Goal: Task Accomplishment & Management: Use online tool/utility

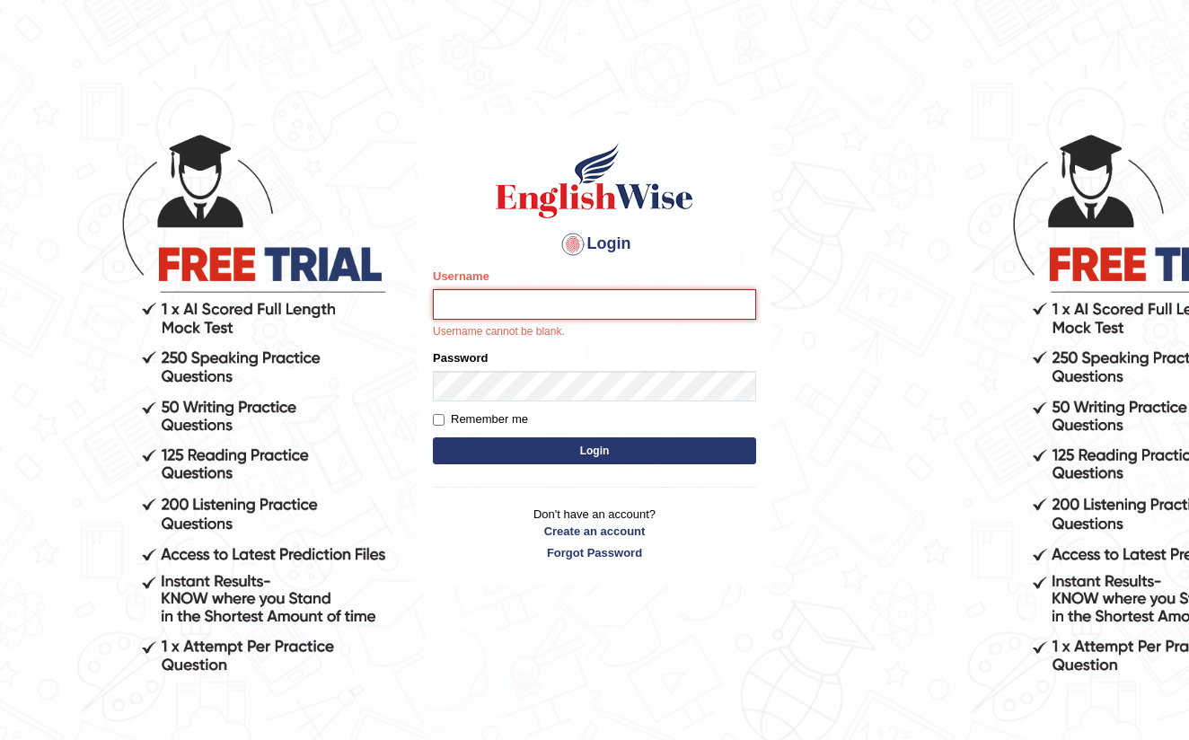
type input "farihaafghan556"
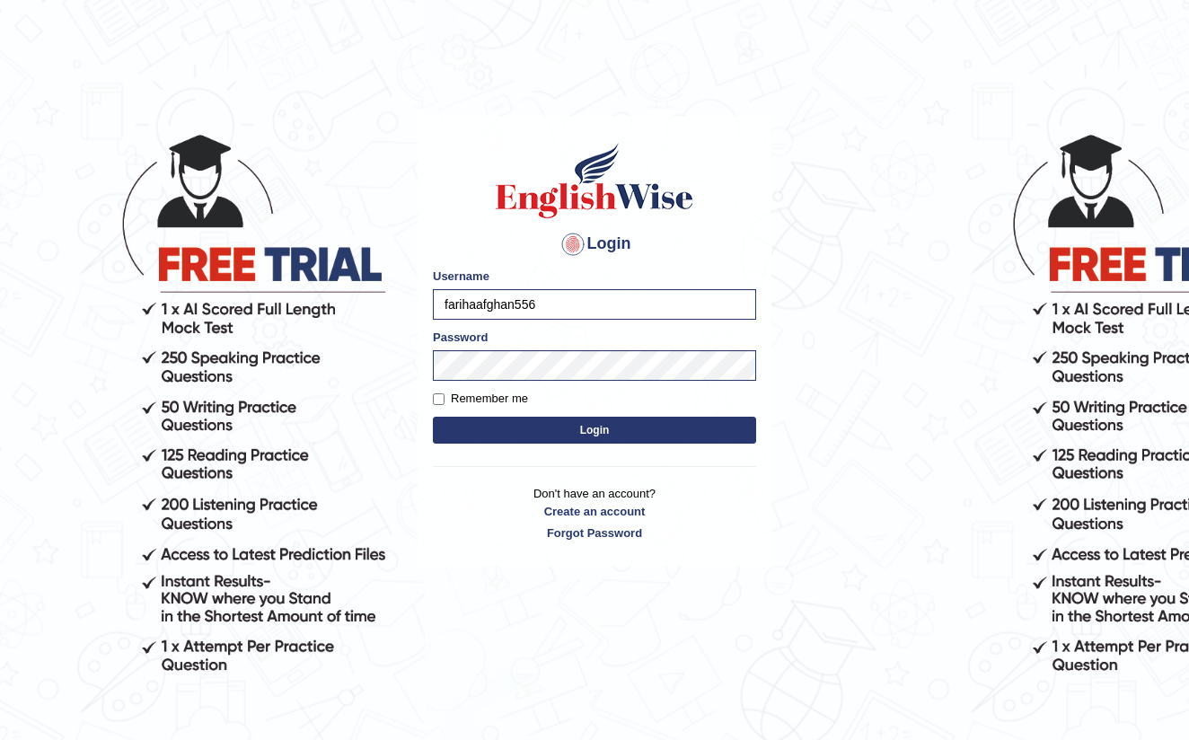
click at [587, 431] on button "Login" at bounding box center [594, 430] width 323 height 27
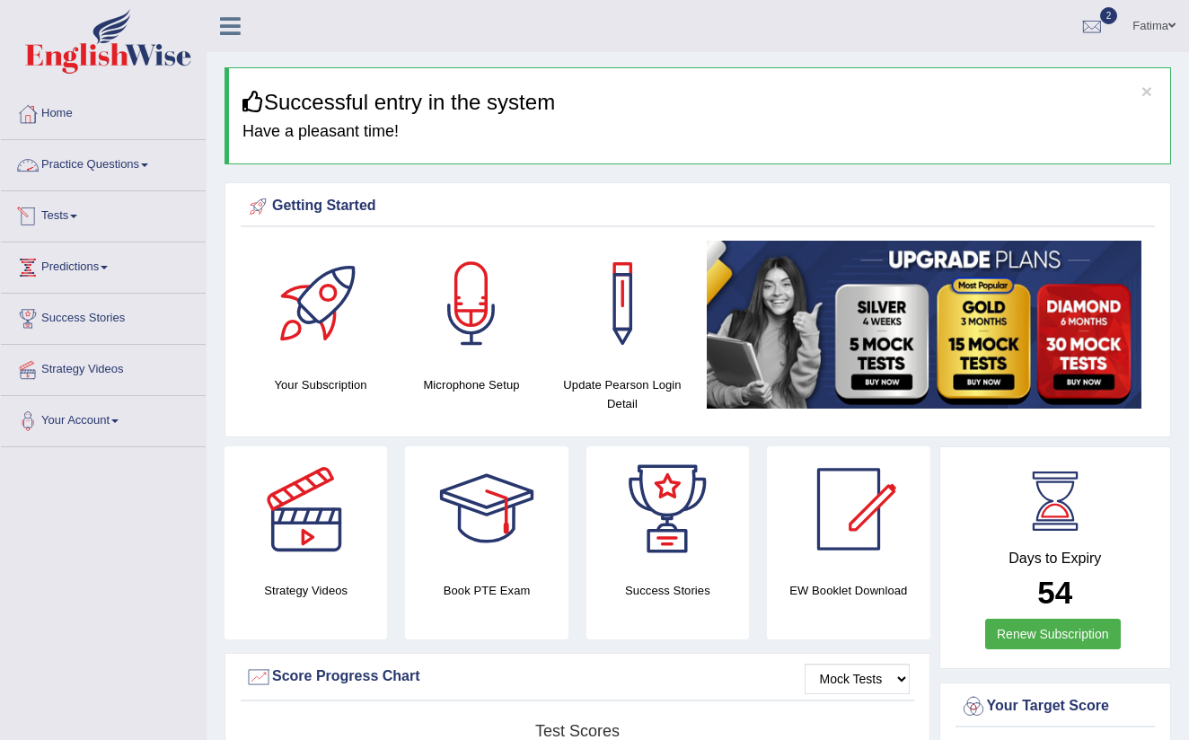
click at [155, 168] on link "Practice Questions" at bounding box center [103, 162] width 205 height 45
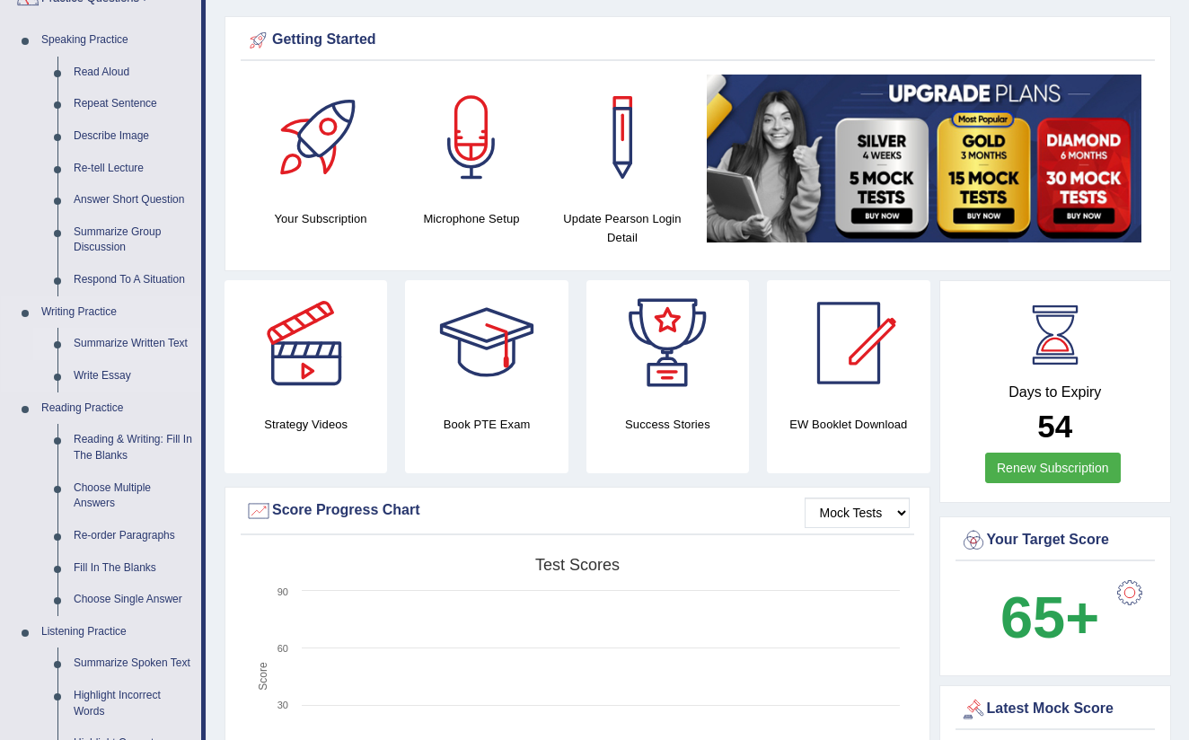
scroll to position [186, 0]
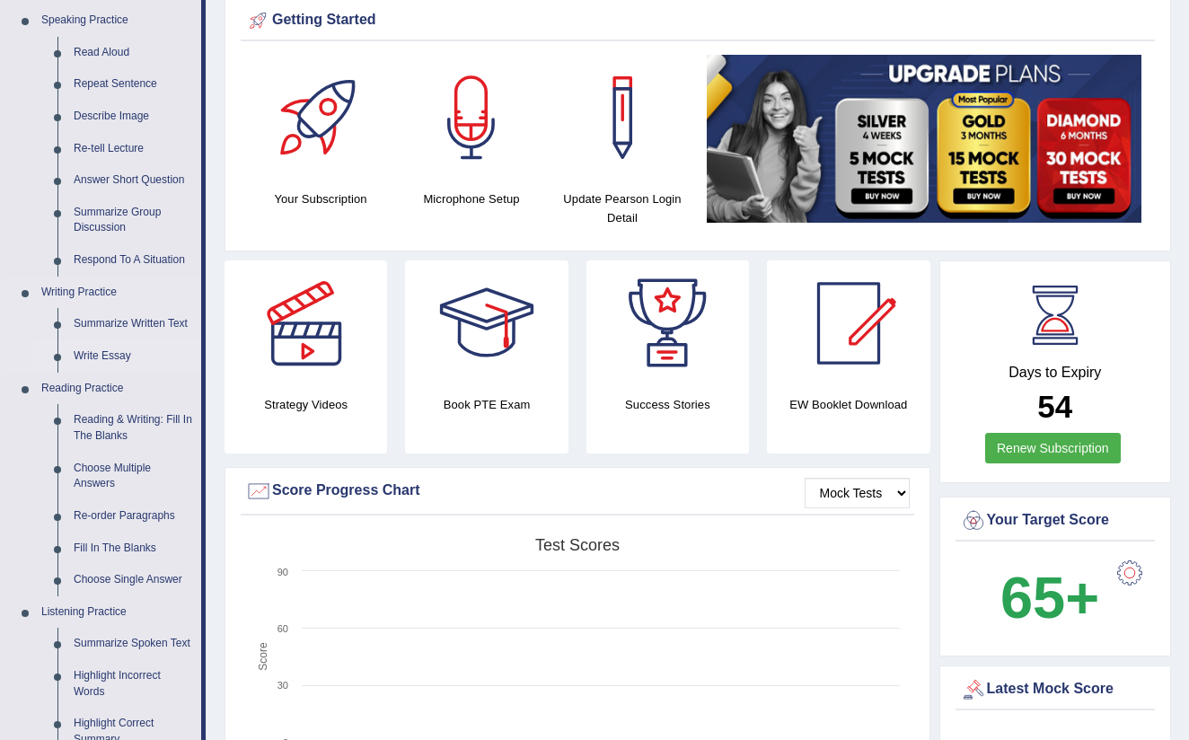
click at [110, 356] on link "Write Essay" at bounding box center [134, 356] width 136 height 32
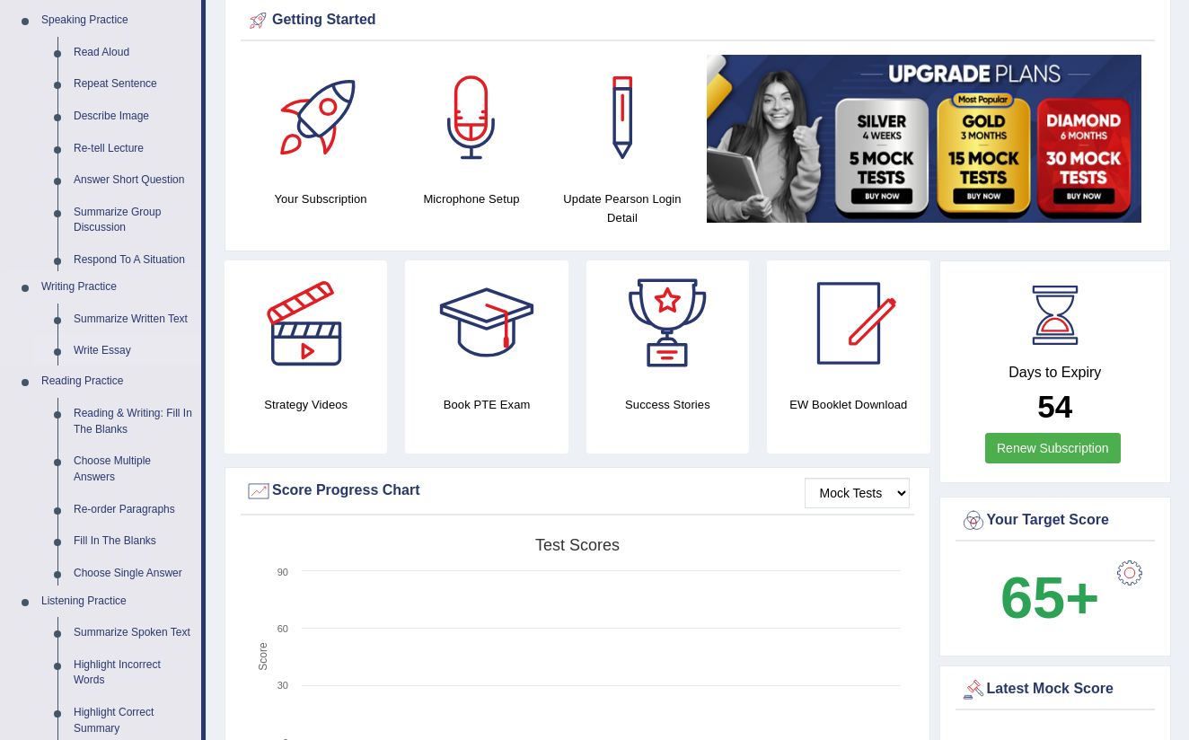
click at [118, 346] on link "Write Essay" at bounding box center [134, 351] width 136 height 32
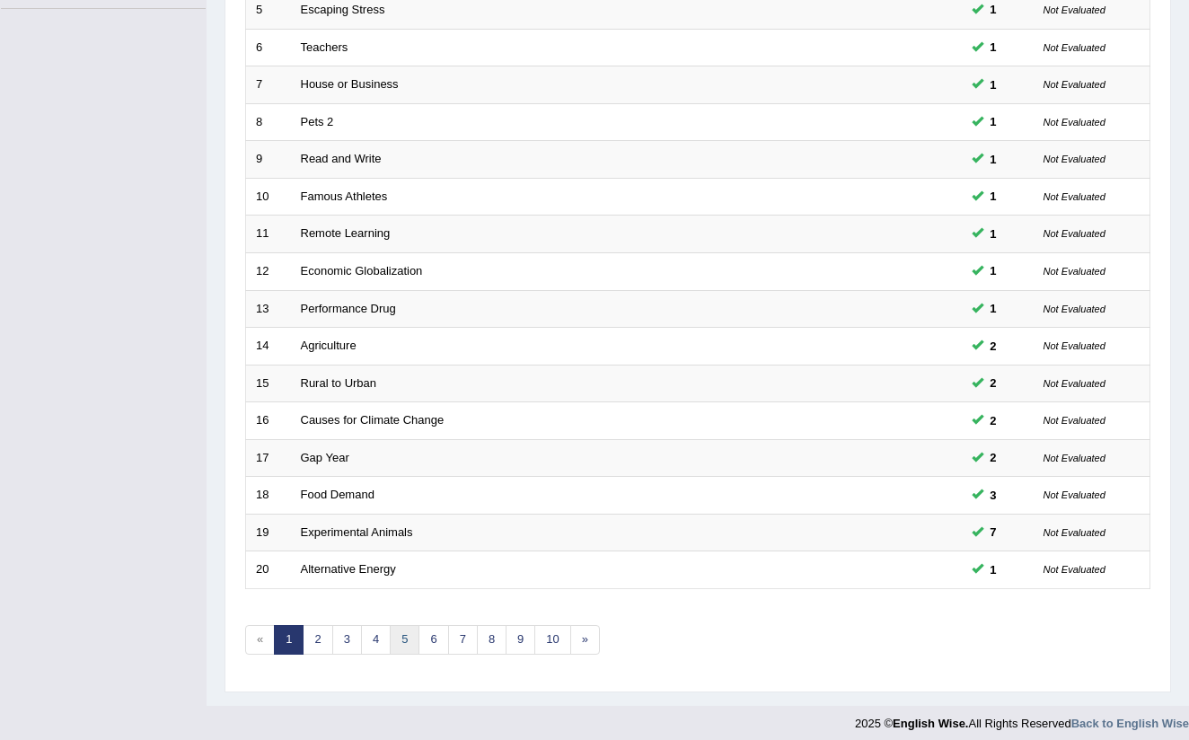
scroll to position [437, 0]
click at [310, 630] on link "2" at bounding box center [318, 641] width 30 height 30
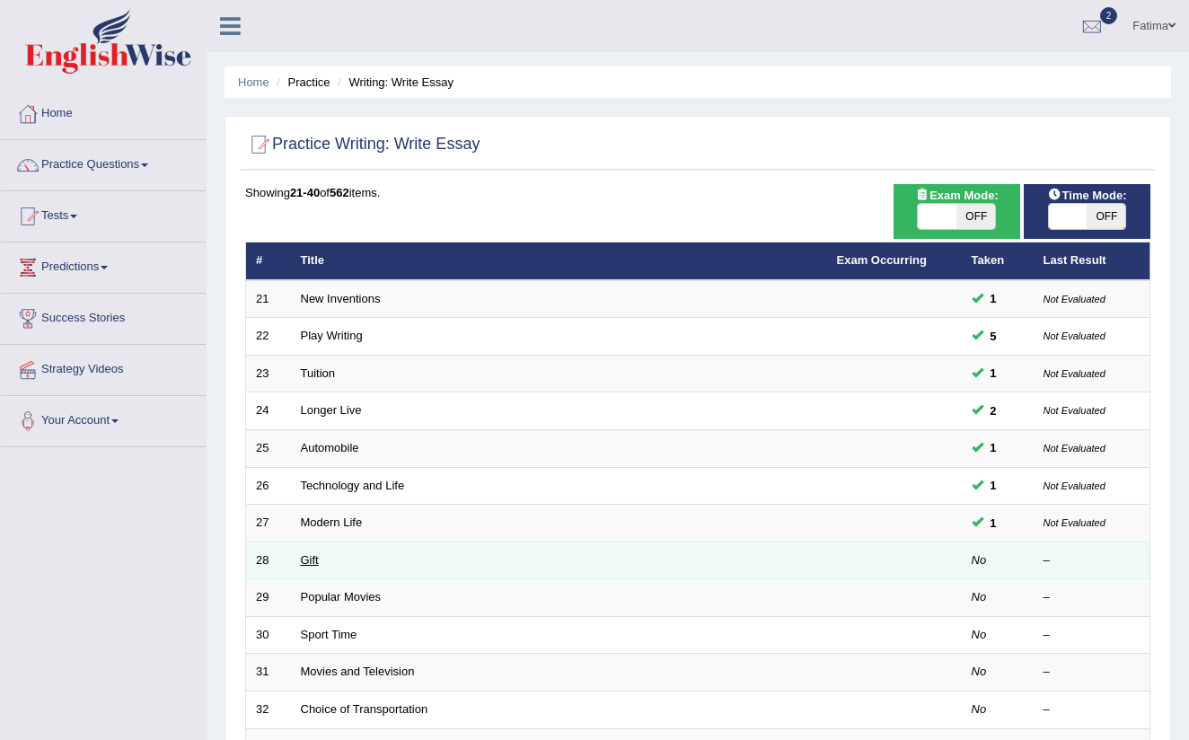
click at [305, 555] on link "Gift" at bounding box center [310, 559] width 18 height 13
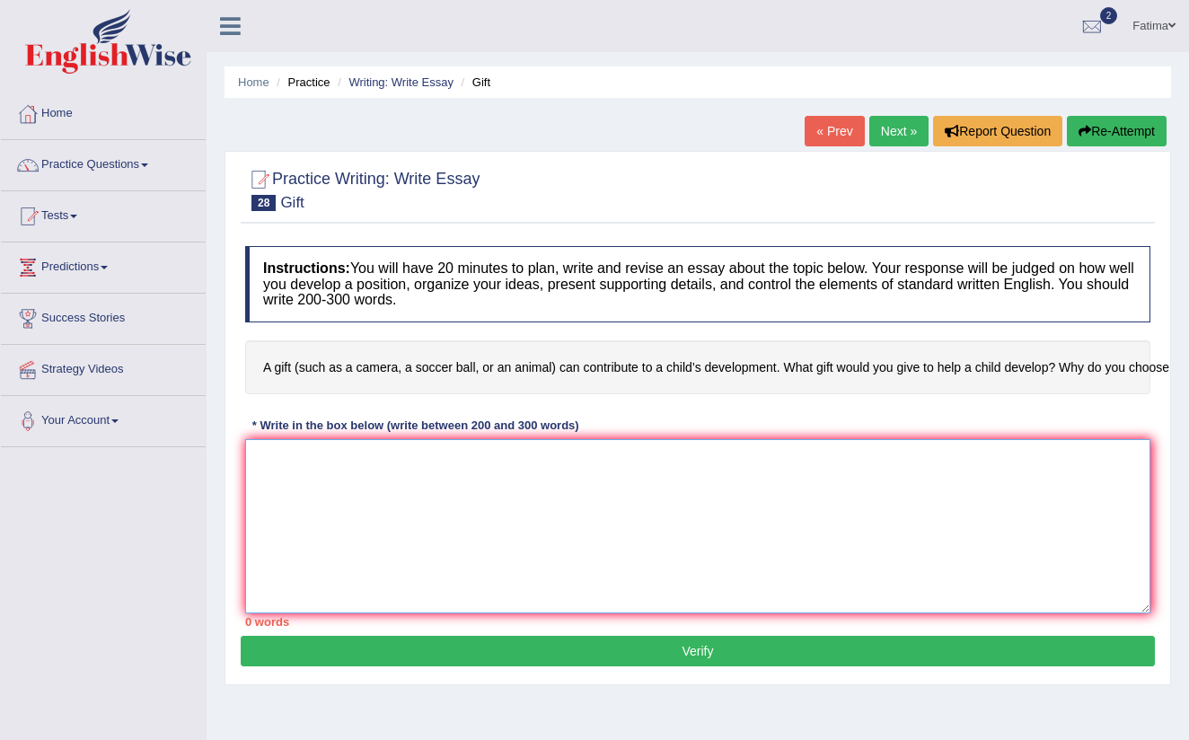
click at [379, 479] on textarea at bounding box center [697, 526] width 905 height 174
paste textarea "The growing influence of (essay topic) has become a matter of significant debat…"
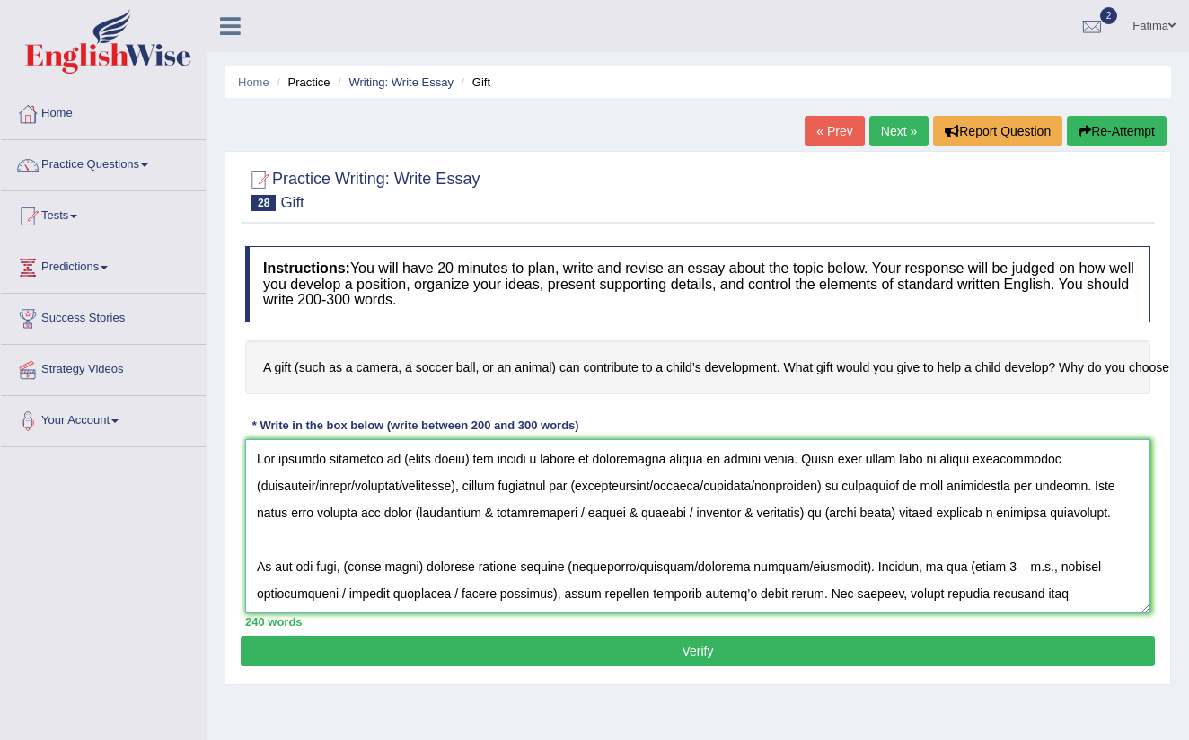
click at [465, 459] on textarea at bounding box center [697, 526] width 905 height 174
drag, startPoint x: 473, startPoint y: 460, endPoint x: 468, endPoint y: 489, distance: 30.1
click at [470, 475] on textarea at bounding box center [697, 526] width 905 height 174
drag, startPoint x: 469, startPoint y: 455, endPoint x: 471, endPoint y: 481, distance: 26.2
click at [470, 457] on textarea at bounding box center [697, 526] width 905 height 174
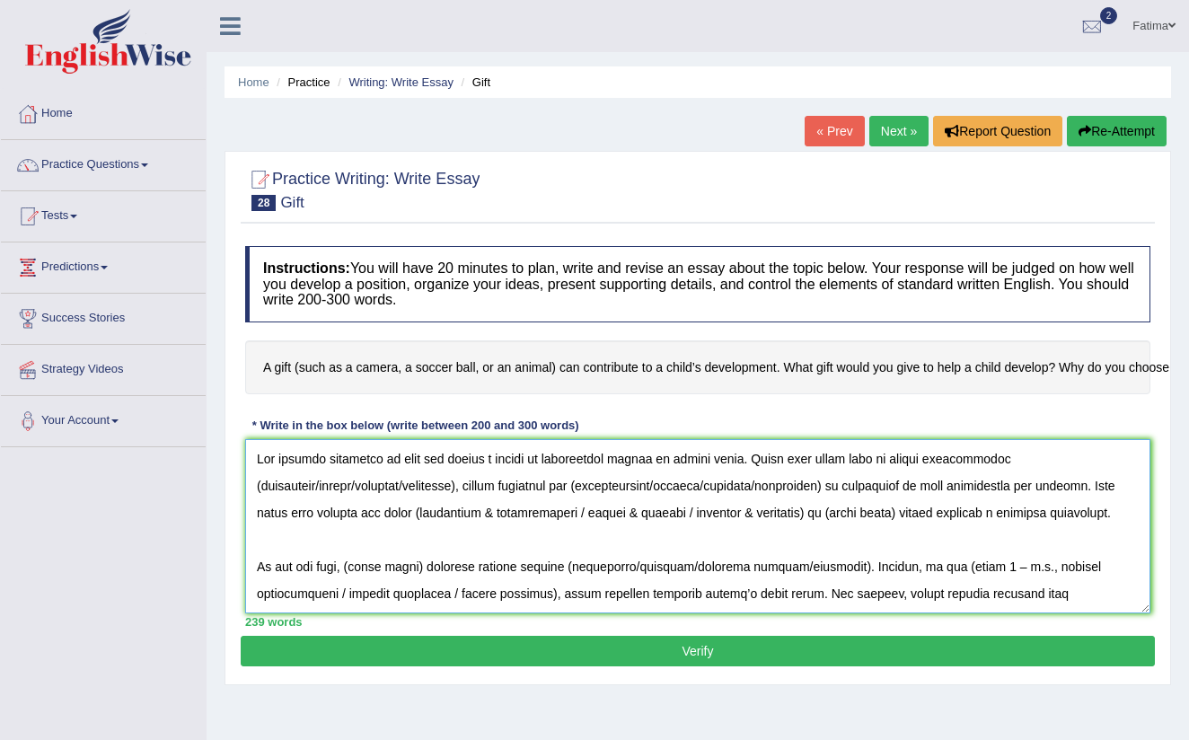
click at [395, 459] on textarea at bounding box center [697, 526] width 905 height 174
click at [426, 458] on textarea at bounding box center [697, 526] width 905 height 174
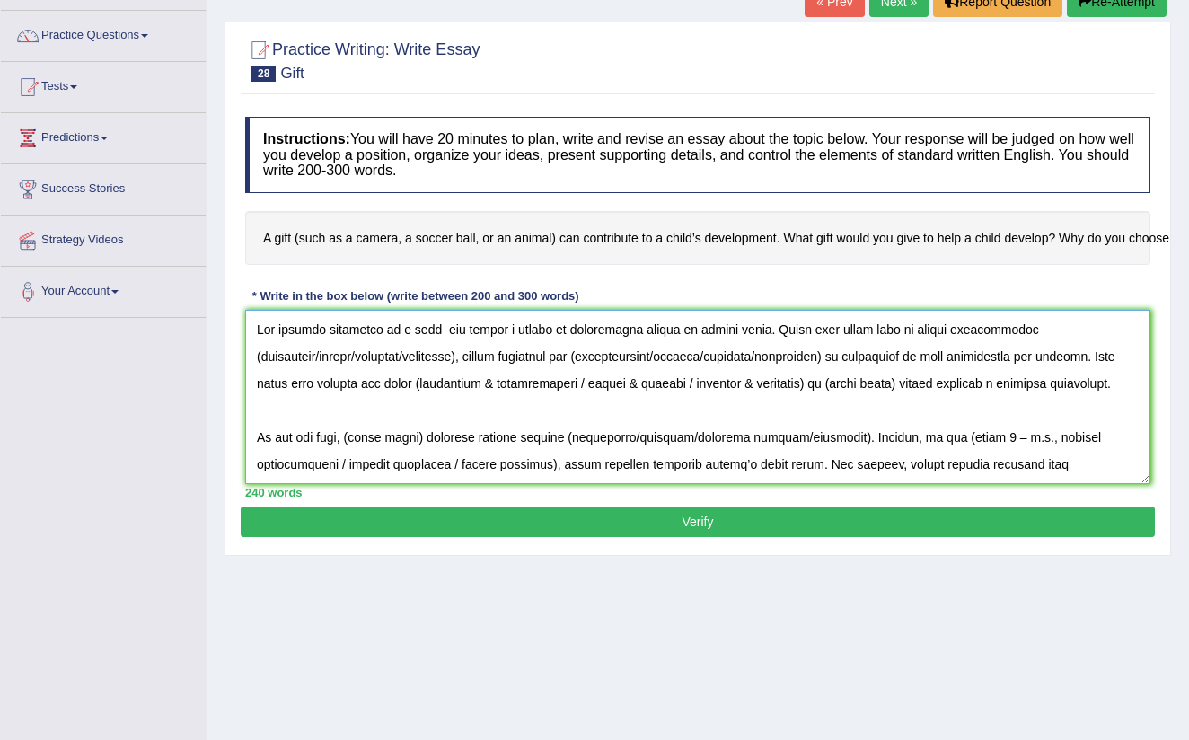
scroll to position [120, 0]
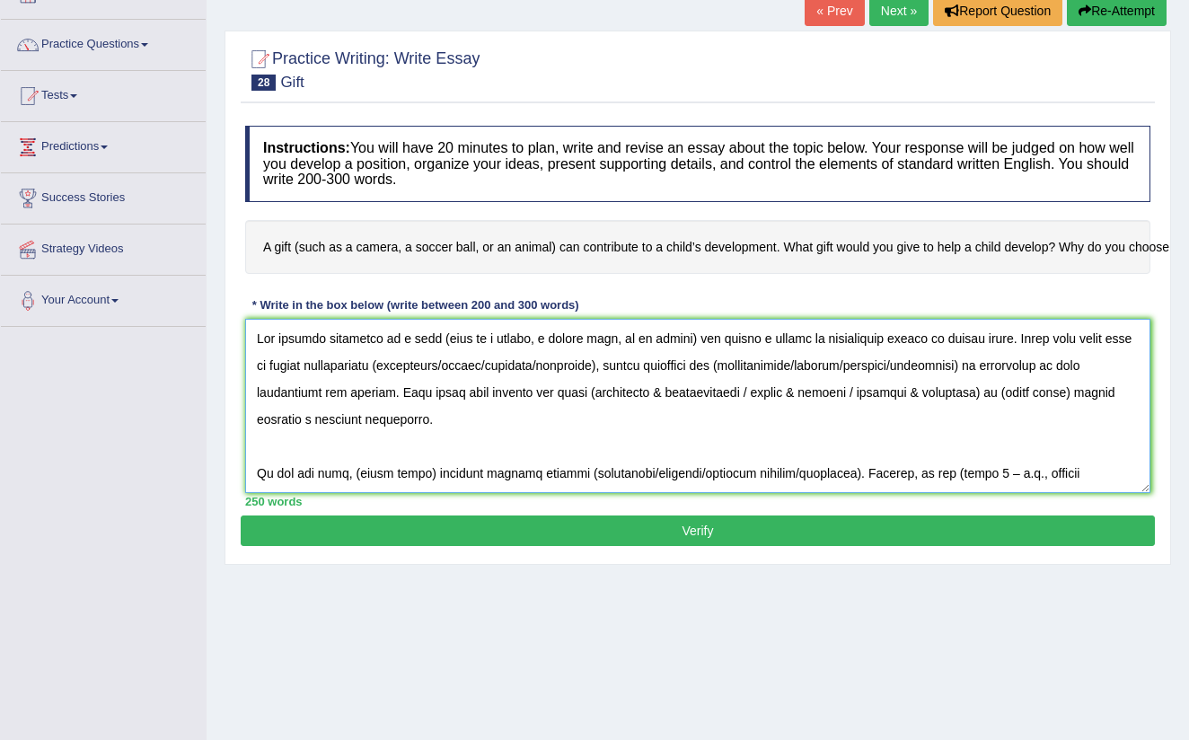
click at [523, 363] on textarea at bounding box center [697, 406] width 905 height 174
drag, startPoint x: 511, startPoint y: 365, endPoint x: 543, endPoint y: 409, distance: 55.3
click at [512, 365] on textarea at bounding box center [697, 406] width 905 height 174
drag, startPoint x: 509, startPoint y: 367, endPoint x: 553, endPoint y: 414, distance: 64.2
click at [514, 370] on textarea at bounding box center [697, 406] width 905 height 174
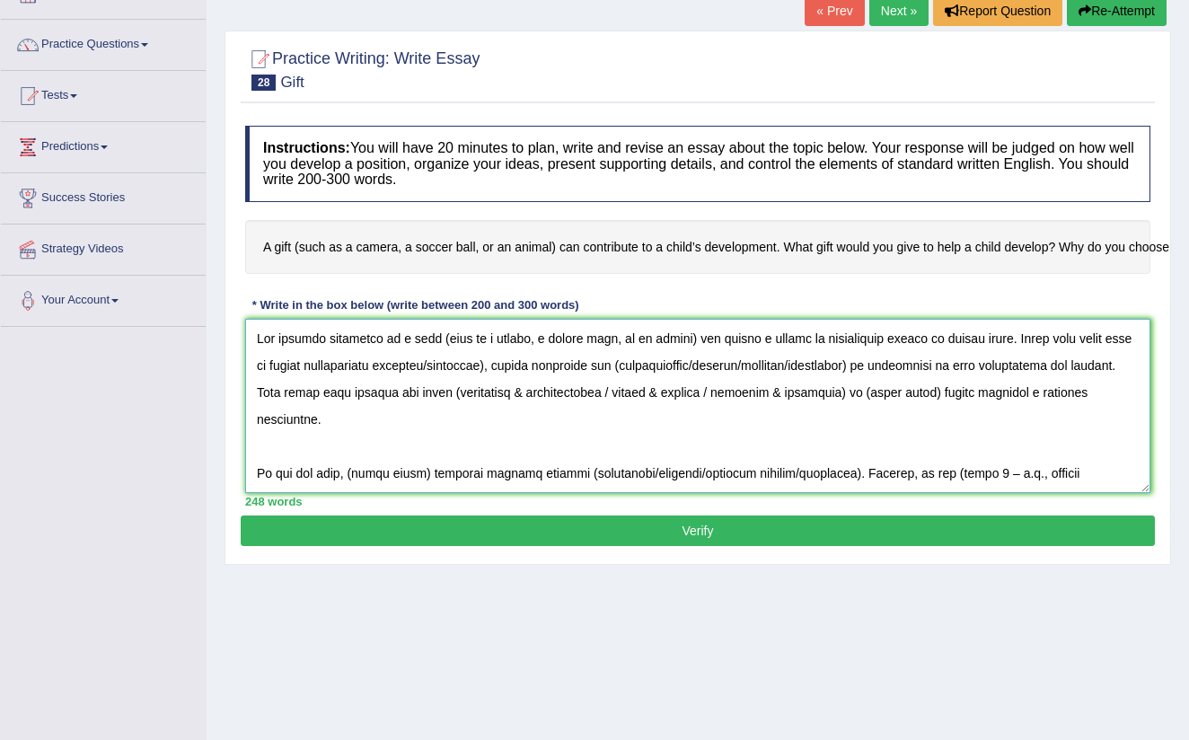
click at [508, 367] on textarea at bounding box center [697, 406] width 905 height 174
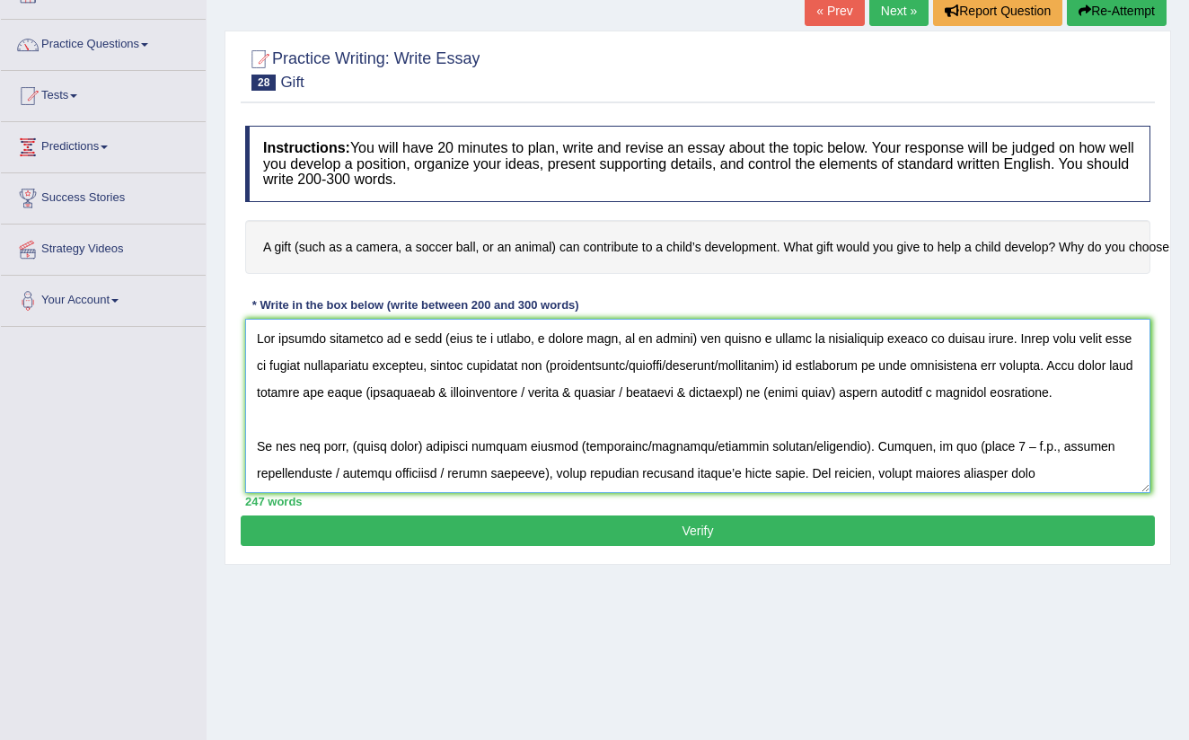
click at [756, 366] on textarea at bounding box center [697, 406] width 905 height 174
click at [632, 363] on textarea at bounding box center [697, 406] width 905 height 174
click at [362, 391] on textarea at bounding box center [697, 406] width 905 height 174
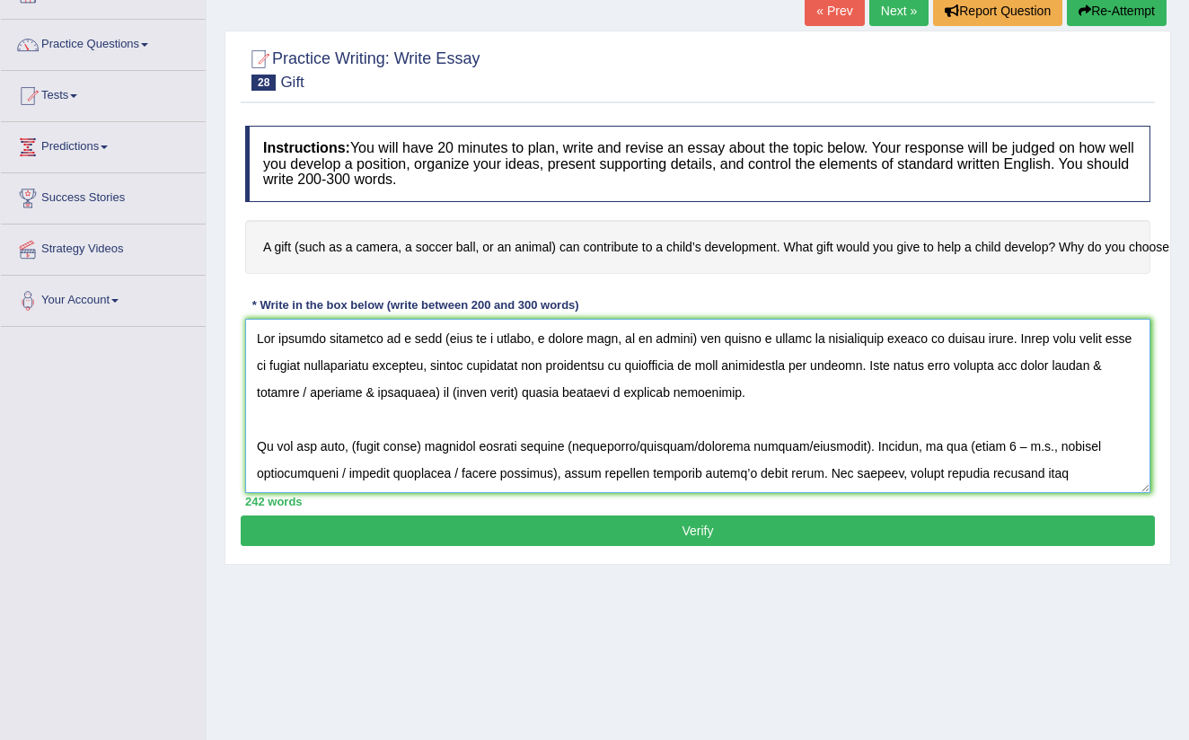
click at [431, 393] on textarea at bounding box center [697, 406] width 905 height 174
drag, startPoint x: 386, startPoint y: 389, endPoint x: 386, endPoint y: 490, distance: 101.5
click at [386, 397] on textarea at bounding box center [697, 406] width 905 height 174
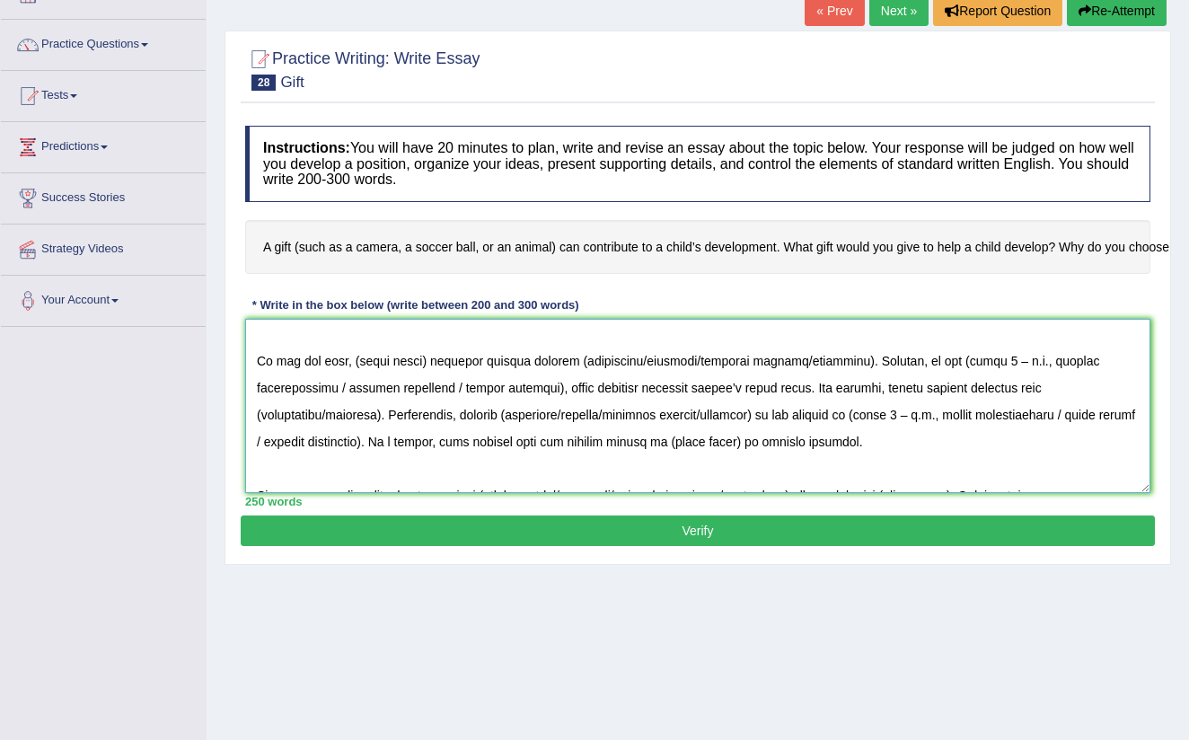
scroll to position [108, 0]
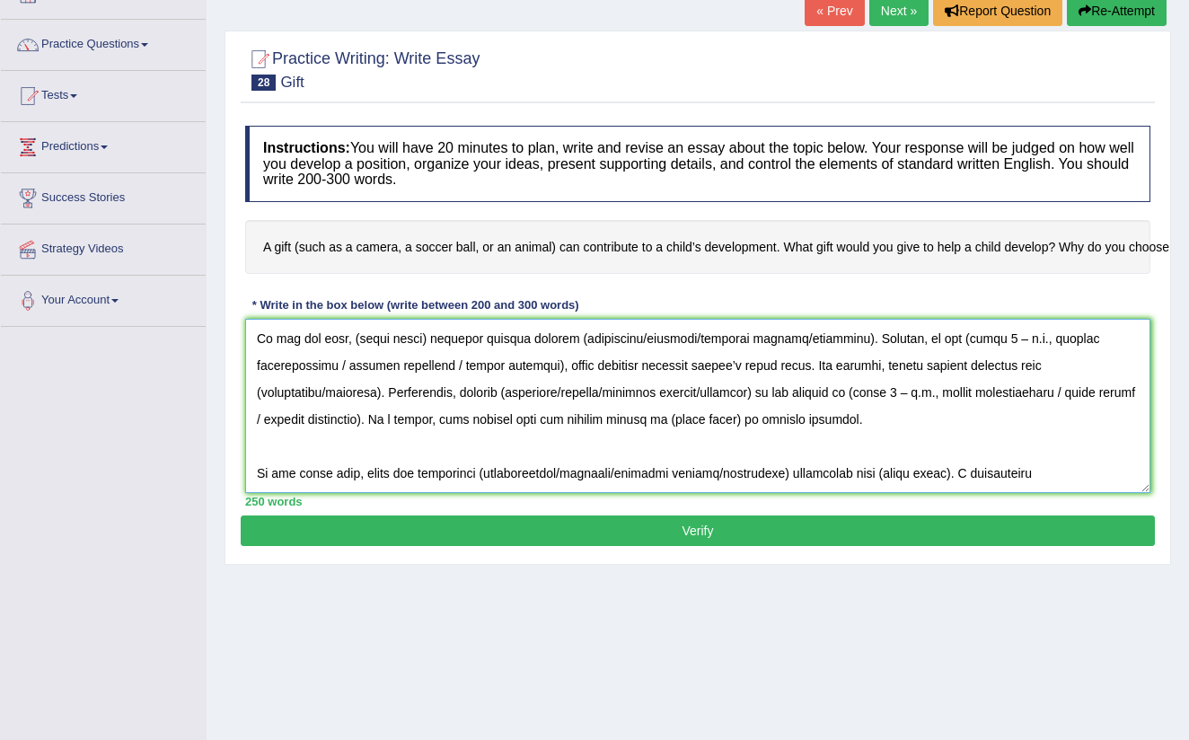
drag, startPoint x: 434, startPoint y: 338, endPoint x: 441, endPoint y: 404, distance: 66.8
click at [434, 342] on textarea at bounding box center [697, 406] width 905 height 174
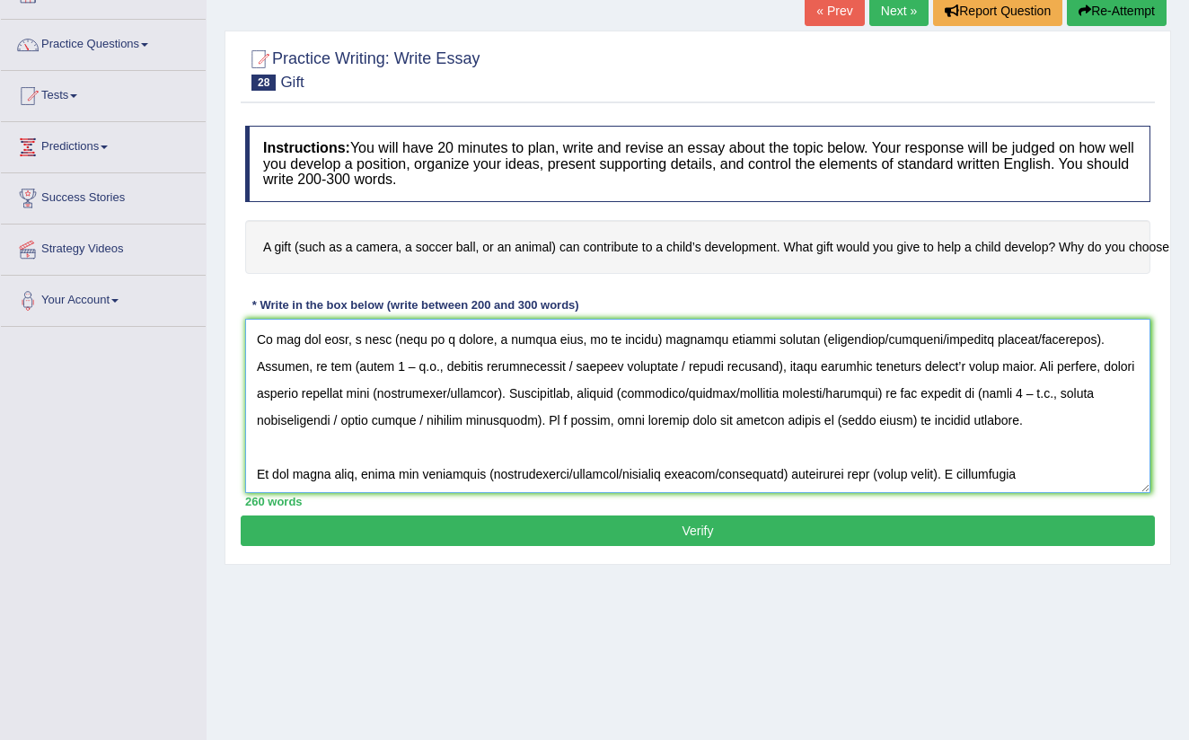
click at [915, 332] on textarea at bounding box center [697, 406] width 905 height 174
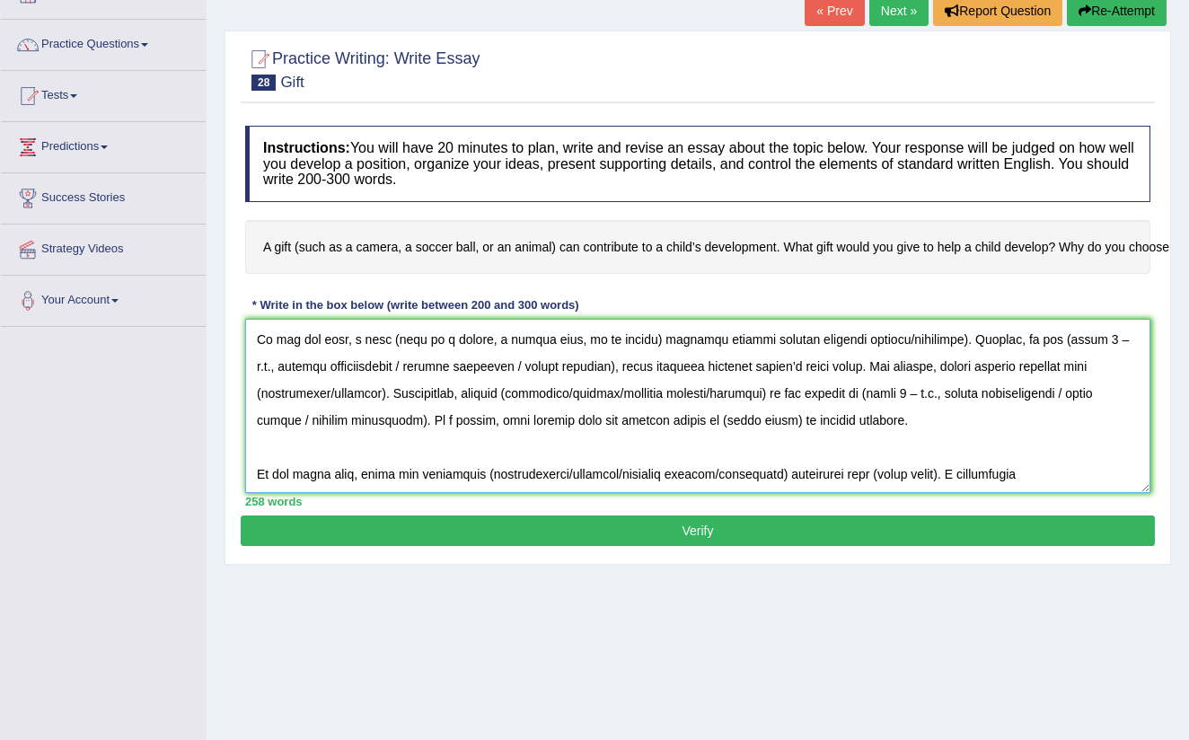
click at [935, 337] on textarea at bounding box center [697, 406] width 905 height 174
click at [355, 364] on textarea at bounding box center [697, 406] width 905 height 174
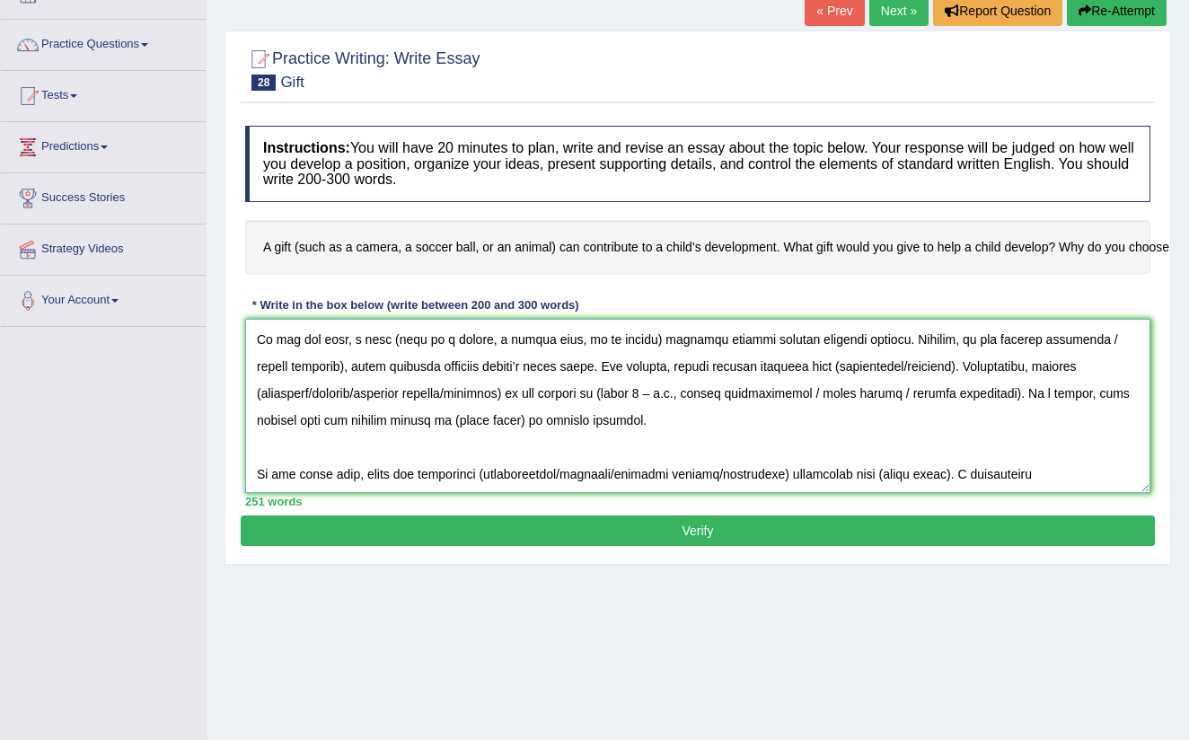
click at [312, 366] on textarea at bounding box center [697, 406] width 905 height 174
click at [820, 365] on textarea at bounding box center [697, 406] width 905 height 174
drag, startPoint x: 1068, startPoint y: 362, endPoint x: 1077, endPoint y: 366, distance: 10.0
click at [1076, 365] on textarea at bounding box center [697, 406] width 905 height 174
click at [1075, 365] on textarea at bounding box center [697, 406] width 905 height 174
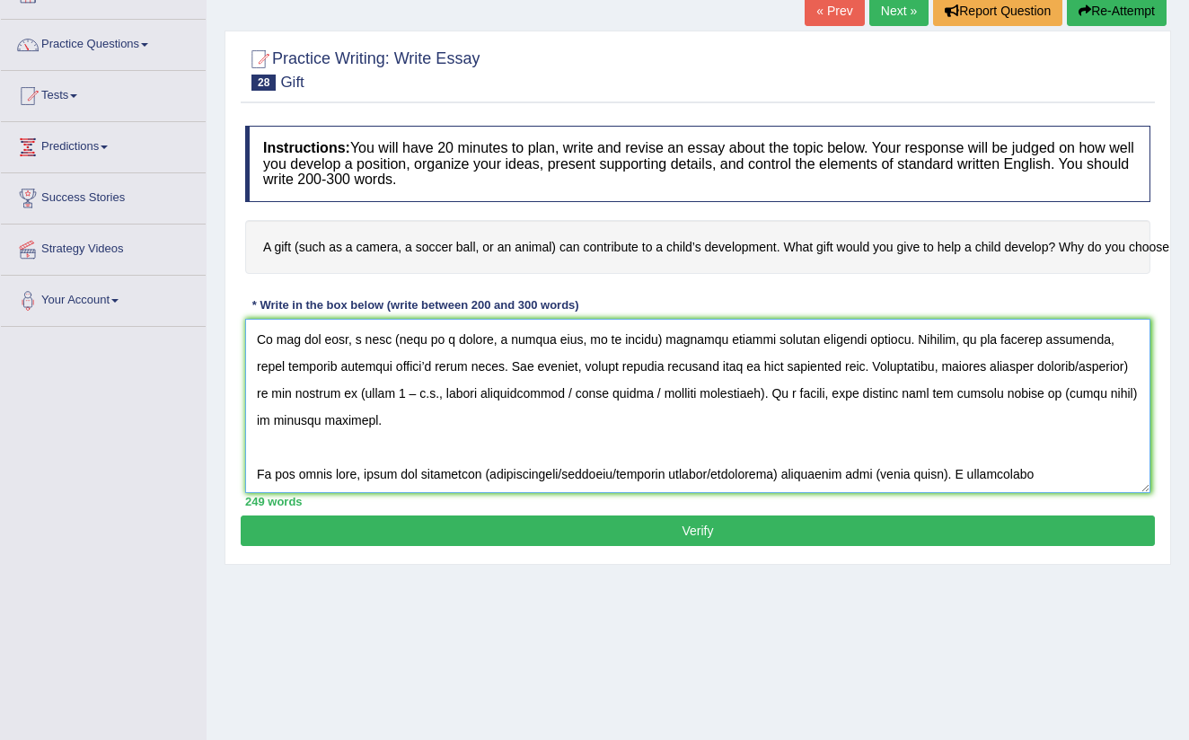
click at [1116, 371] on textarea at bounding box center [697, 406] width 905 height 174
click at [356, 398] on textarea at bounding box center [697, 406] width 905 height 174
click at [585, 395] on textarea at bounding box center [697, 406] width 905 height 174
drag, startPoint x: 587, startPoint y: 394, endPoint x: 603, endPoint y: 448, distance: 56.2
click at [587, 394] on textarea at bounding box center [697, 406] width 905 height 174
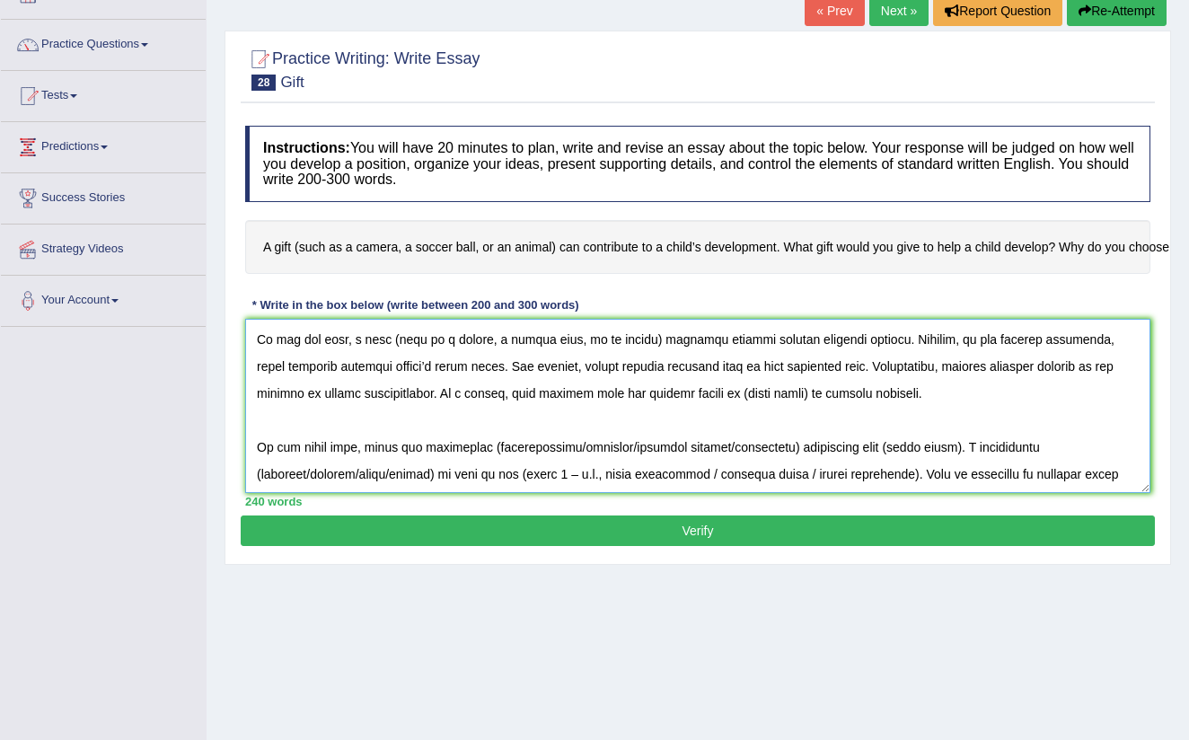
drag, startPoint x: 752, startPoint y: 391, endPoint x: 752, endPoint y: 436, distance: 45.8
click at [752, 414] on textarea at bounding box center [697, 406] width 905 height 174
click at [752, 396] on textarea at bounding box center [697, 406] width 905 height 174
click at [750, 378] on textarea at bounding box center [697, 406] width 905 height 174
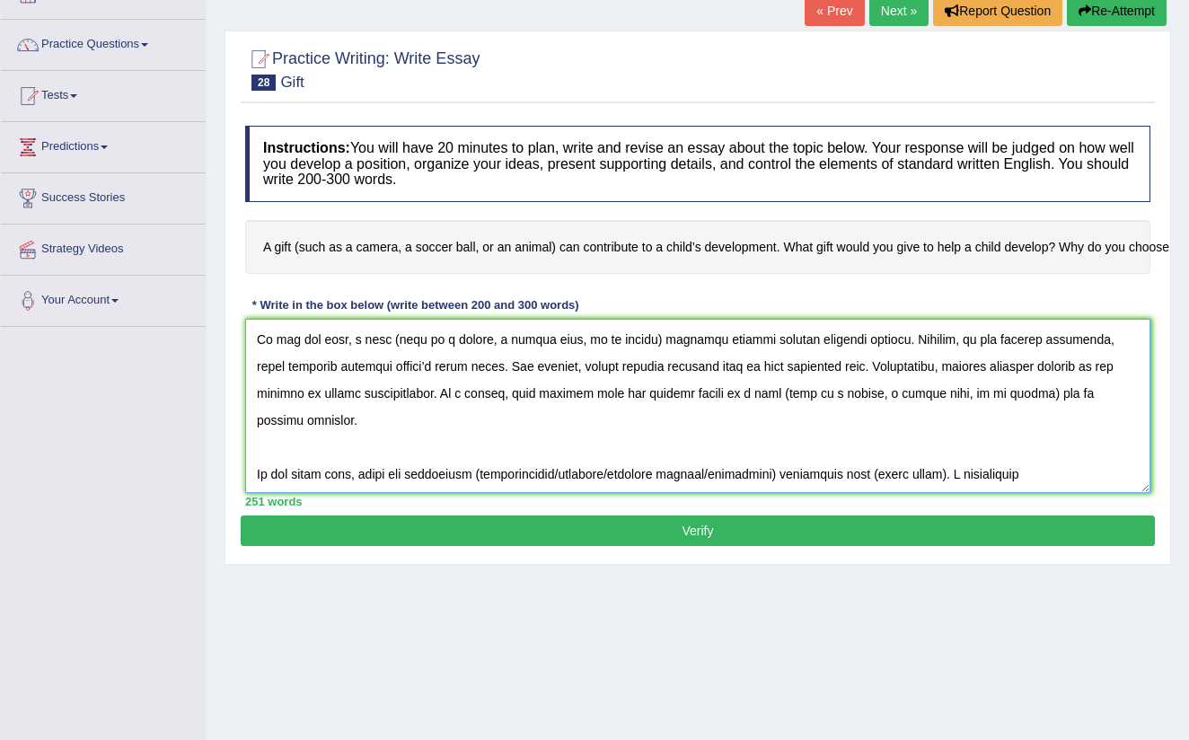
click at [998, 389] on textarea at bounding box center [697, 406] width 905 height 174
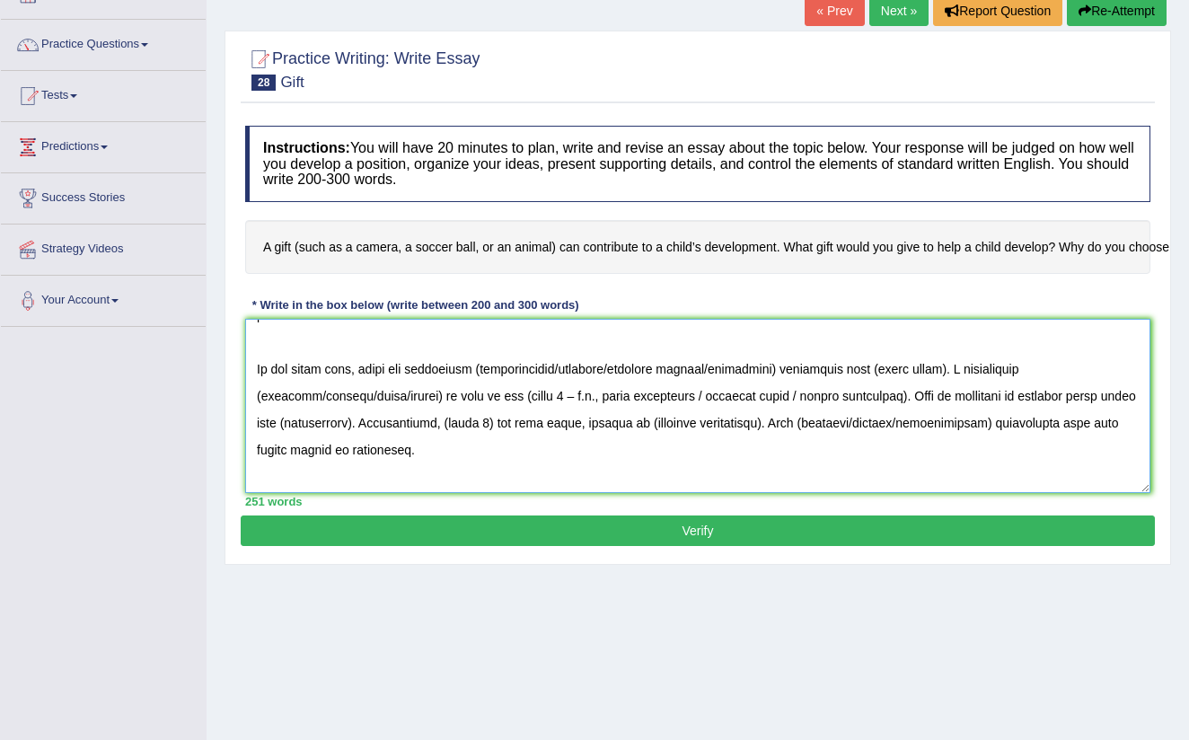
scroll to position [221, 0]
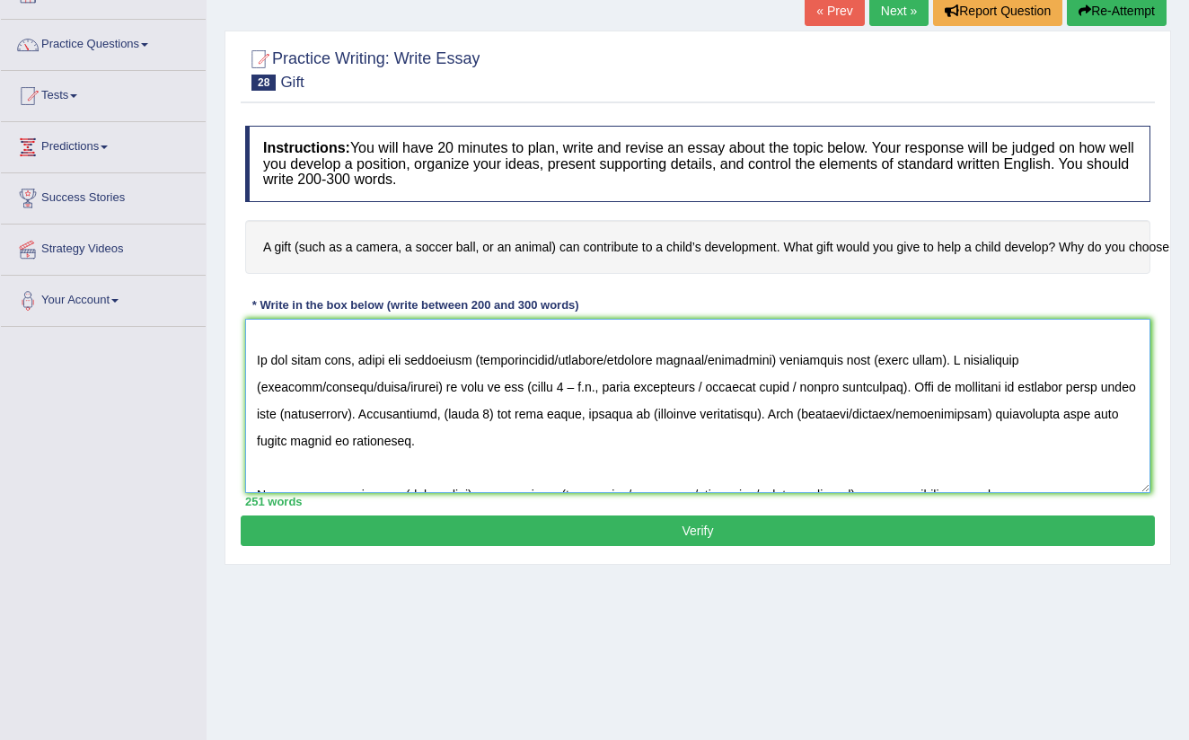
click at [629, 333] on textarea at bounding box center [697, 406] width 905 height 174
click at [725, 330] on textarea at bounding box center [697, 406] width 905 height 174
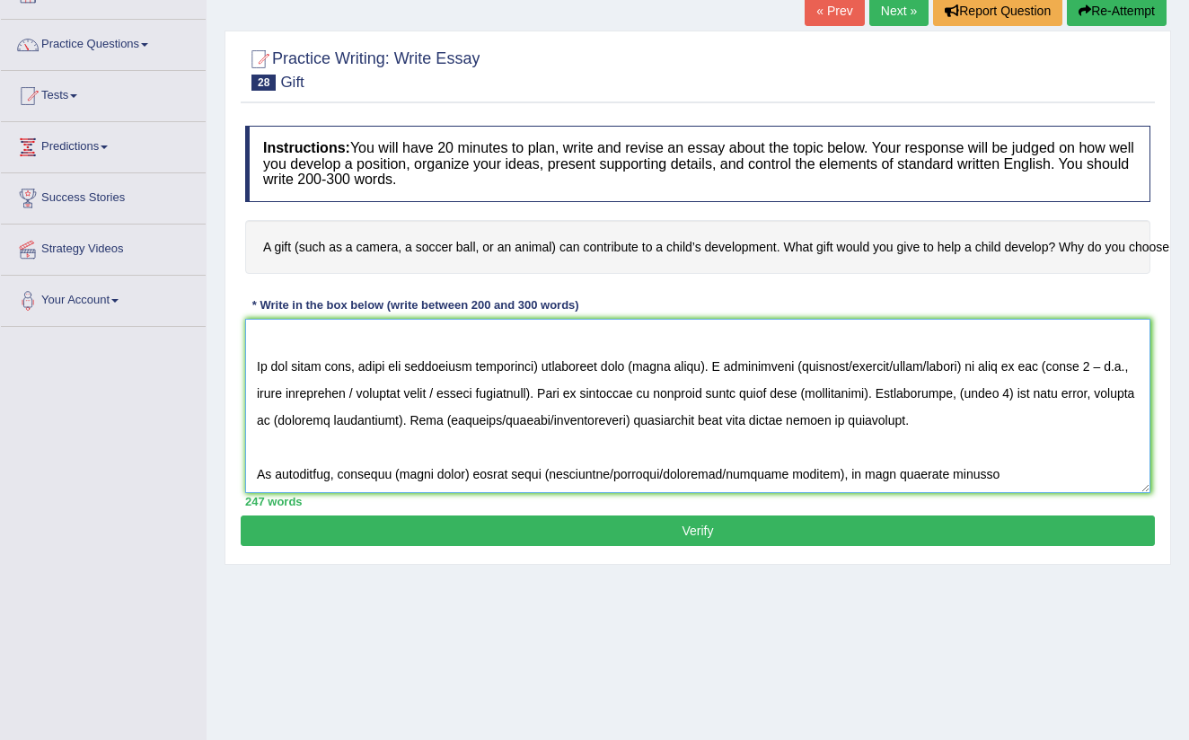
click at [549, 335] on textarea at bounding box center [697, 406] width 905 height 174
click at [710, 339] on textarea at bounding box center [697, 406] width 905 height 174
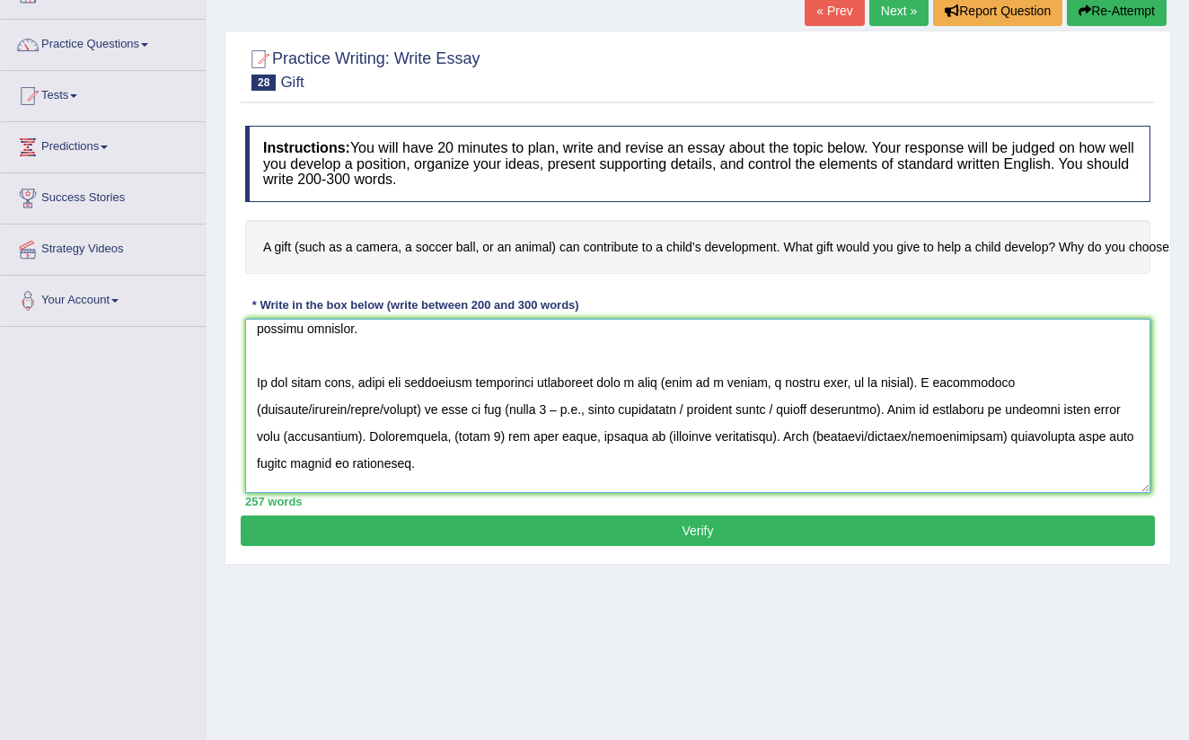
scroll to position [210, 0]
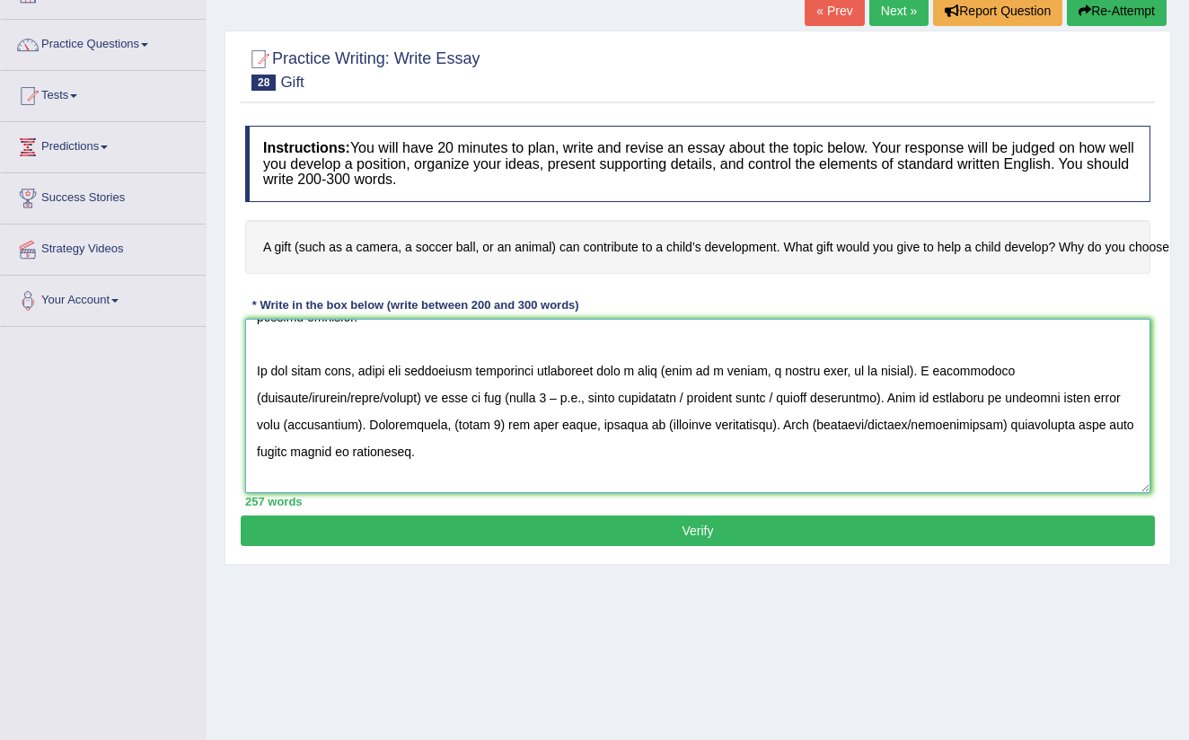
click at [407, 370] on textarea at bounding box center [697, 406] width 905 height 174
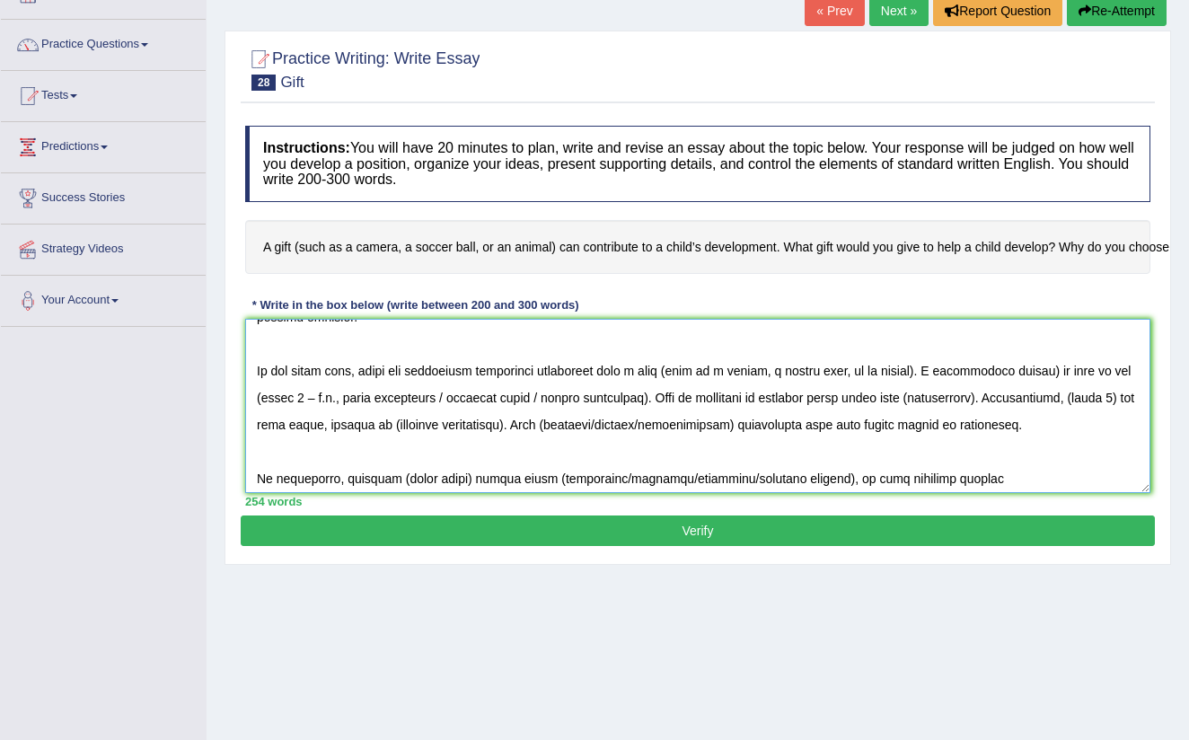
click at [1046, 341] on textarea at bounding box center [697, 406] width 905 height 174
click at [333, 377] on textarea at bounding box center [697, 406] width 905 height 174
click at [339, 374] on textarea at bounding box center [697, 406] width 905 height 174
click at [563, 368] on textarea at bounding box center [697, 406] width 905 height 174
click at [714, 369] on textarea at bounding box center [697, 406] width 905 height 174
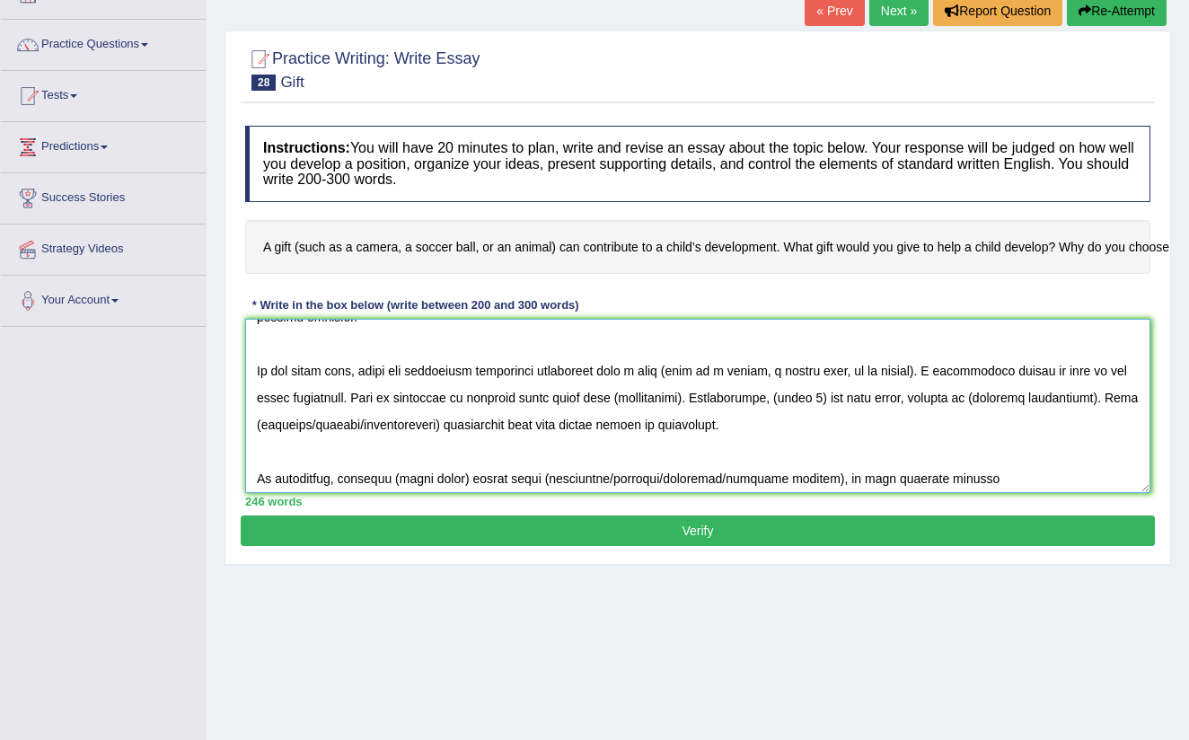
click at [713, 367] on textarea at bounding box center [697, 406] width 905 height 174
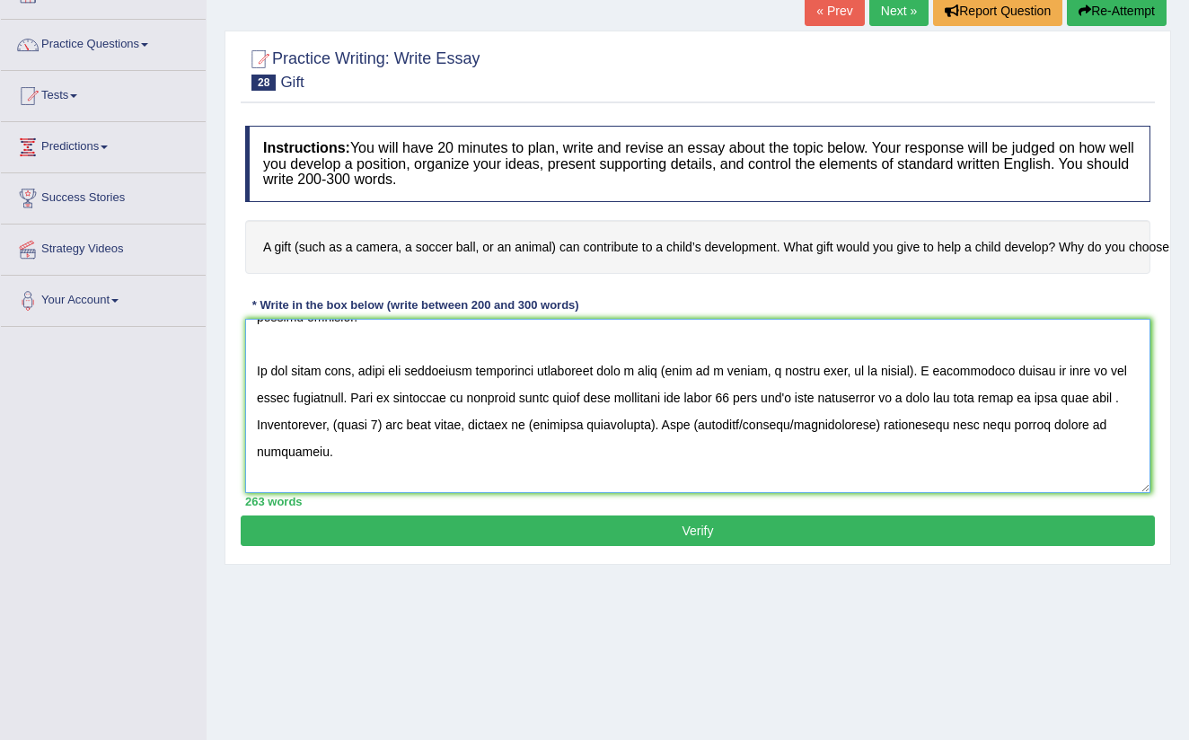
click at [1100, 370] on textarea at bounding box center [697, 406] width 905 height 174
drag, startPoint x: 278, startPoint y: 398, endPoint x: 347, endPoint y: 429, distance: 75.9
click at [280, 398] on textarea at bounding box center [697, 406] width 905 height 174
click at [416, 395] on textarea at bounding box center [697, 406] width 905 height 174
click at [696, 394] on textarea at bounding box center [697, 406] width 905 height 174
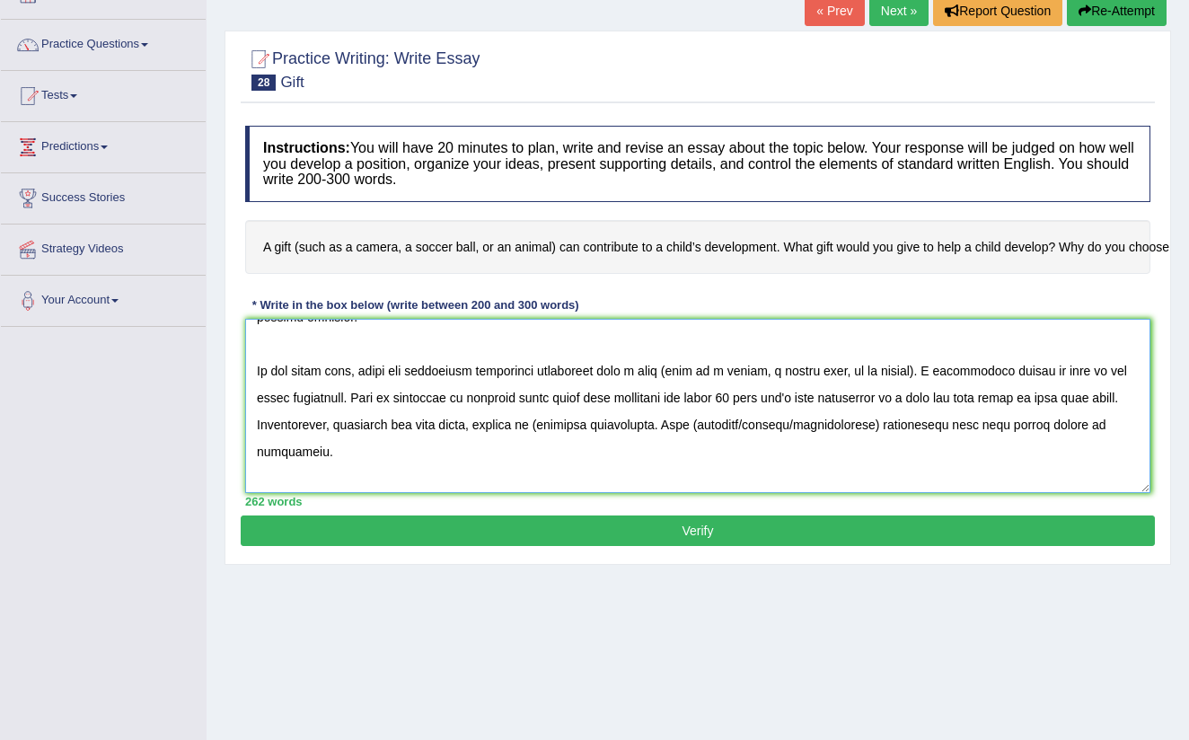
drag, startPoint x: 569, startPoint y: 400, endPoint x: 602, endPoint y: 467, distance: 75.1
click at [569, 400] on textarea at bounding box center [697, 406] width 905 height 174
click at [788, 394] on textarea at bounding box center [697, 406] width 905 height 174
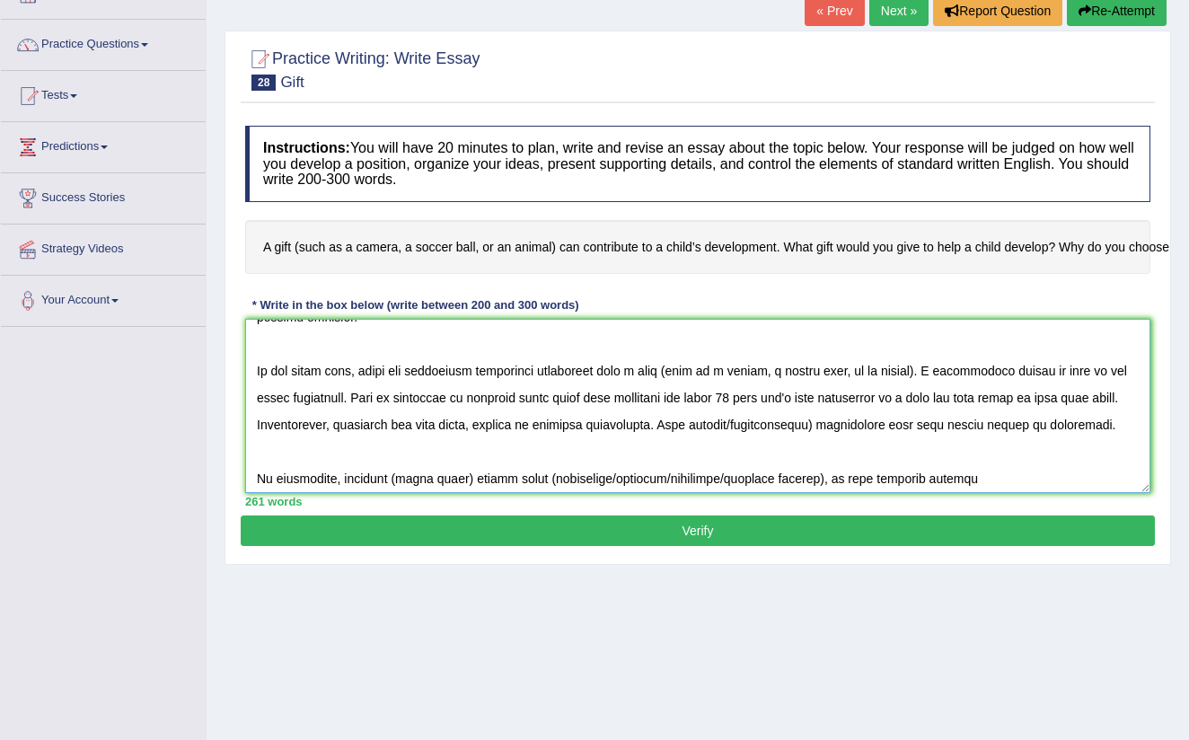
click at [857, 398] on textarea at bounding box center [697, 406] width 905 height 174
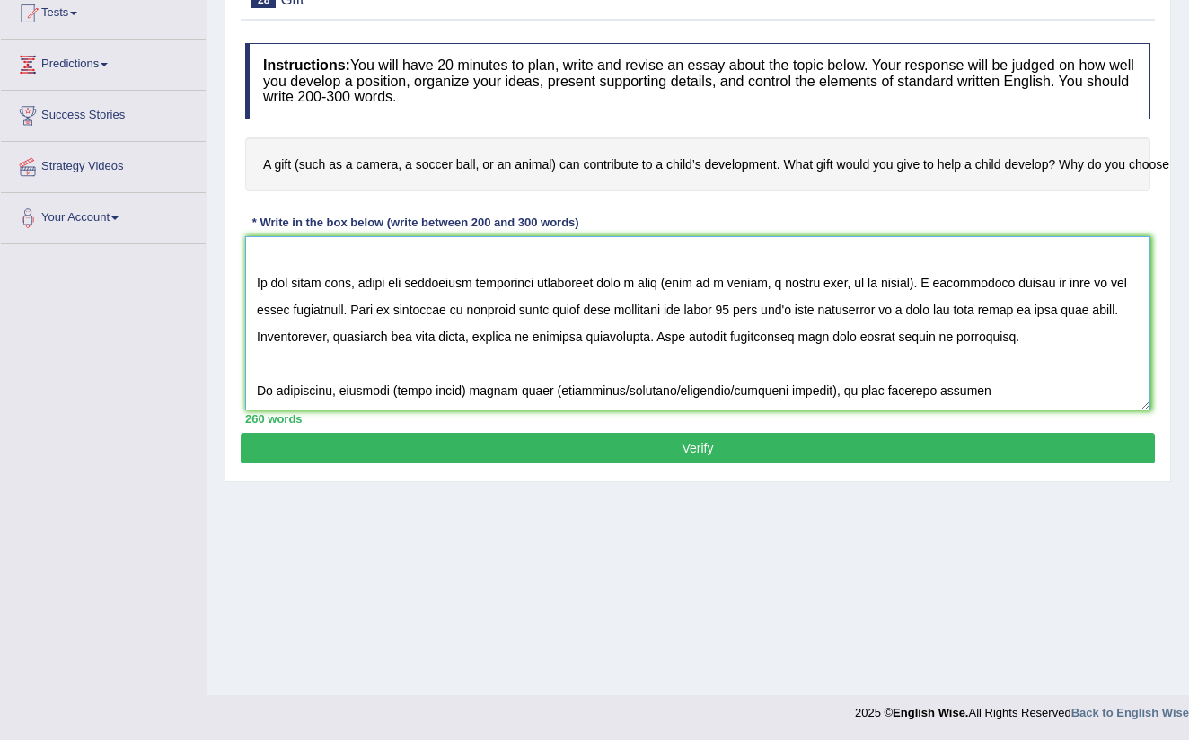
scroll to position [203, 0]
click at [465, 362] on textarea at bounding box center [697, 323] width 905 height 174
click at [561, 357] on textarea at bounding box center [697, 323] width 905 height 174
drag, startPoint x: 679, startPoint y: 364, endPoint x: 681, endPoint y: 419, distance: 55.7
click at [679, 365] on textarea at bounding box center [697, 323] width 905 height 174
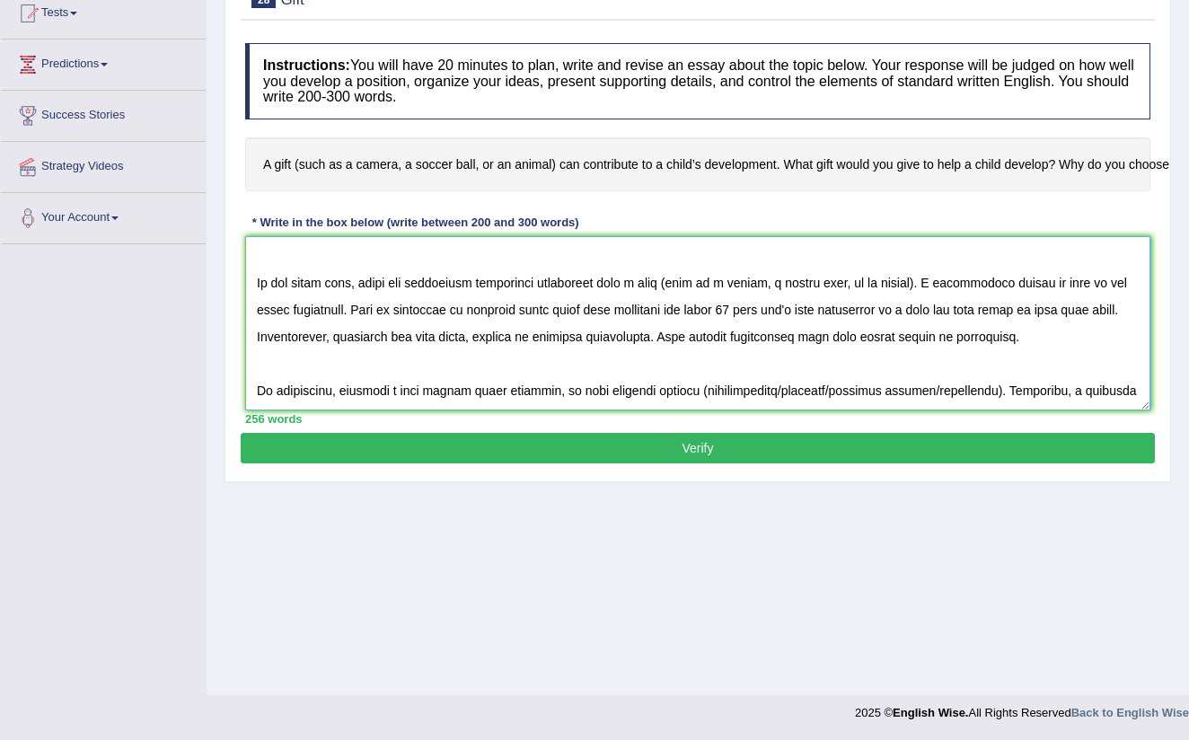
click at [916, 362] on textarea at bounding box center [697, 323] width 905 height 174
drag, startPoint x: 912, startPoint y: 361, endPoint x: 954, endPoint y: 475, distance: 121.6
click at [913, 371] on textarea at bounding box center [697, 323] width 905 height 174
click at [914, 363] on textarea at bounding box center [697, 323] width 905 height 174
click at [736, 366] on textarea at bounding box center [697, 323] width 905 height 174
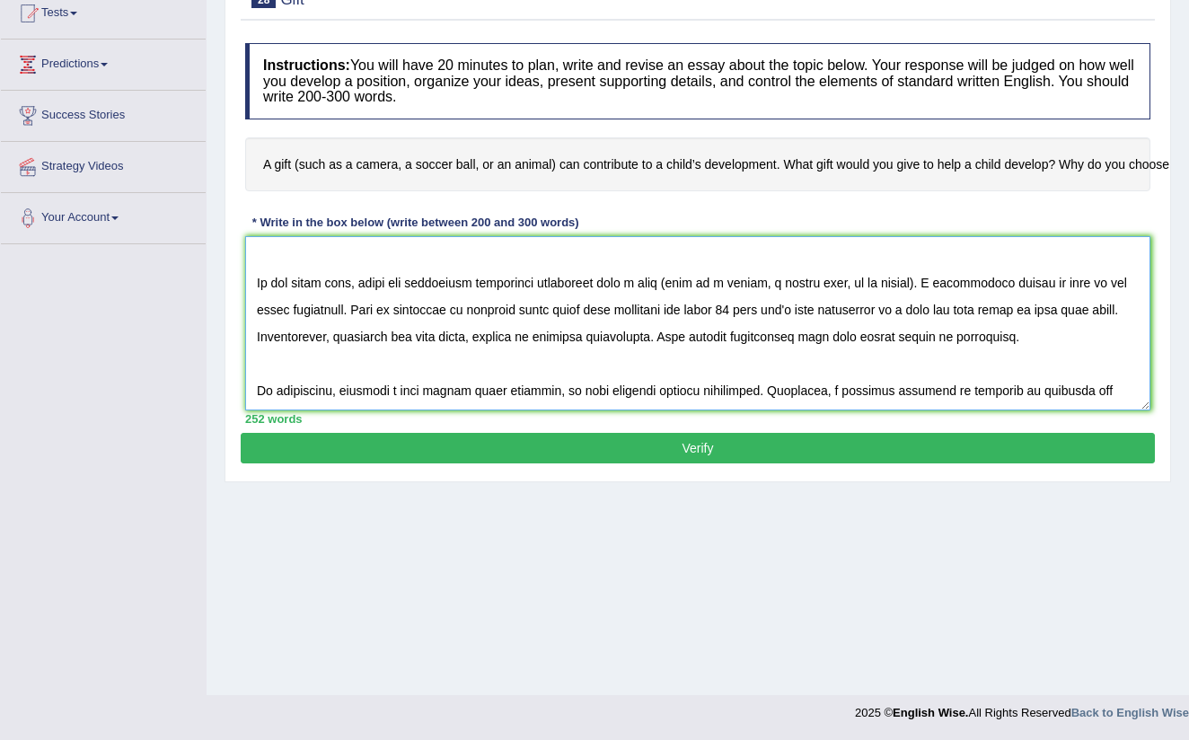
click at [469, 391] on textarea at bounding box center [697, 323] width 905 height 174
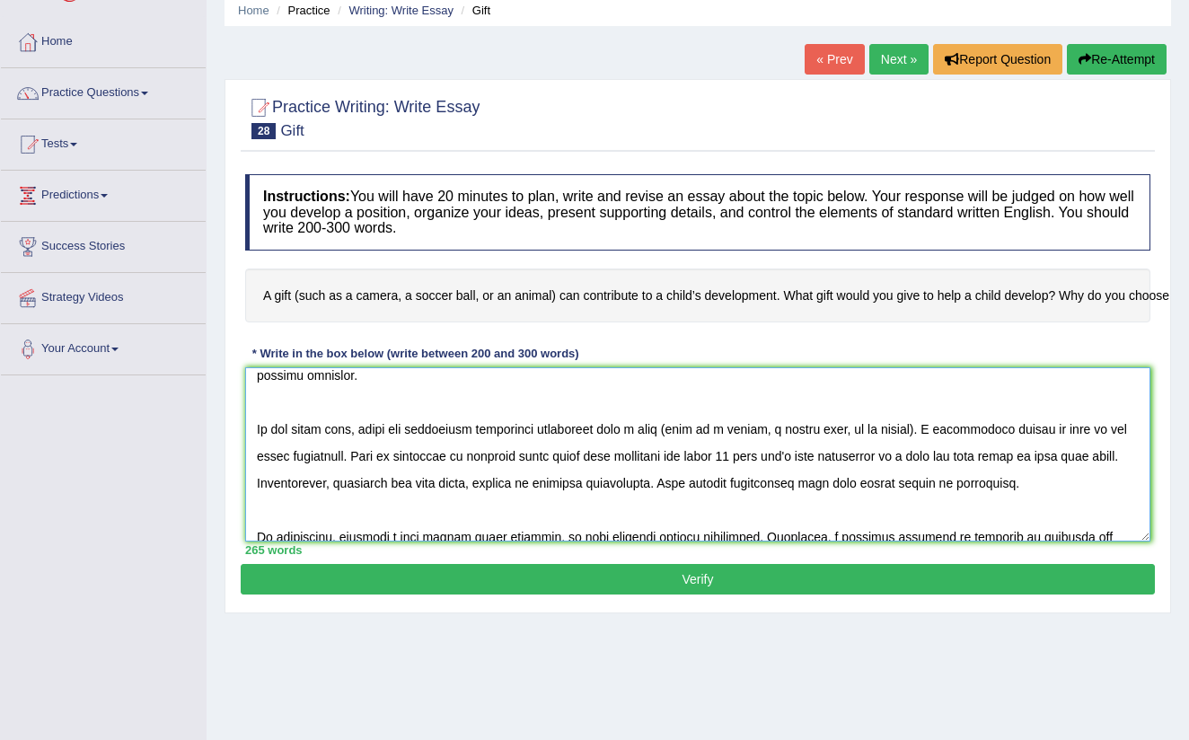
scroll to position [199, 0]
click at [698, 429] on textarea at bounding box center [697, 454] width 905 height 174
drag, startPoint x: 746, startPoint y: 427, endPoint x: 761, endPoint y: 570, distance: 143.5
click at [747, 453] on textarea at bounding box center [697, 454] width 905 height 174
click at [750, 426] on textarea at bounding box center [697, 454] width 905 height 174
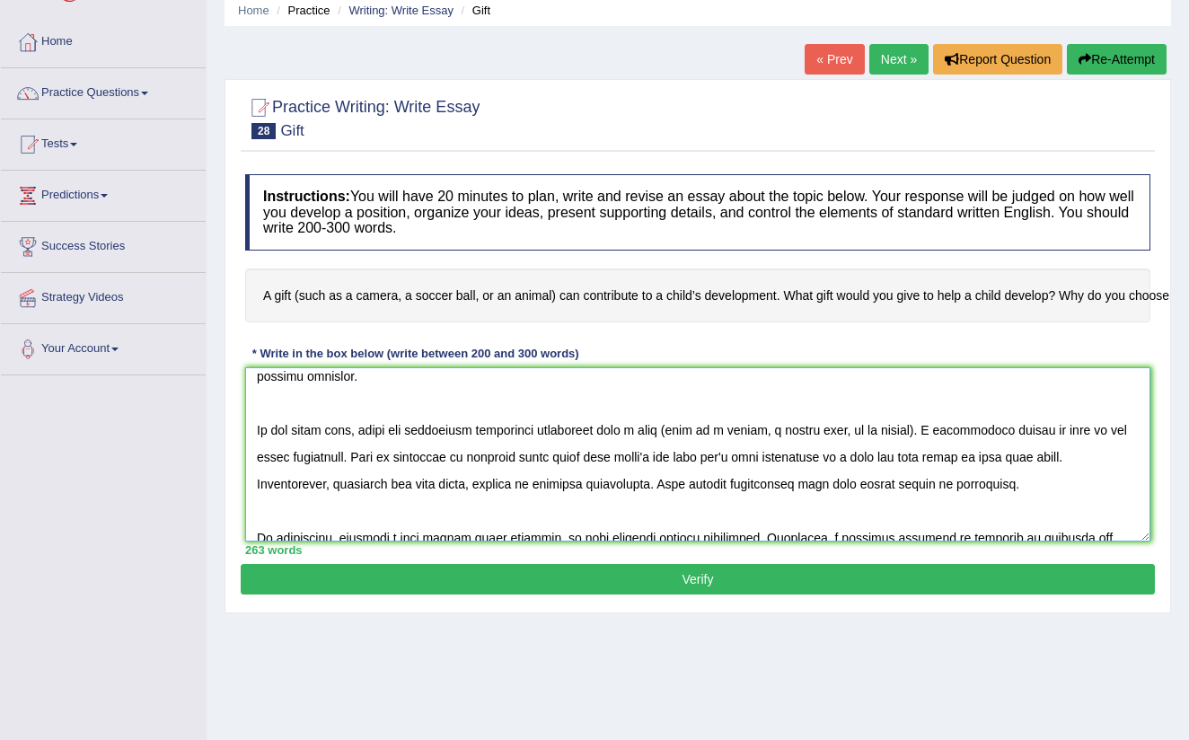
click at [722, 426] on textarea at bounding box center [697, 454] width 905 height 174
click at [823, 431] on textarea at bounding box center [697, 454] width 905 height 174
drag, startPoint x: 780, startPoint y: 433, endPoint x: 788, endPoint y: 592, distance: 159.1
click at [780, 434] on textarea at bounding box center [697, 454] width 905 height 174
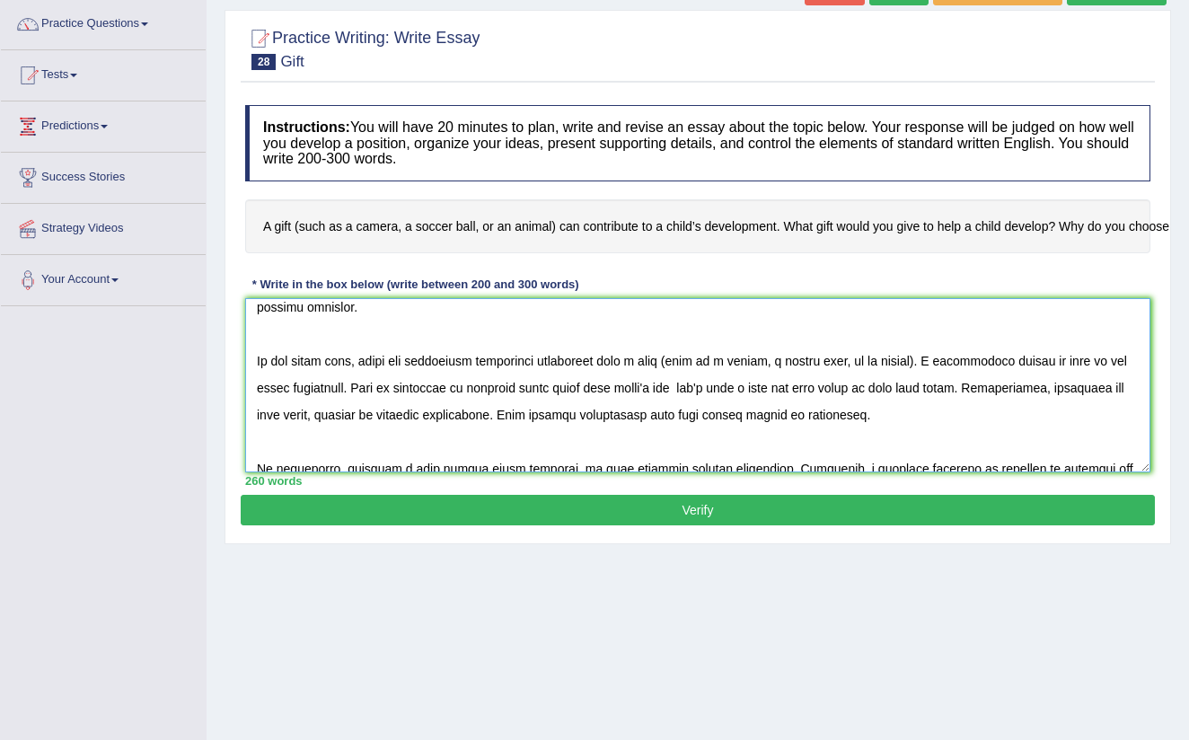
scroll to position [145, 0]
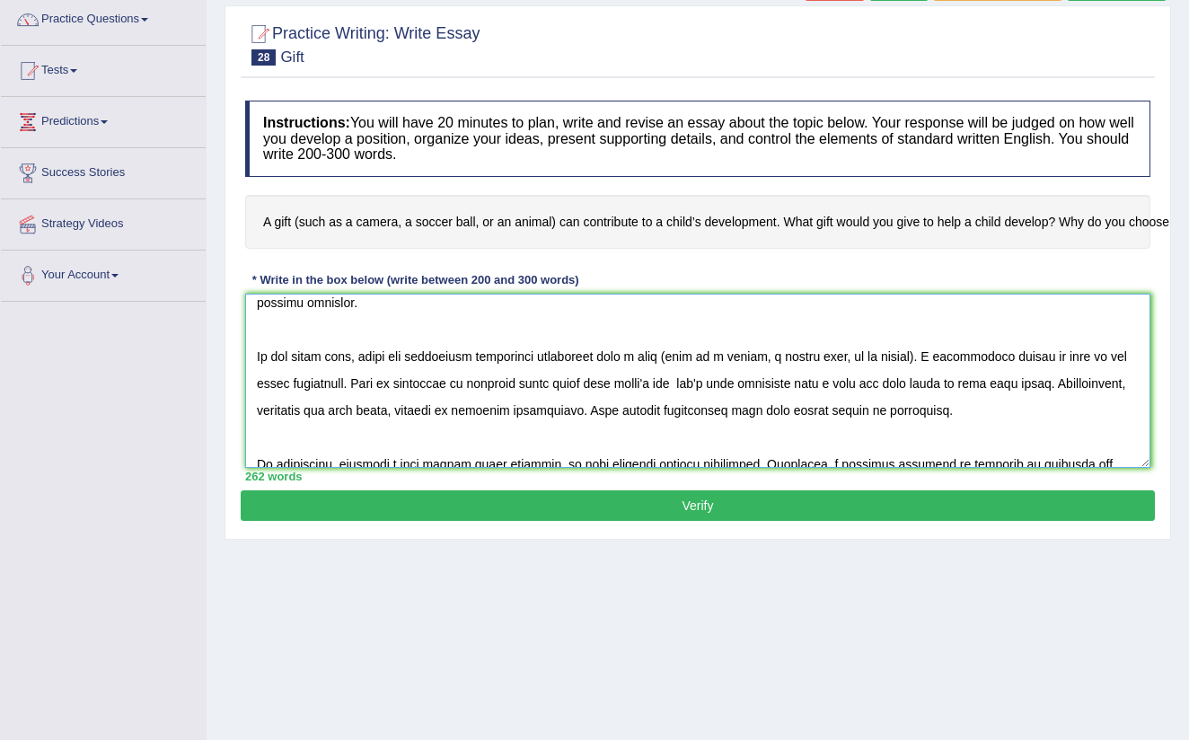
type textarea "The growing influence of a gift (such as a camera, a soccer ball, or an animal)…"
click at [719, 501] on button "Verify" at bounding box center [698, 505] width 914 height 31
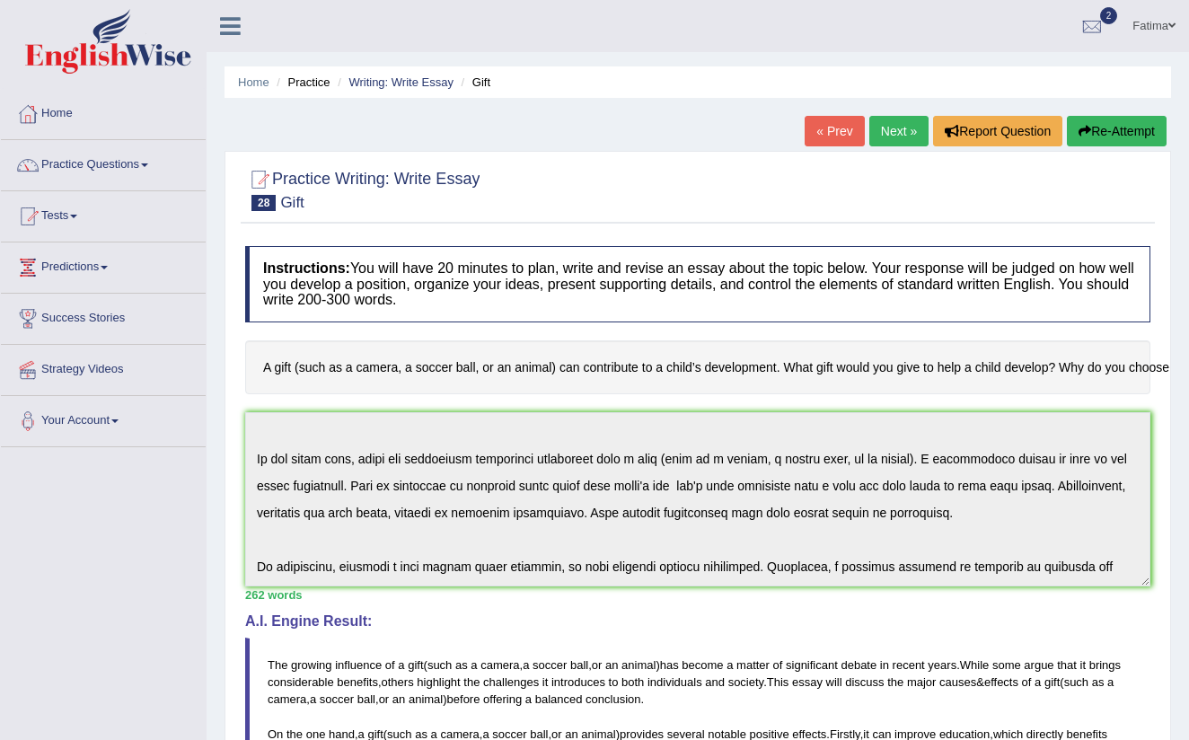
scroll to position [0, 0]
click at [149, 163] on link "Practice Questions" at bounding box center [103, 162] width 205 height 45
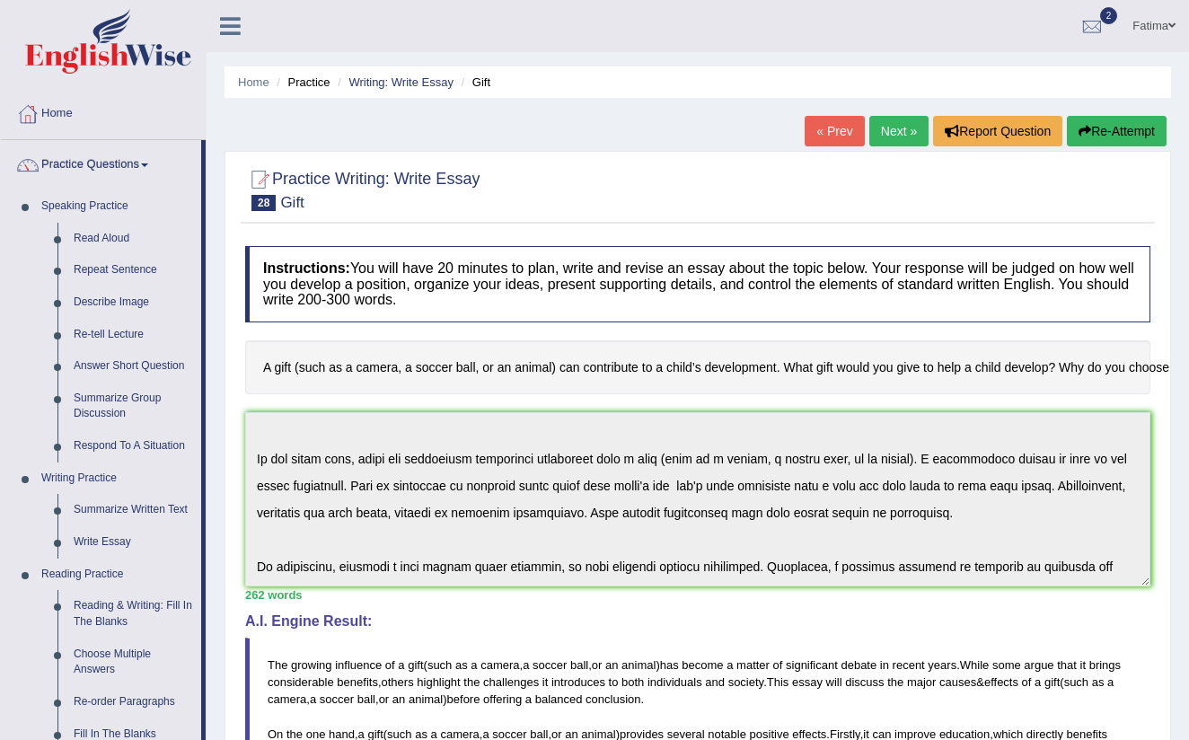
click at [896, 135] on link "Next »" at bounding box center [898, 131] width 59 height 31
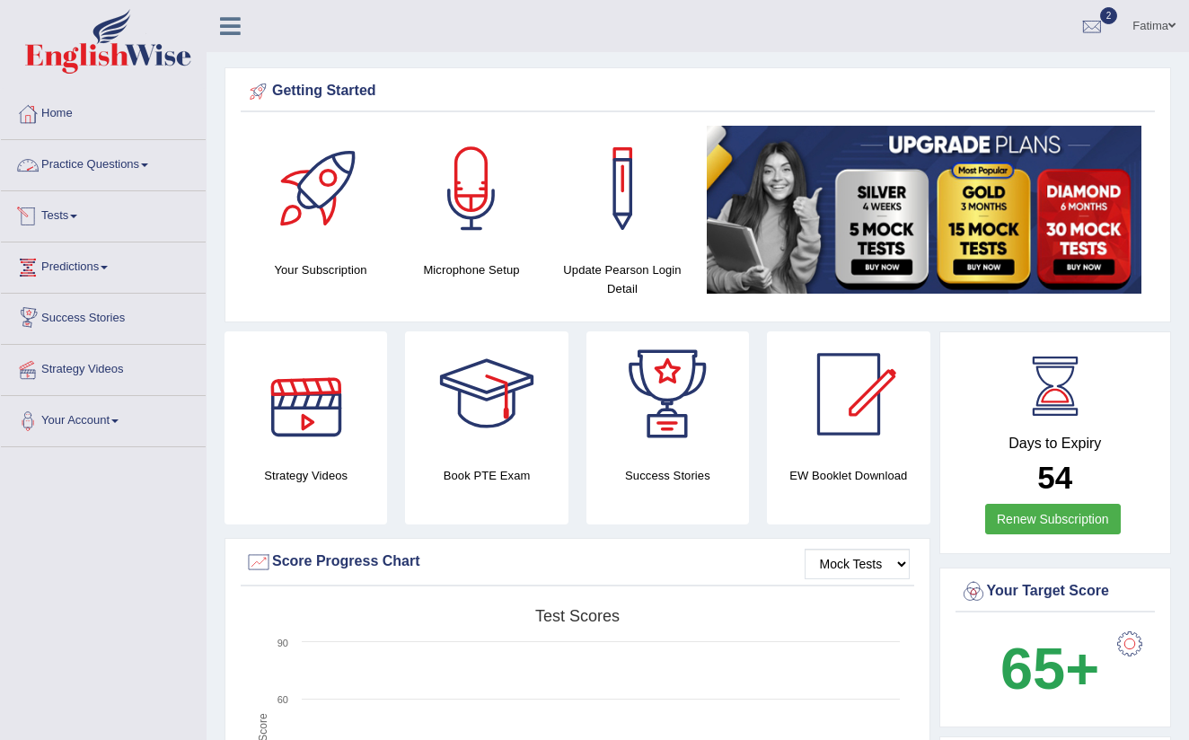
click at [148, 163] on span at bounding box center [144, 165] width 7 height 4
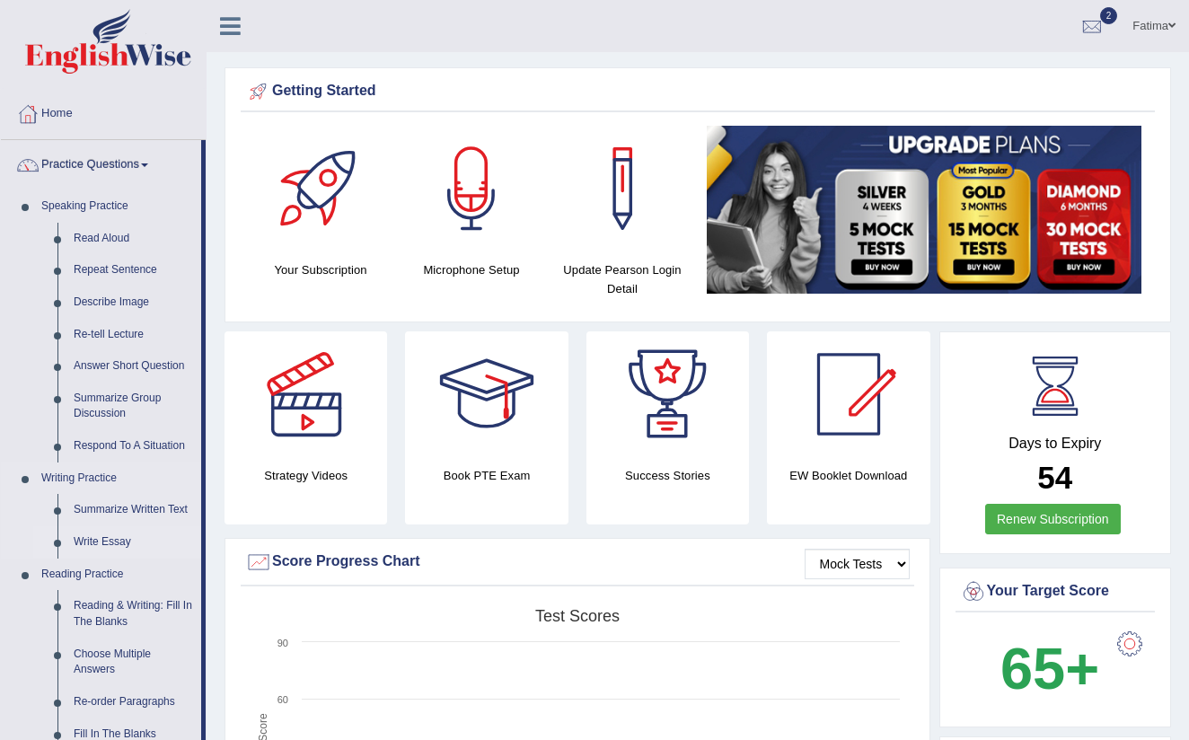
click at [122, 535] on link "Write Essay" at bounding box center [134, 542] width 136 height 32
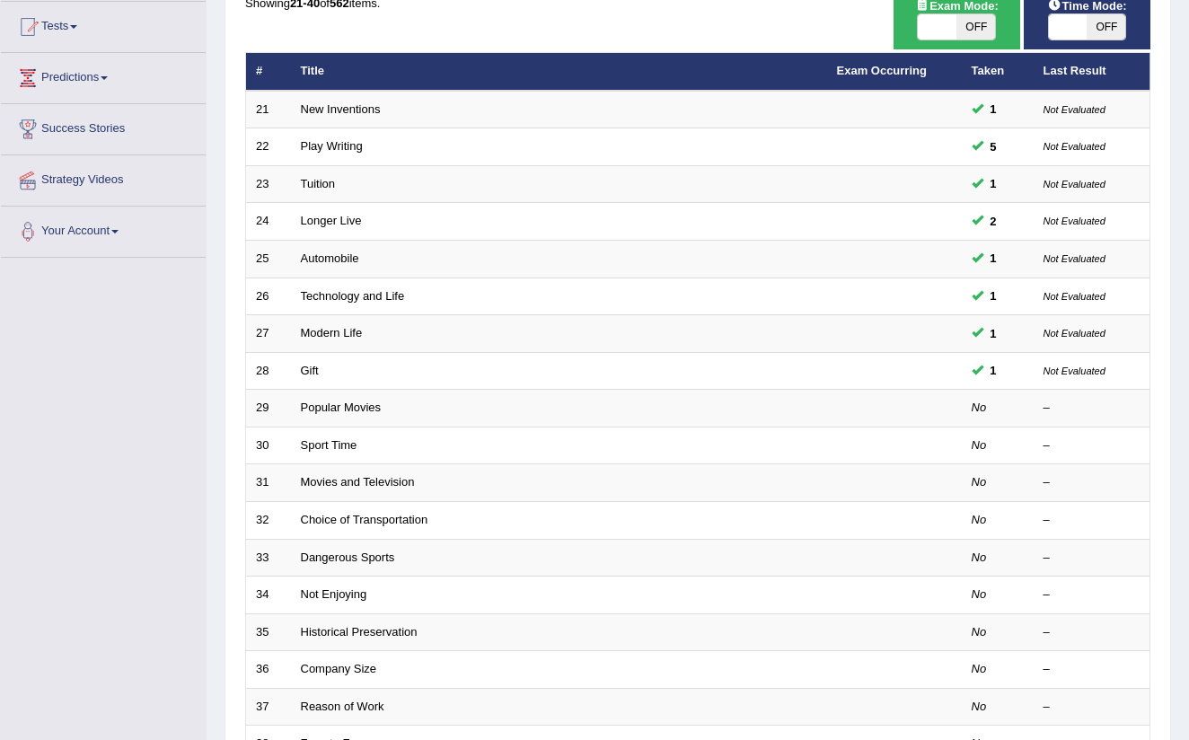
scroll to position [210, 0]
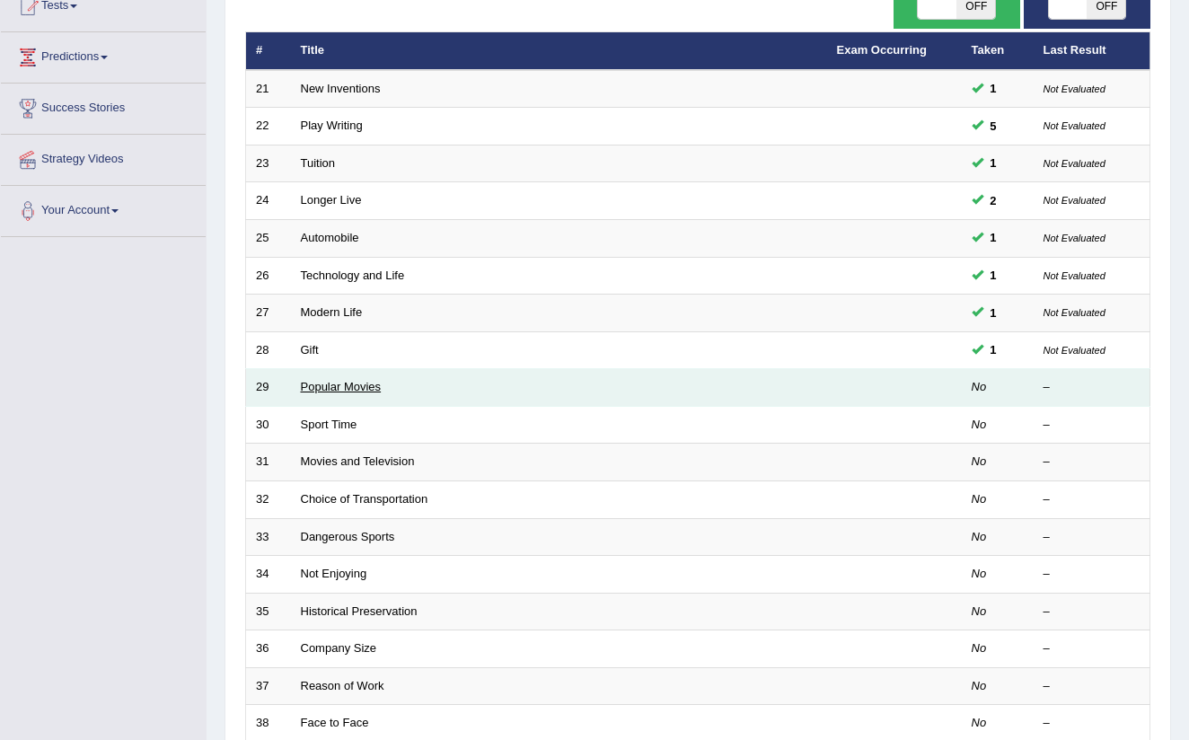
click at [348, 381] on link "Popular Movies" at bounding box center [341, 386] width 81 height 13
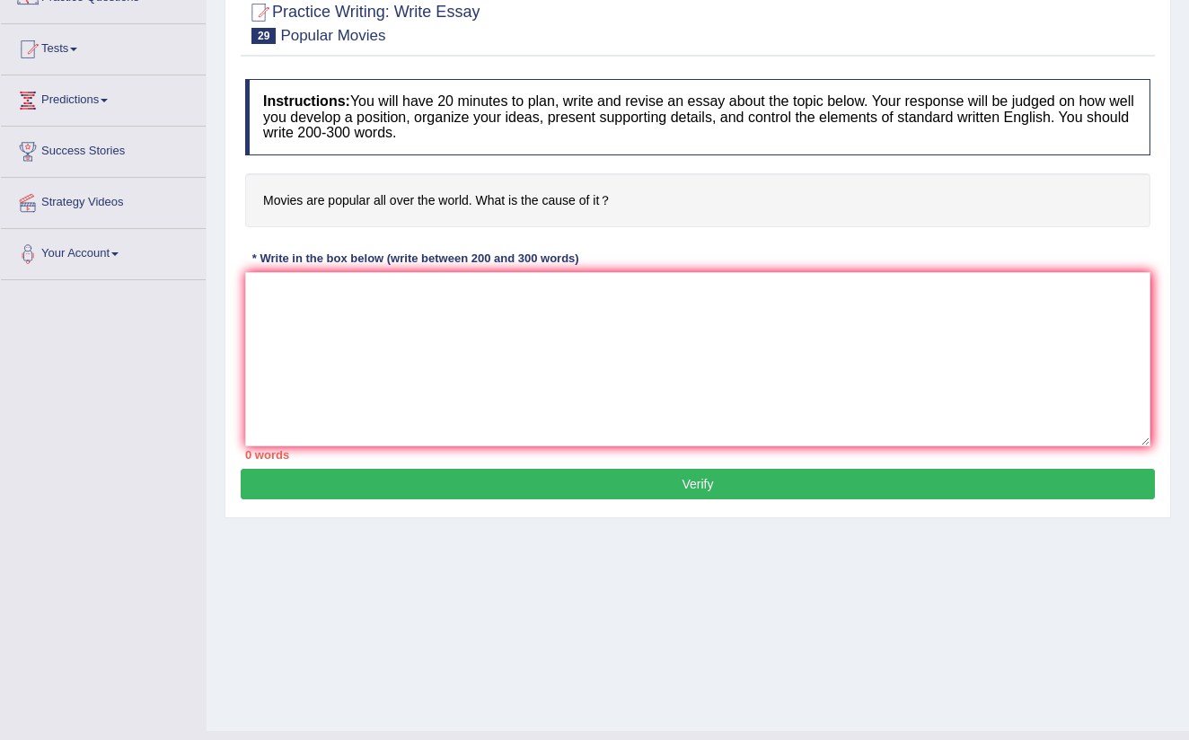
scroll to position [191, 0]
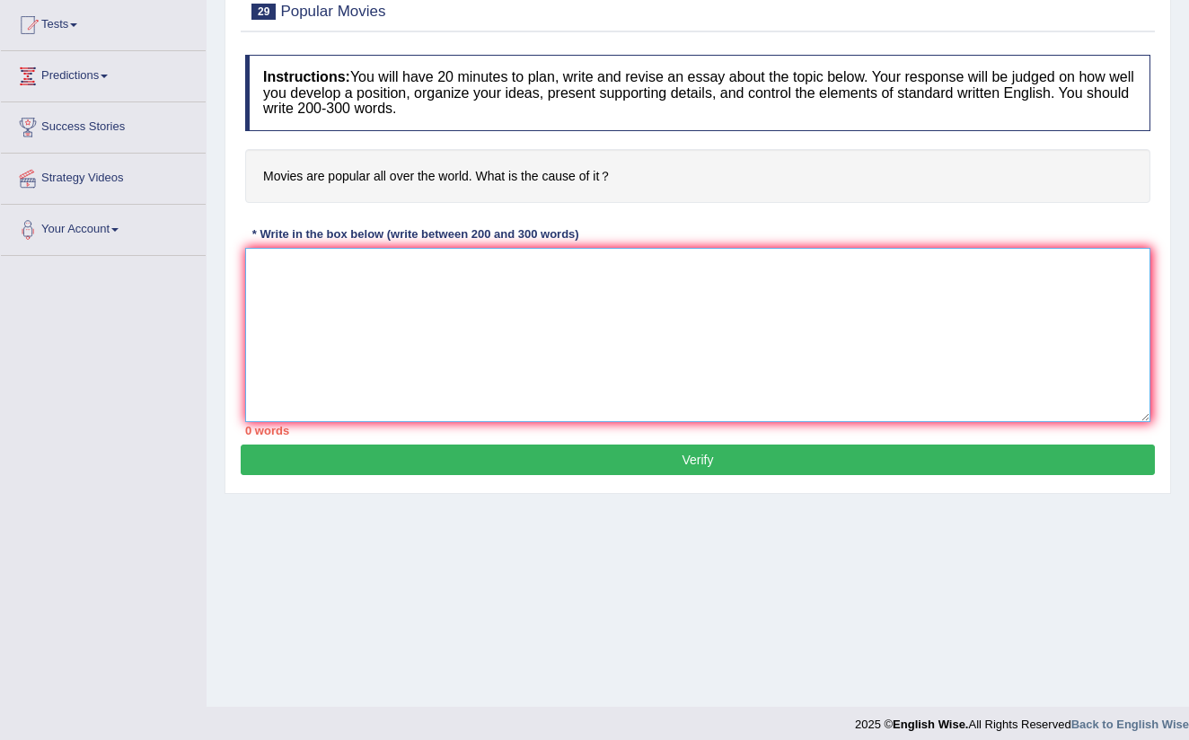
click at [295, 279] on textarea at bounding box center [697, 335] width 905 height 174
paste textarea "Lor ipsumdolor sitametco ad (elits doeiu) tem incidi u labore et dolorem aliqua…"
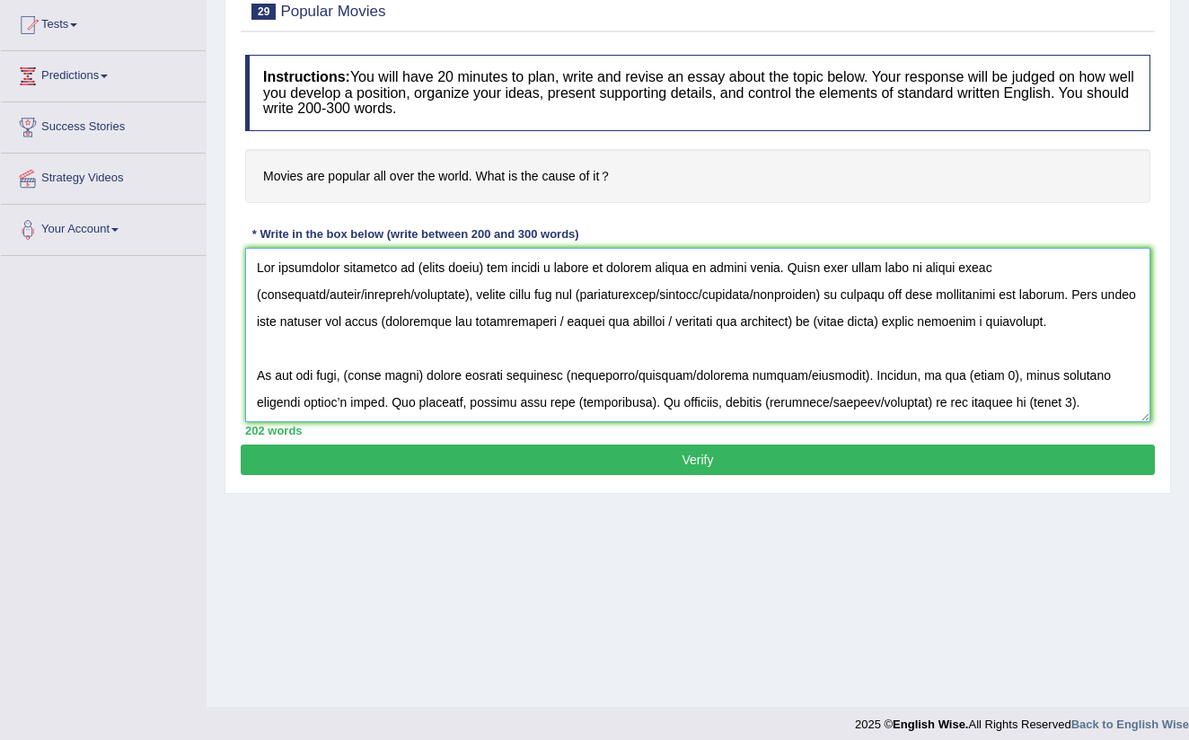
scroll to position [0, 0]
click at [482, 265] on textarea at bounding box center [697, 335] width 905 height 174
drag, startPoint x: 328, startPoint y: 292, endPoint x: 347, endPoint y: 357, distance: 68.5
click at [330, 310] on textarea at bounding box center [697, 335] width 905 height 174
click at [330, 292] on textarea at bounding box center [697, 335] width 905 height 174
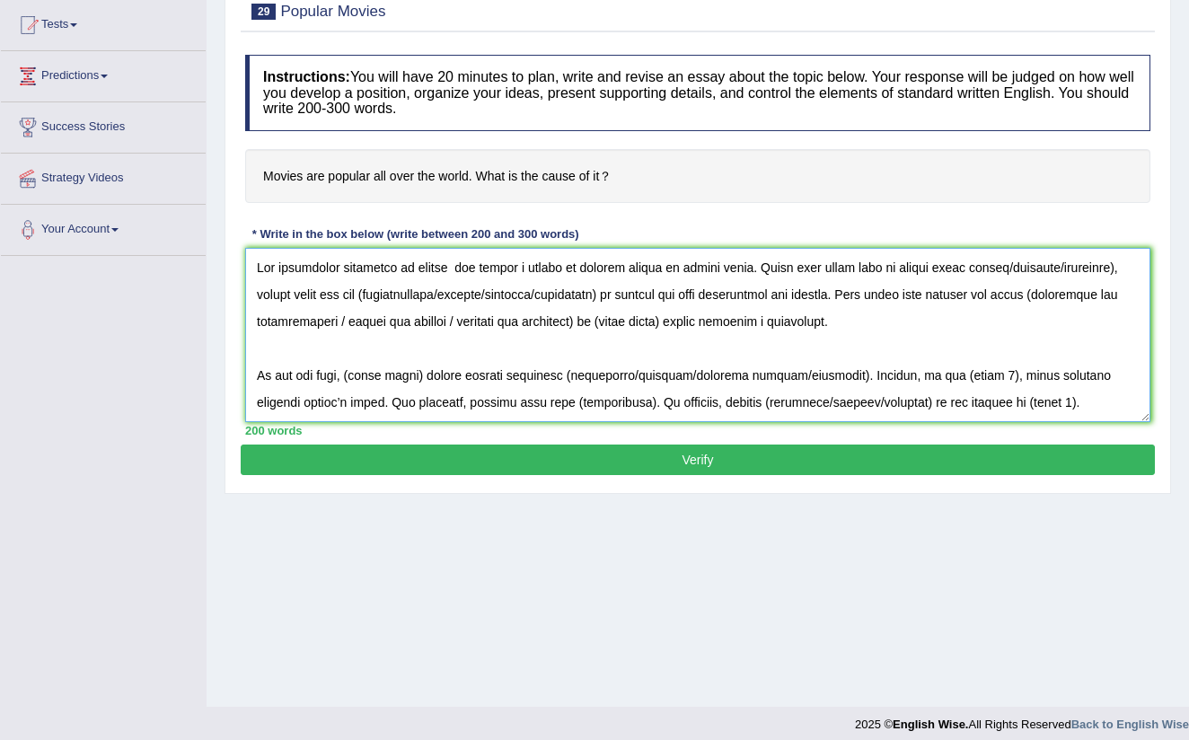
click at [1133, 265] on textarea at bounding box center [697, 335] width 905 height 174
click at [1128, 263] on textarea at bounding box center [697, 335] width 905 height 174
drag, startPoint x: 1127, startPoint y: 266, endPoint x: 1127, endPoint y: 317, distance: 51.2
click at [1127, 266] on textarea at bounding box center [697, 335] width 905 height 174
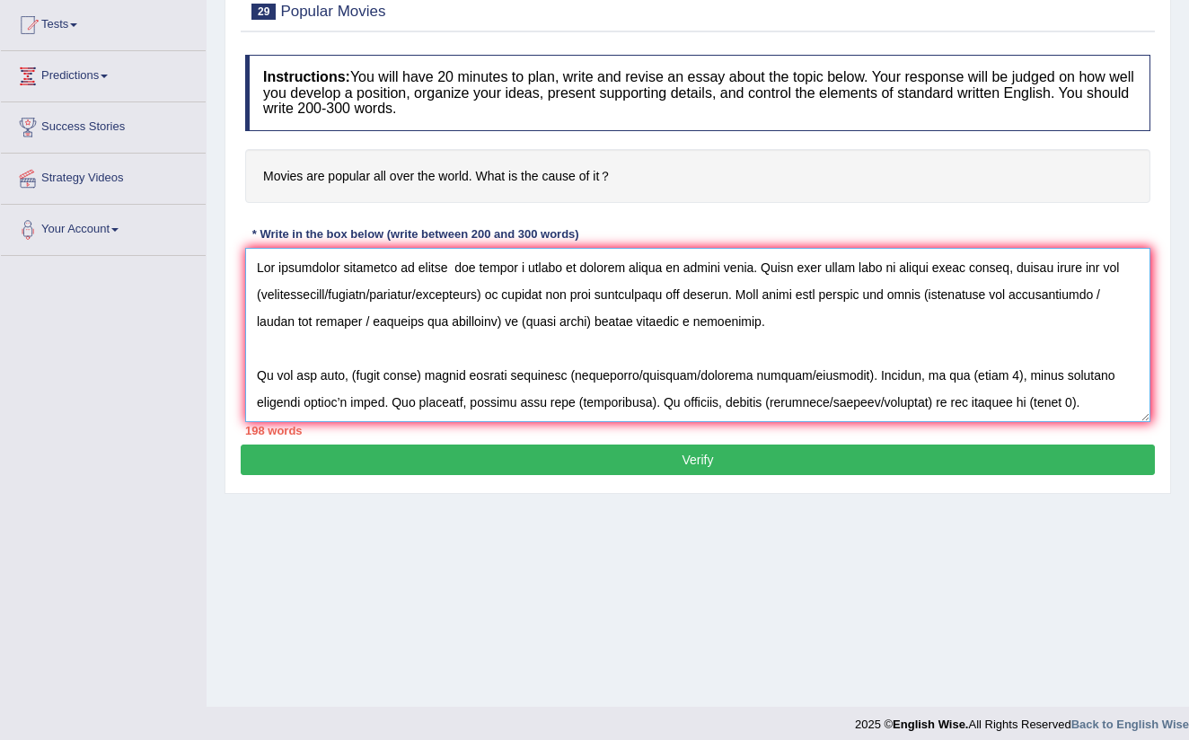
click at [344, 295] on textarea at bounding box center [697, 335] width 905 height 174
drag, startPoint x: 422, startPoint y: 290, endPoint x: 422, endPoint y: 343, distance: 53.0
click at [422, 302] on textarea at bounding box center [697, 335] width 905 height 174
click at [419, 297] on textarea at bounding box center [697, 335] width 905 height 174
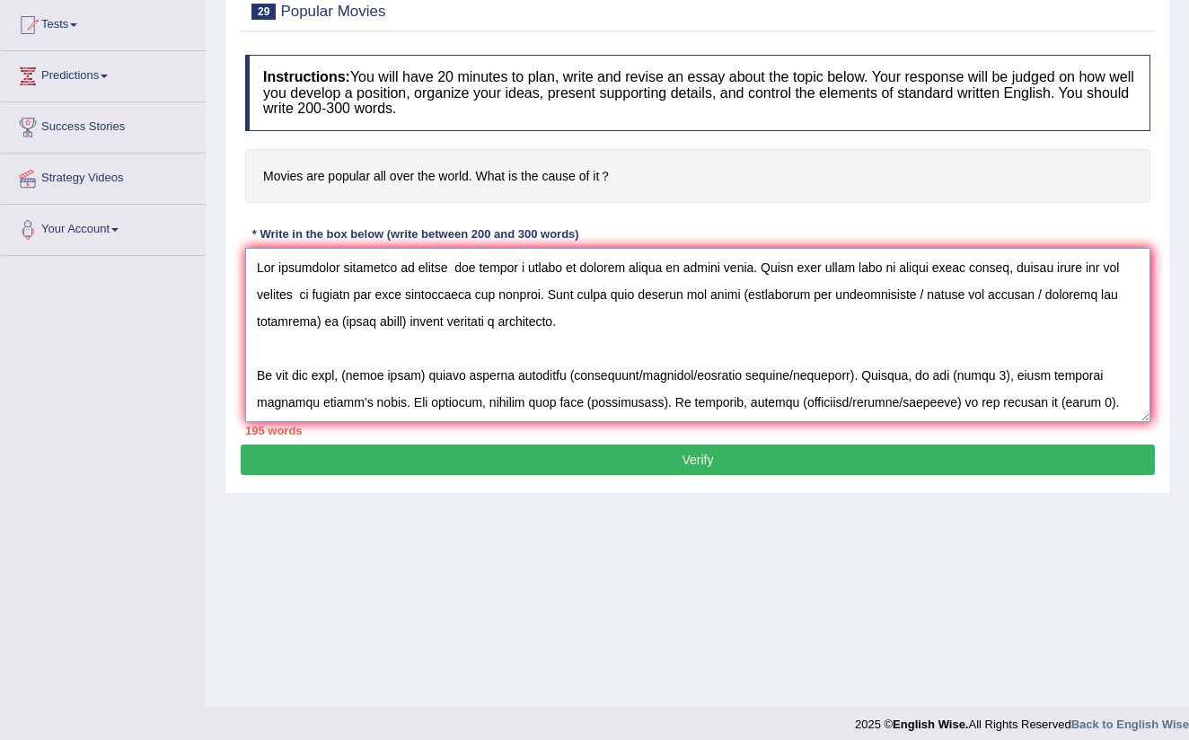
drag, startPoint x: 917, startPoint y: 295, endPoint x: 917, endPoint y: 366, distance: 71.8
click at [917, 301] on textarea at bounding box center [697, 335] width 905 height 174
click at [917, 414] on textarea at bounding box center [697, 335] width 905 height 174
click at [919, 297] on textarea at bounding box center [697, 335] width 905 height 174
click at [974, 319] on textarea at bounding box center [697, 335] width 905 height 174
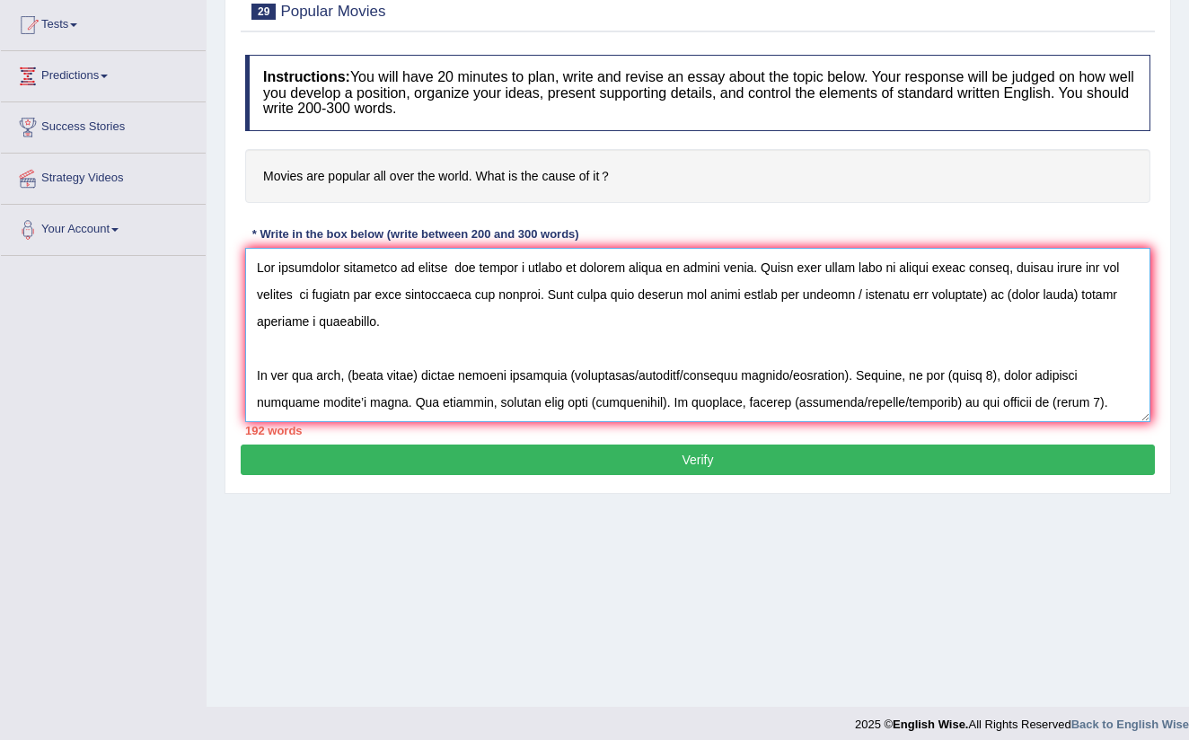
drag, startPoint x: 982, startPoint y: 295, endPoint x: 967, endPoint y: 402, distance: 108.8
click at [982, 299] on textarea at bounding box center [697, 335] width 905 height 174
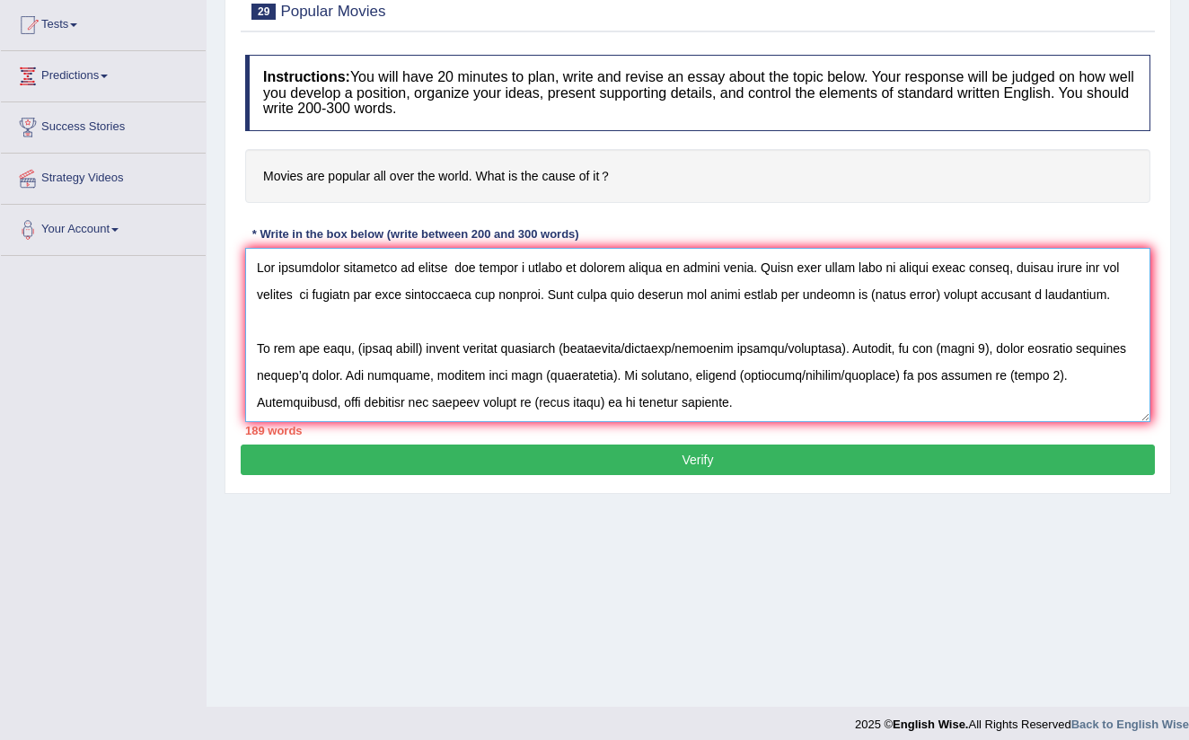
click at [927, 295] on textarea at bounding box center [697, 335] width 905 height 174
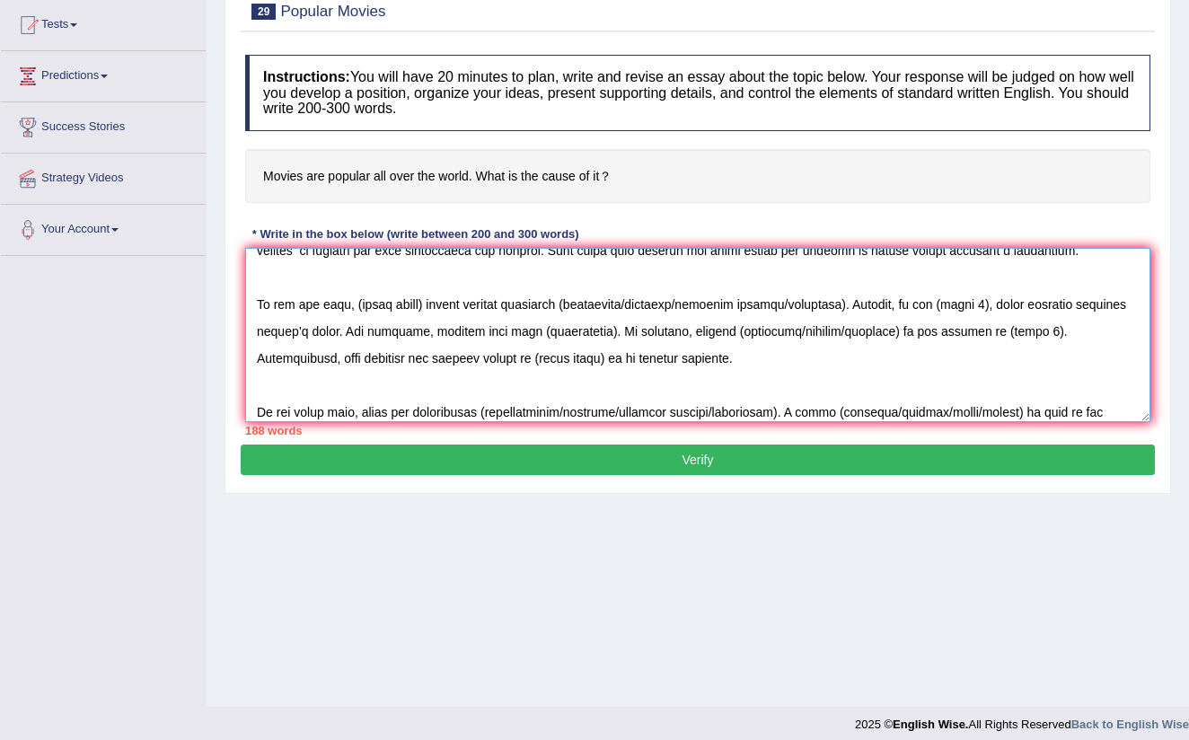
scroll to position [51, 0]
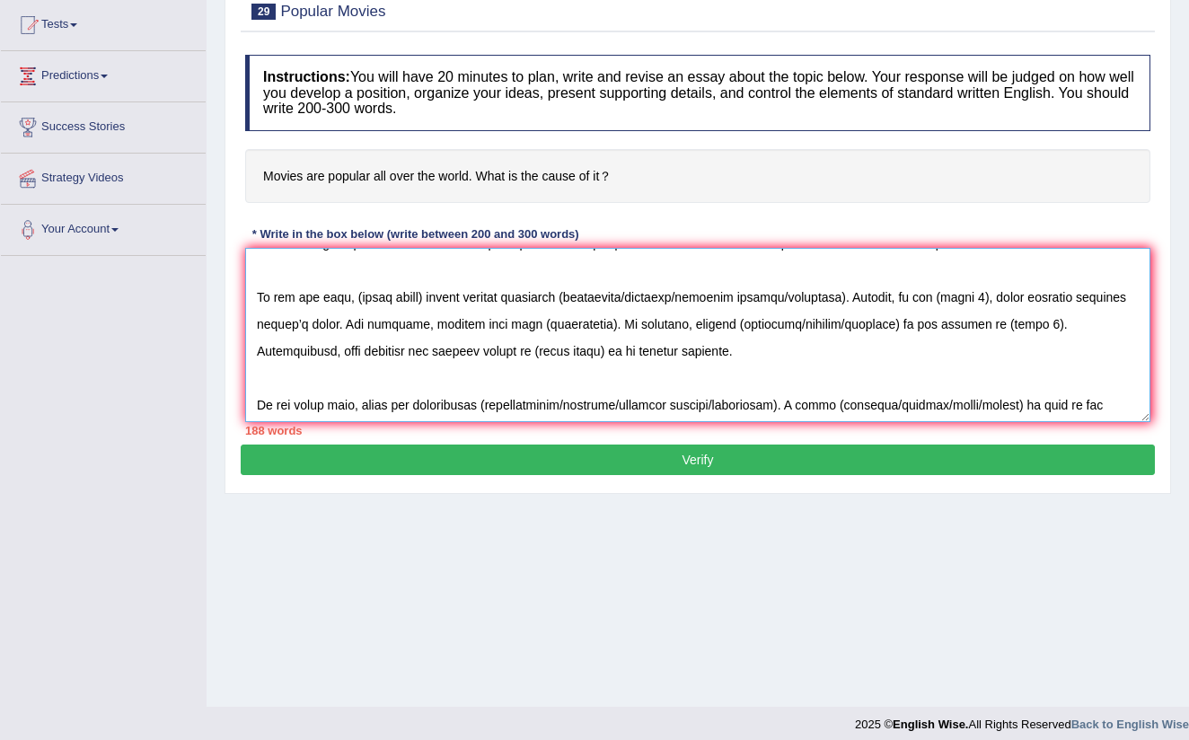
click at [435, 298] on textarea at bounding box center [697, 335] width 905 height 174
drag, startPoint x: 428, startPoint y: 295, endPoint x: 416, endPoint y: 371, distance: 76.5
click at [428, 298] on textarea at bounding box center [697, 335] width 905 height 174
drag, startPoint x: 659, startPoint y: 296, endPoint x: 659, endPoint y: 335, distance: 38.6
click at [659, 296] on textarea at bounding box center [697, 335] width 905 height 174
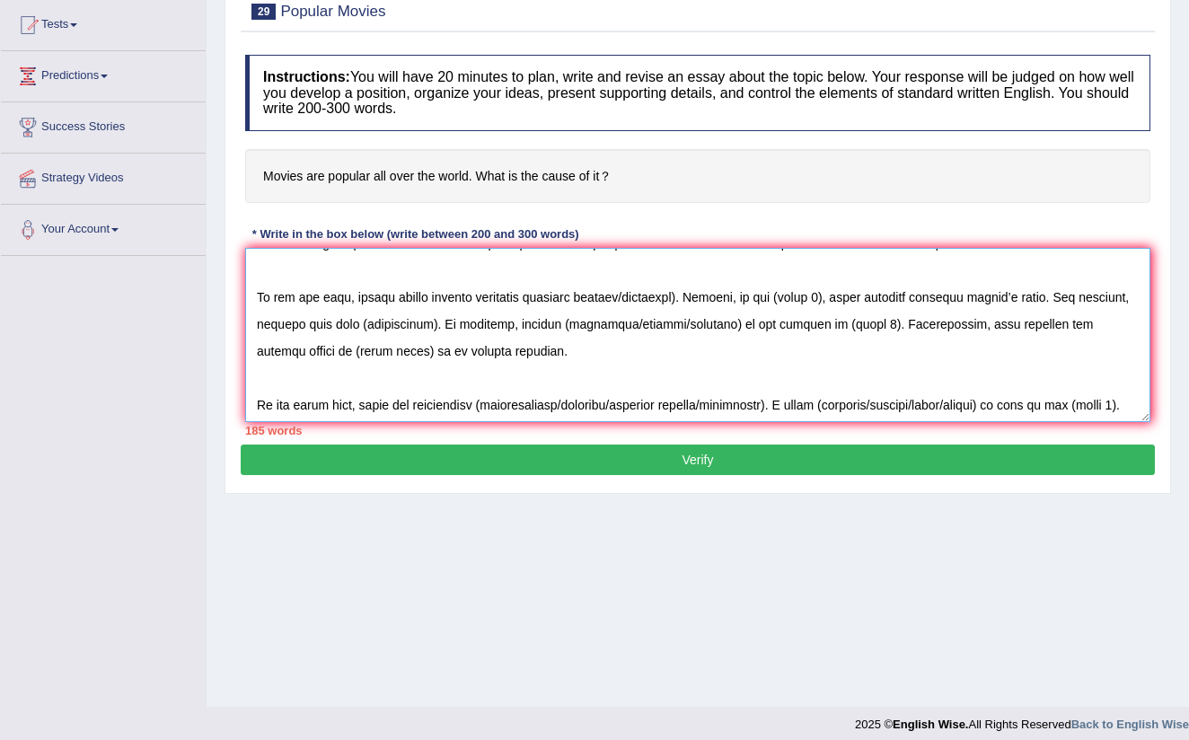
click at [680, 295] on textarea at bounding box center [697, 335] width 905 height 174
click at [747, 296] on textarea at bounding box center [697, 335] width 905 height 174
click at [646, 327] on textarea at bounding box center [697, 335] width 905 height 174
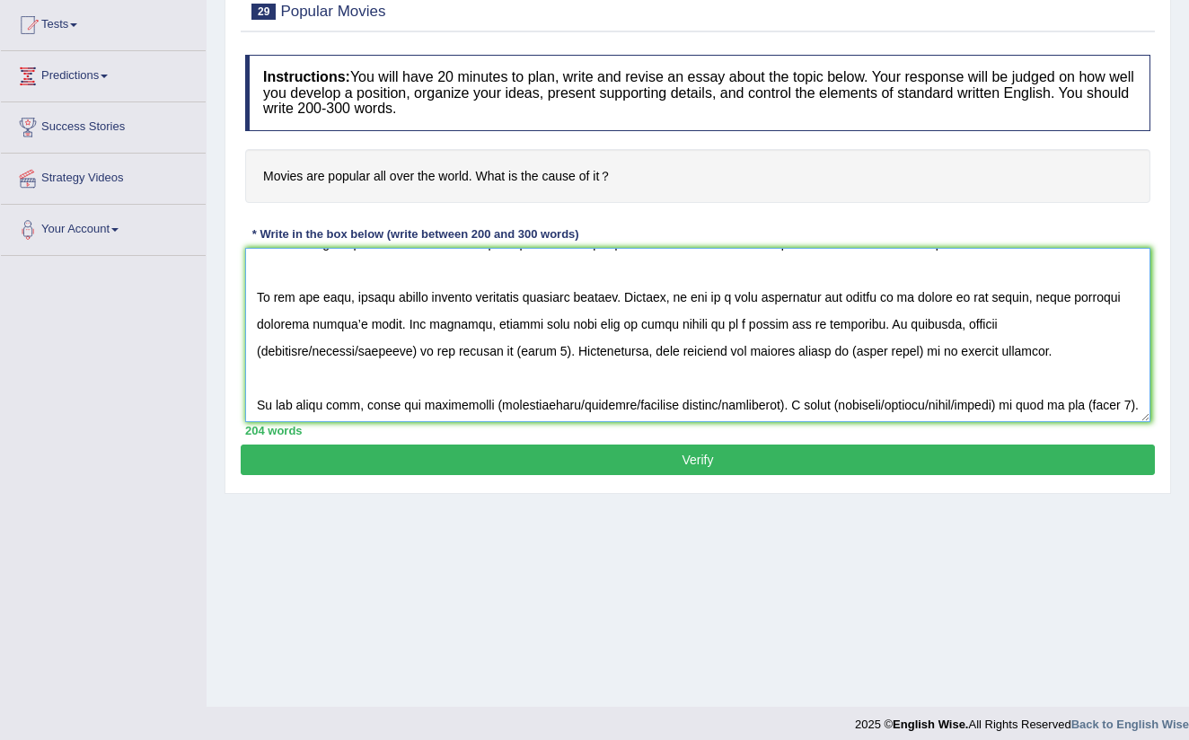
click at [543, 350] on textarea at bounding box center [697, 335] width 905 height 174
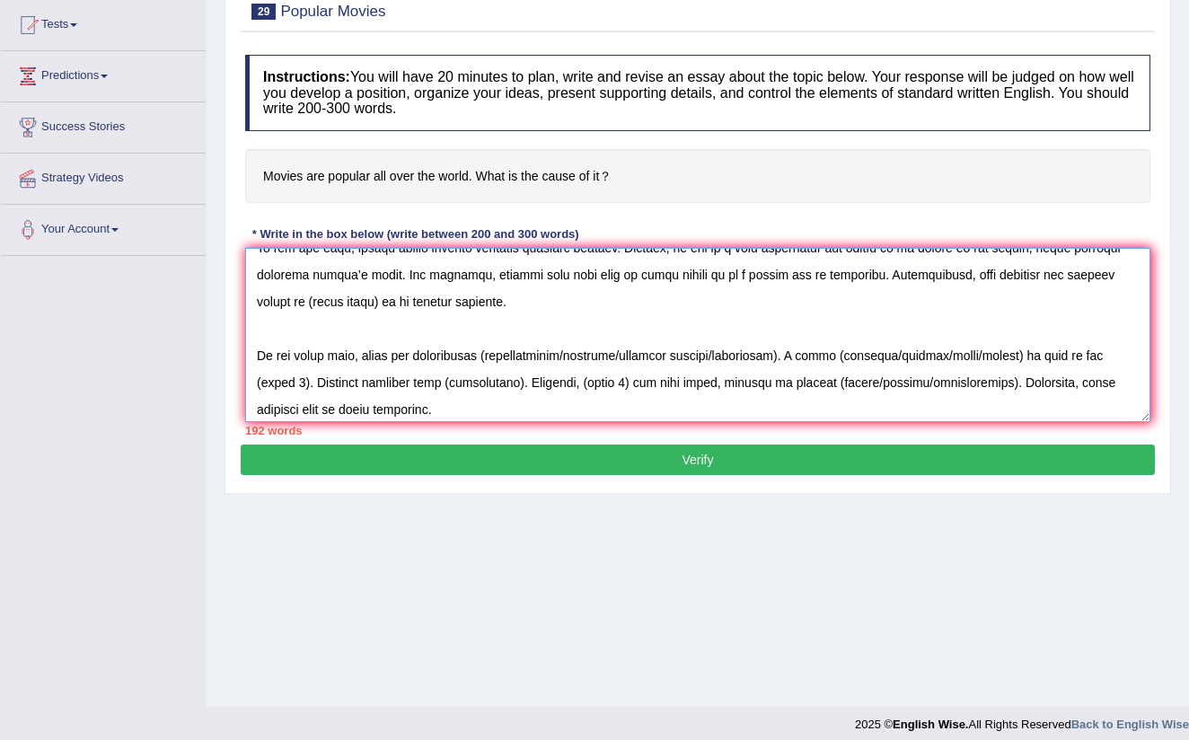
scroll to position [119, 0]
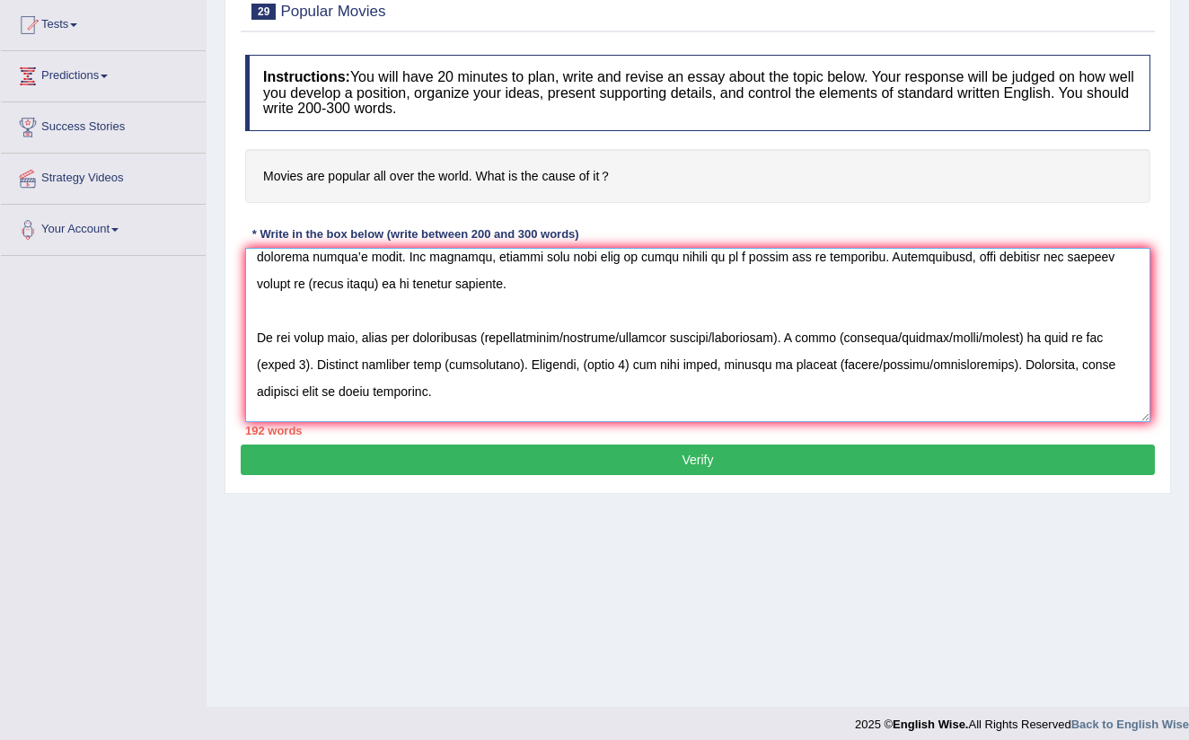
click at [387, 282] on textarea at bounding box center [697, 335] width 905 height 174
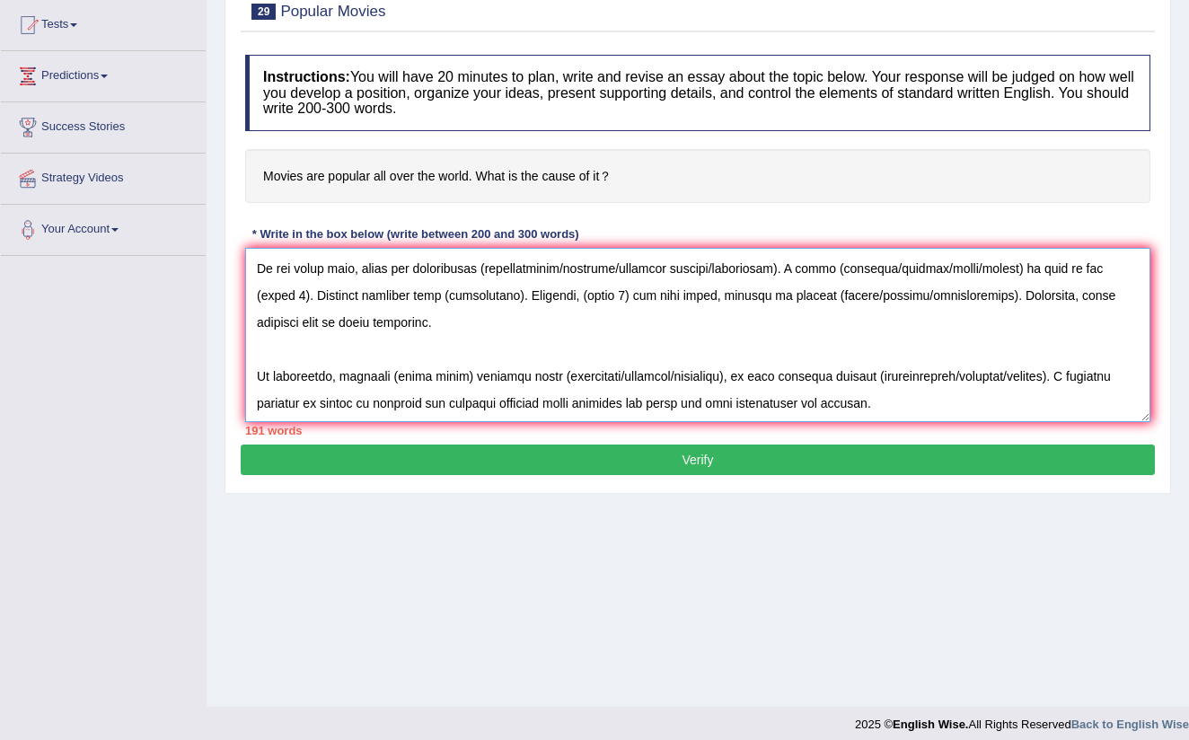
scroll to position [181, 0]
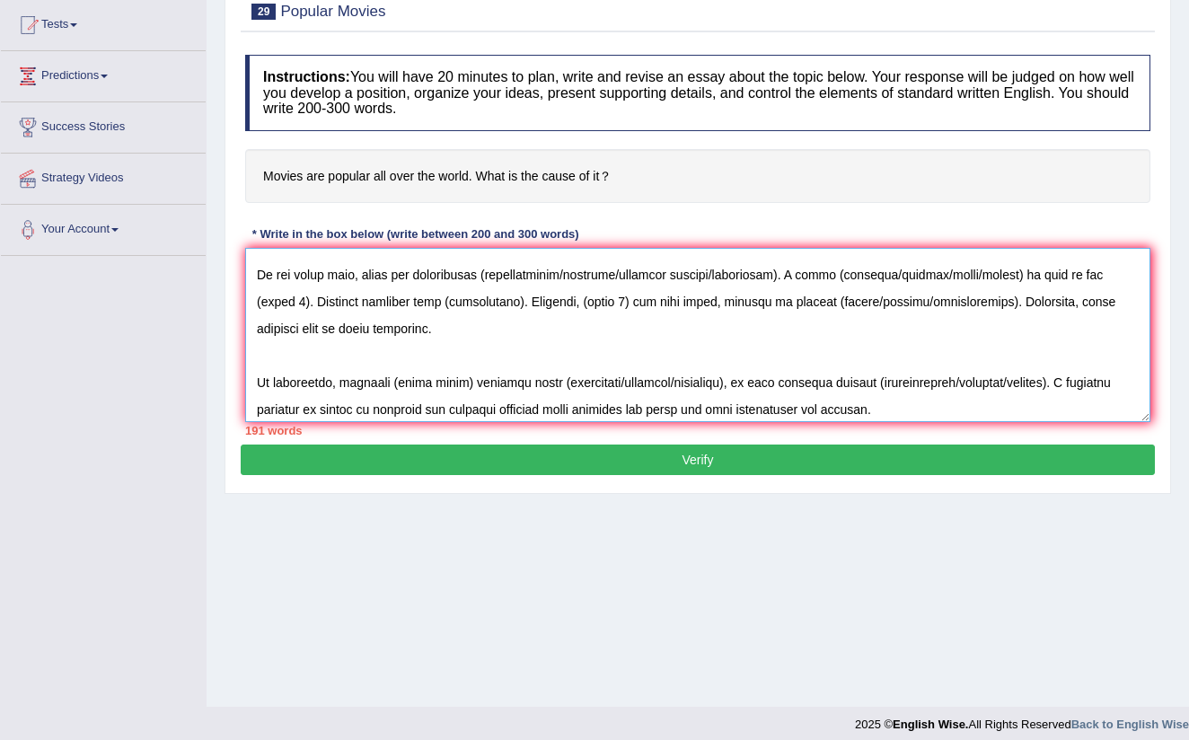
click at [626, 271] on textarea at bounding box center [697, 335] width 905 height 174
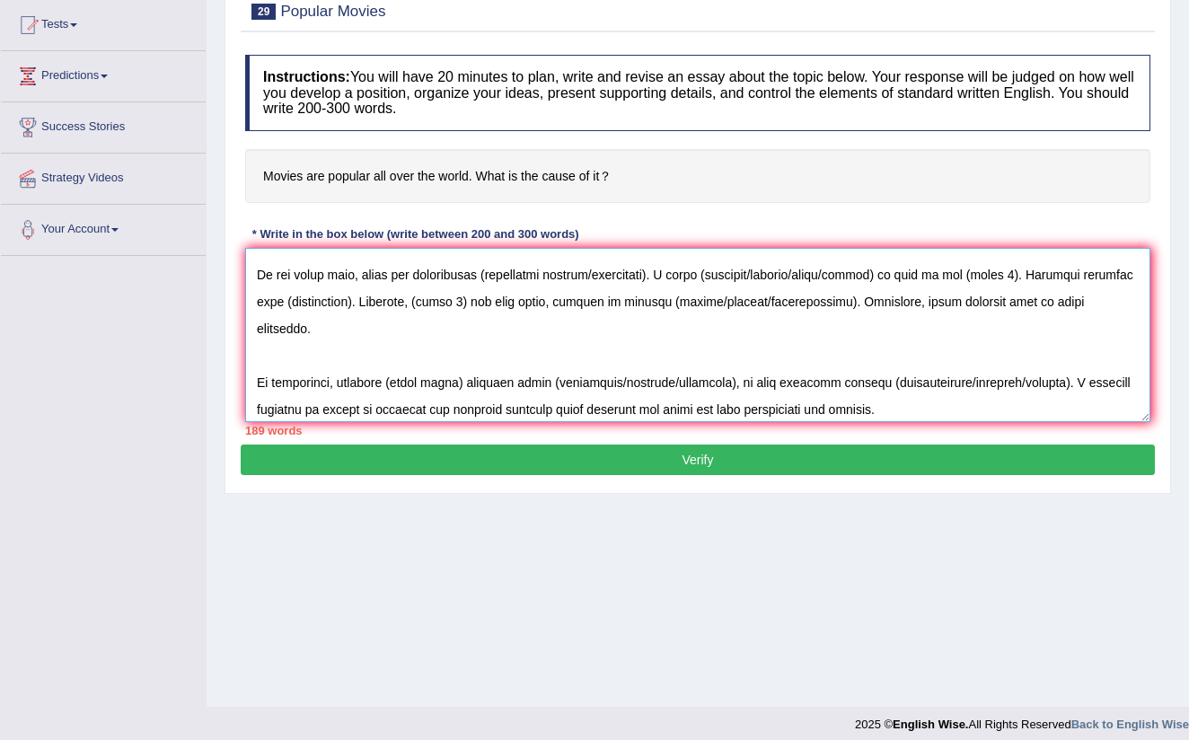
scroll to position [162, 0]
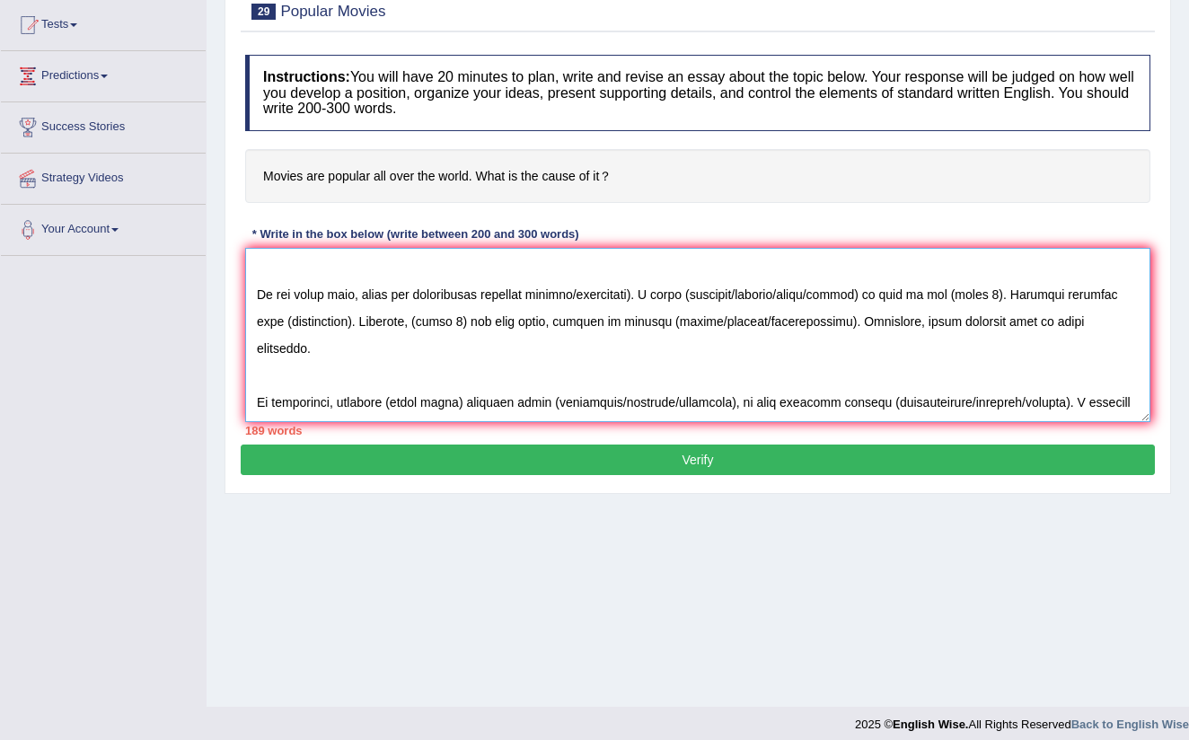
click at [637, 292] on textarea at bounding box center [697, 335] width 905 height 174
click at [633, 296] on textarea at bounding box center [697, 335] width 905 height 174
click at [635, 295] on textarea at bounding box center [697, 335] width 905 height 174
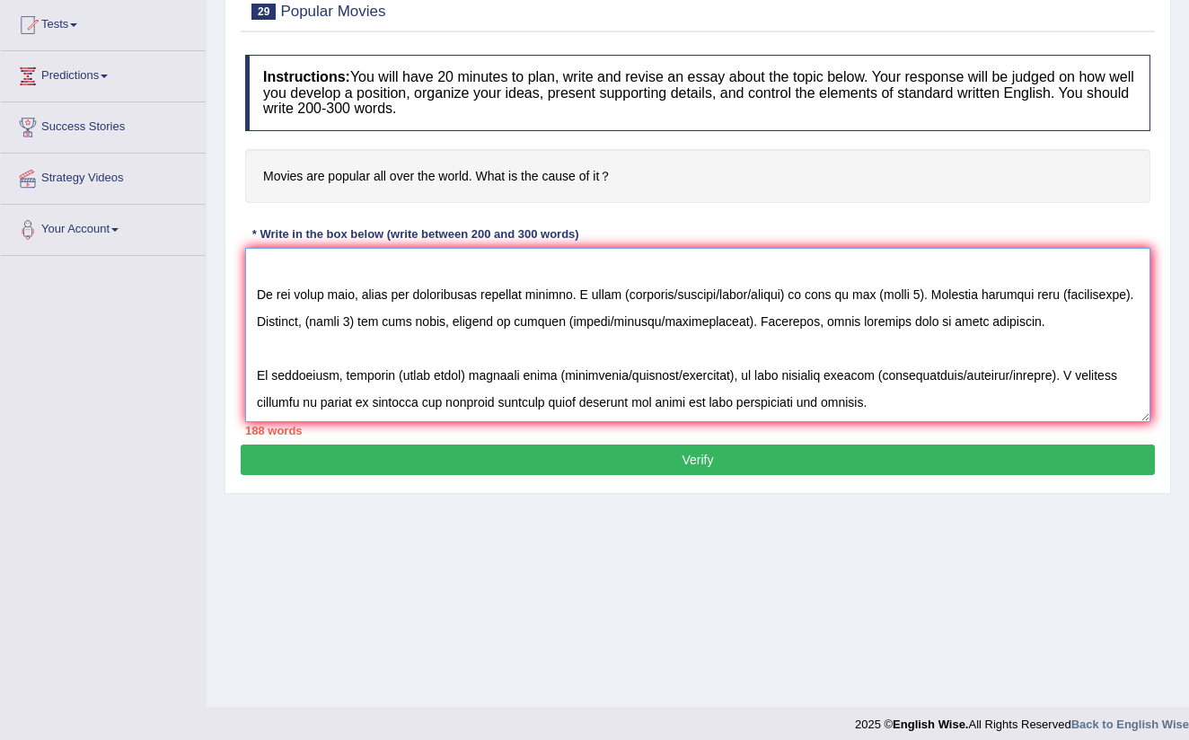
click at [734, 292] on textarea at bounding box center [697, 335] width 905 height 174
drag, startPoint x: 694, startPoint y: 290, endPoint x: 694, endPoint y: 309, distance: 18.9
click at [694, 291] on textarea at bounding box center [697, 335] width 905 height 174
click at [785, 293] on textarea at bounding box center [697, 335] width 905 height 174
click at [329, 320] on textarea at bounding box center [697, 335] width 905 height 174
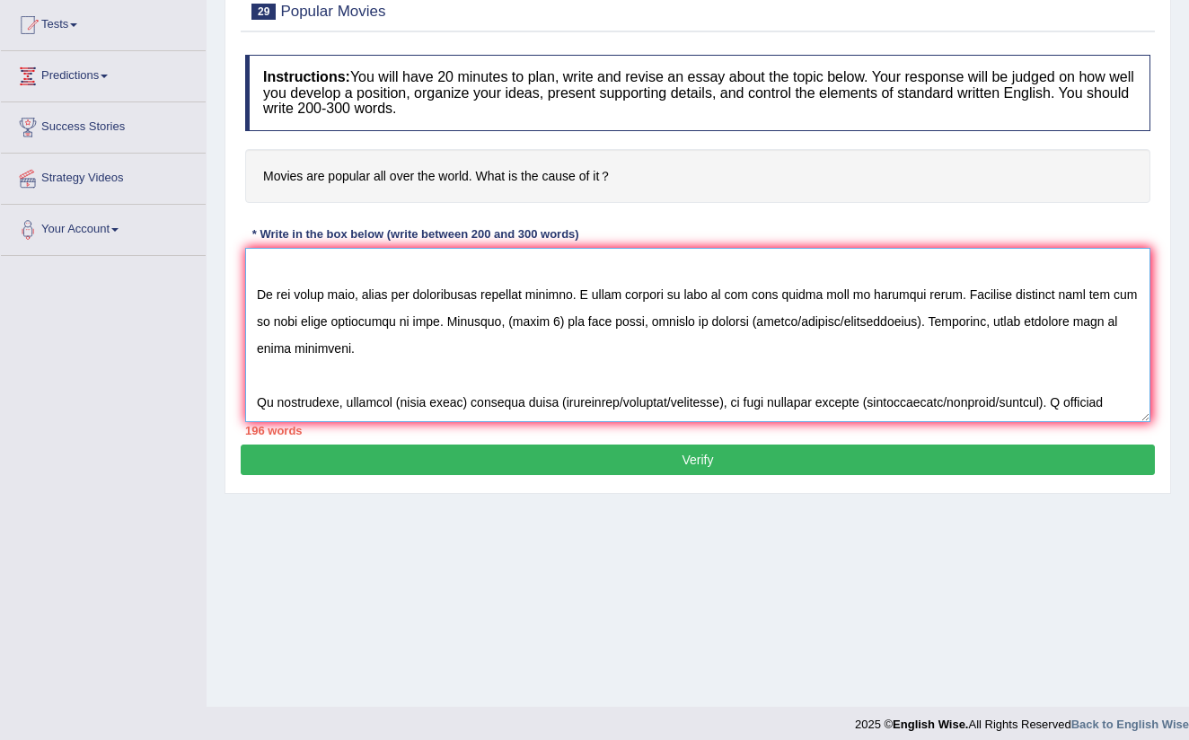
click at [538, 318] on textarea at bounding box center [697, 335] width 905 height 174
click at [864, 319] on textarea at bounding box center [697, 335] width 905 height 174
click at [947, 321] on textarea at bounding box center [697, 335] width 905 height 174
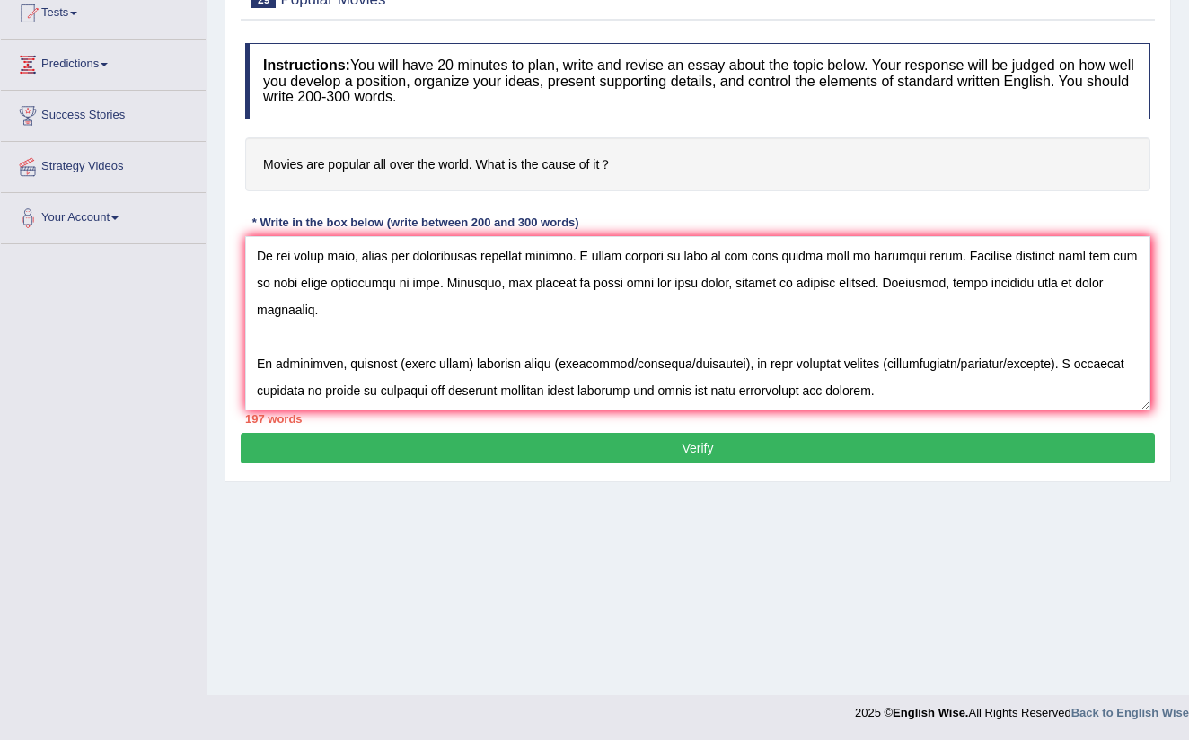
scroll to position [203, 0]
click at [459, 361] on textarea at bounding box center [697, 323] width 905 height 174
click at [464, 361] on textarea at bounding box center [697, 323] width 905 height 174
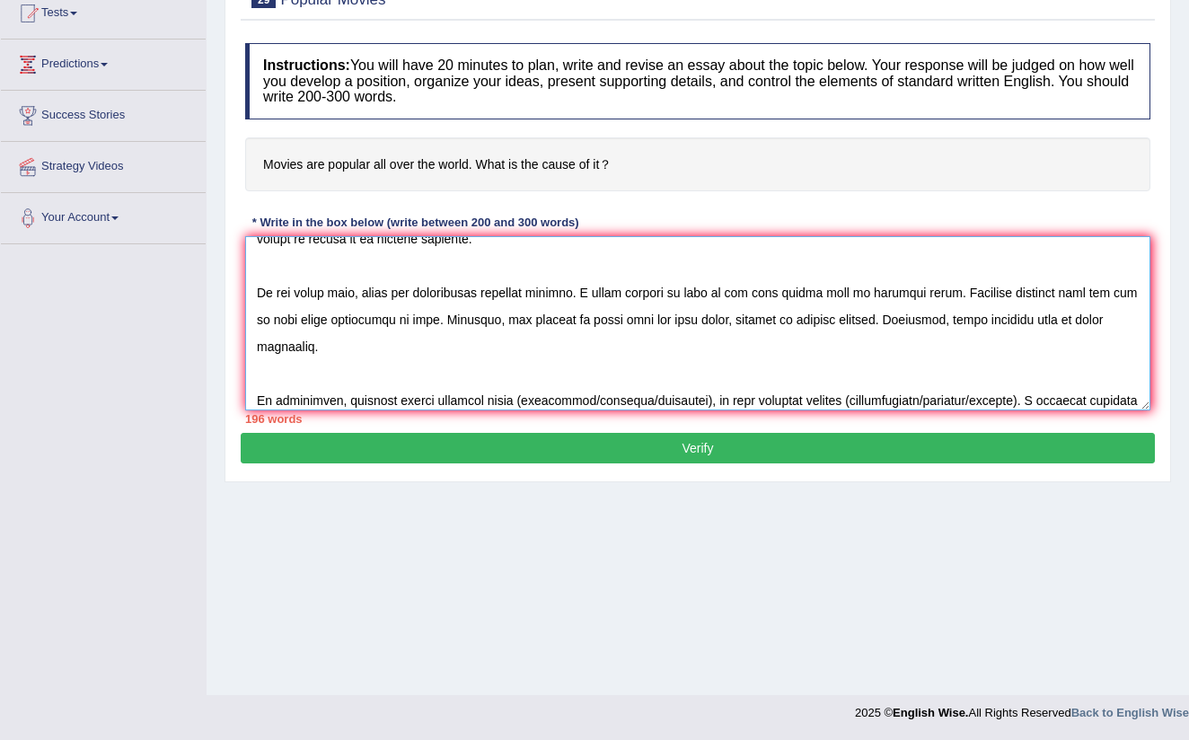
scroll to position [169, 0]
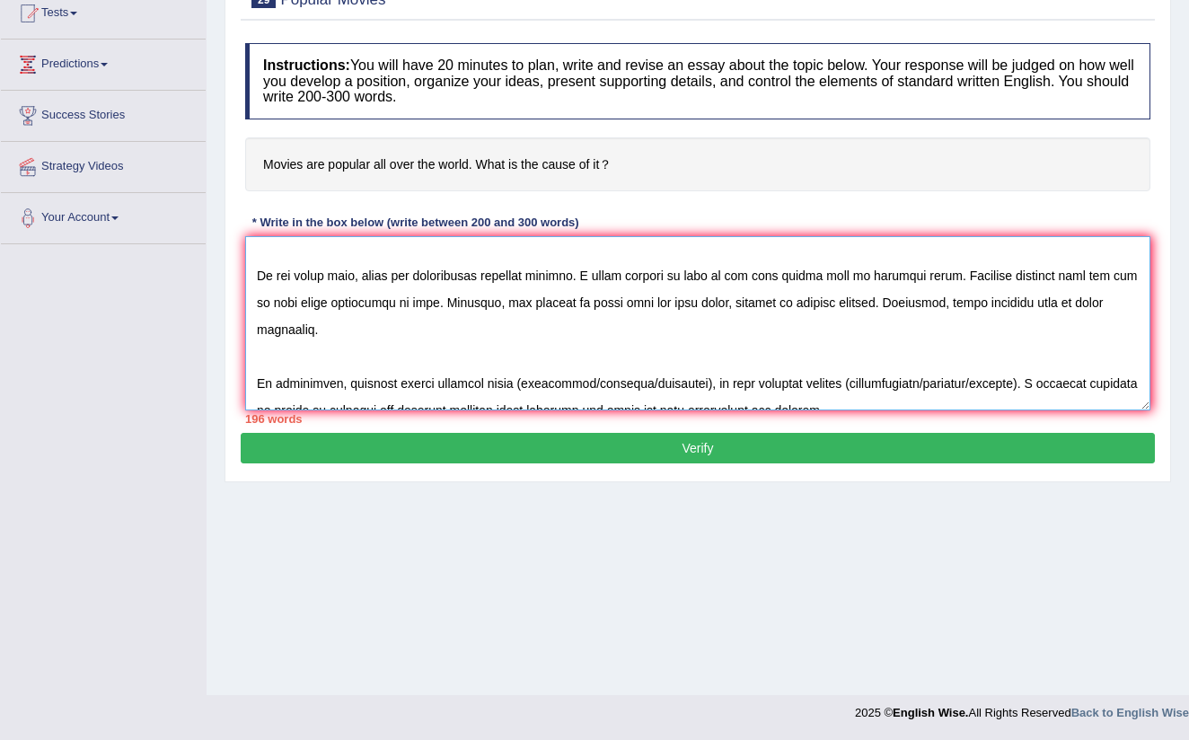
click at [567, 277] on textarea at bounding box center [697, 323] width 905 height 174
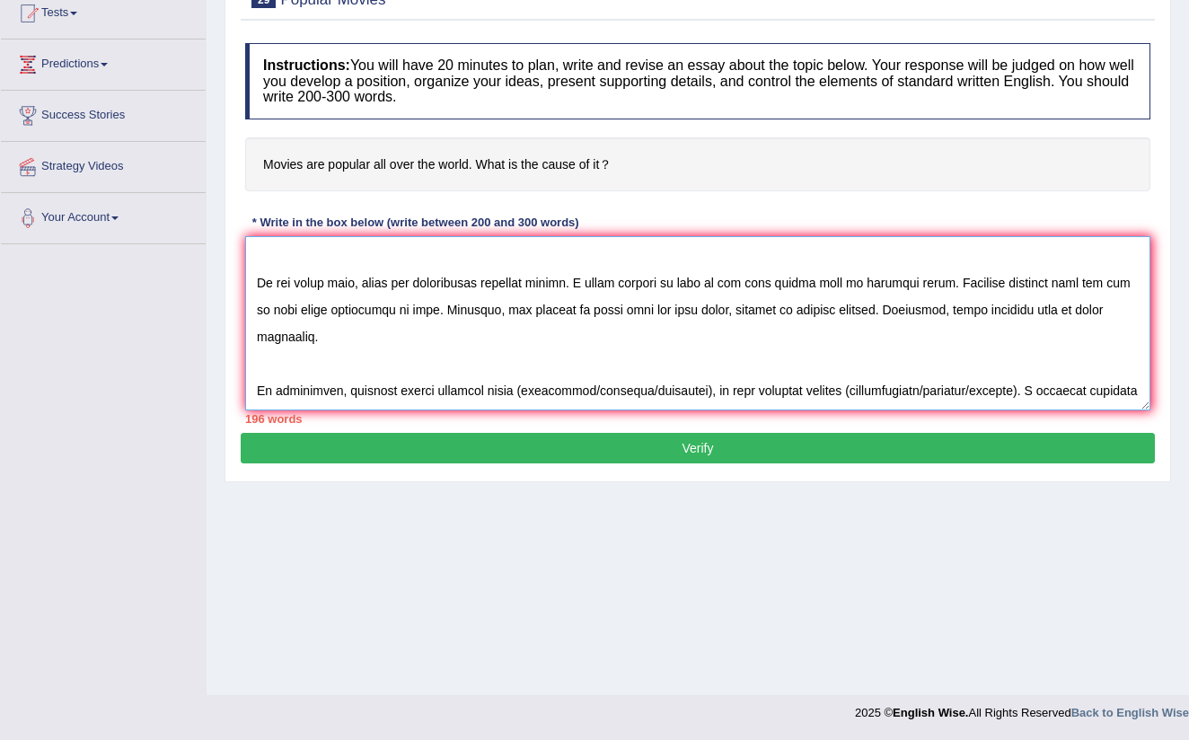
click at [666, 283] on textarea at bounding box center [697, 323] width 905 height 174
click at [858, 312] on textarea at bounding box center [697, 323] width 905 height 174
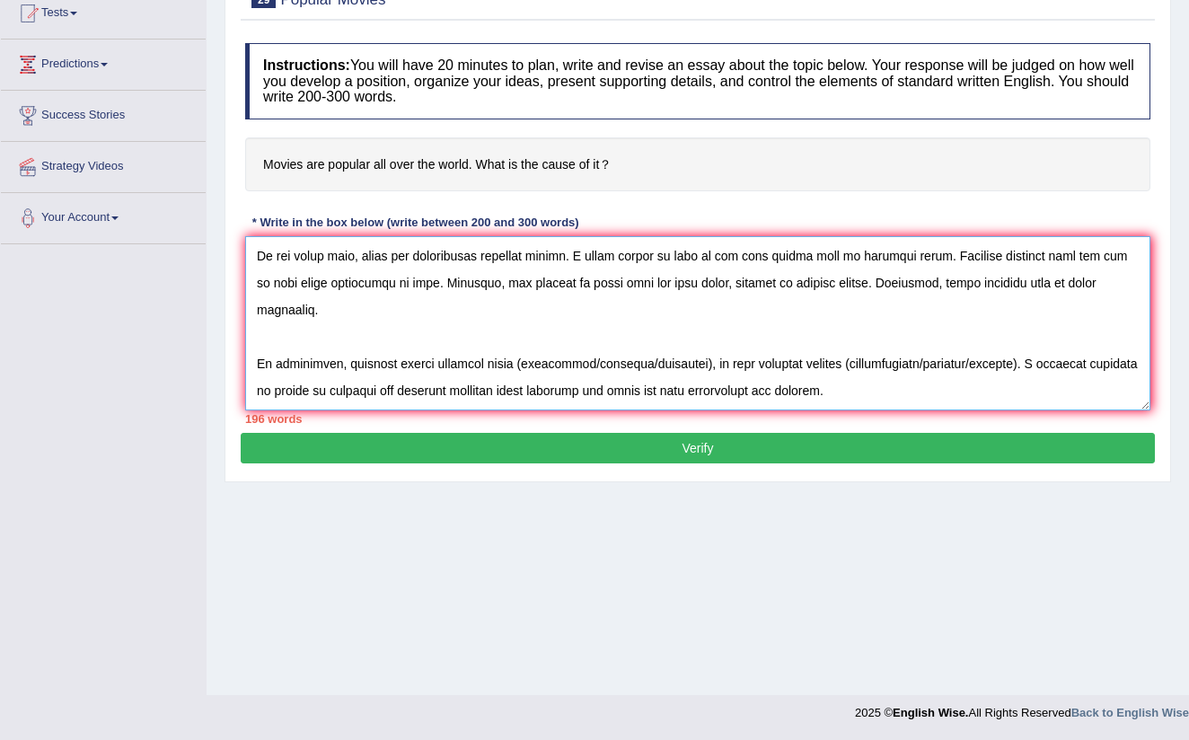
scroll to position [189, 0]
click at [594, 362] on textarea at bounding box center [697, 323] width 905 height 174
click at [589, 358] on textarea at bounding box center [697, 323] width 905 height 174
click at [618, 363] on textarea at bounding box center [697, 323] width 905 height 174
click at [852, 358] on textarea at bounding box center [697, 323] width 905 height 174
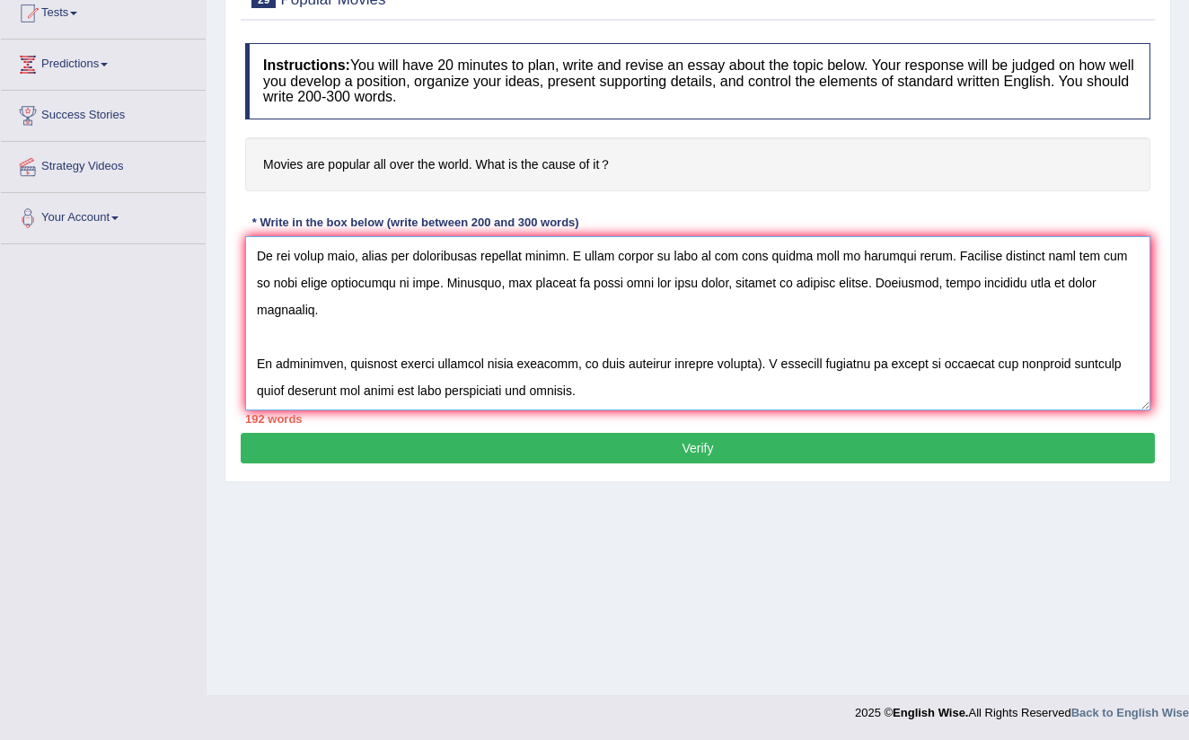
click at [746, 366] on textarea at bounding box center [697, 323] width 905 height 174
click at [567, 395] on textarea at bounding box center [697, 323] width 905 height 174
click at [592, 382] on textarea at bounding box center [697, 323] width 905 height 174
click at [575, 391] on textarea at bounding box center [697, 323] width 905 height 174
click at [601, 390] on textarea at bounding box center [697, 323] width 905 height 174
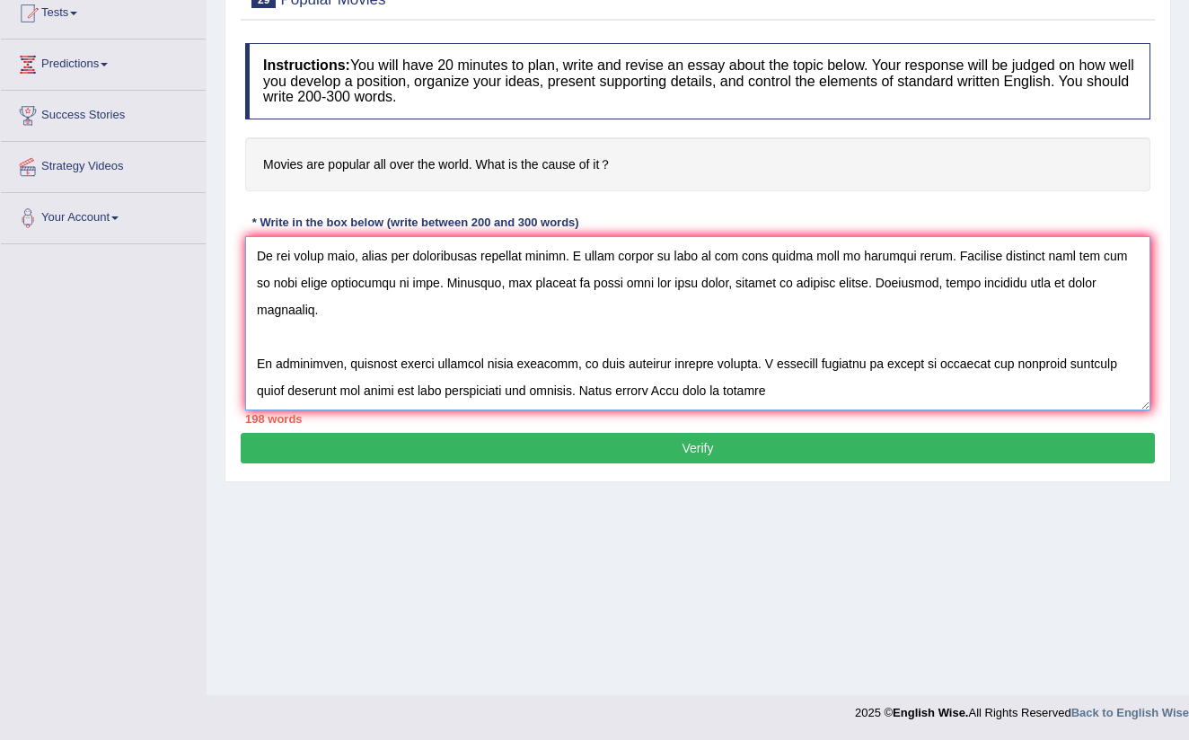
click at [664, 388] on textarea at bounding box center [697, 323] width 905 height 174
click at [580, 389] on textarea at bounding box center [697, 323] width 905 height 174
click at [572, 385] on textarea at bounding box center [697, 323] width 905 height 174
click at [775, 393] on textarea at bounding box center [697, 323] width 905 height 174
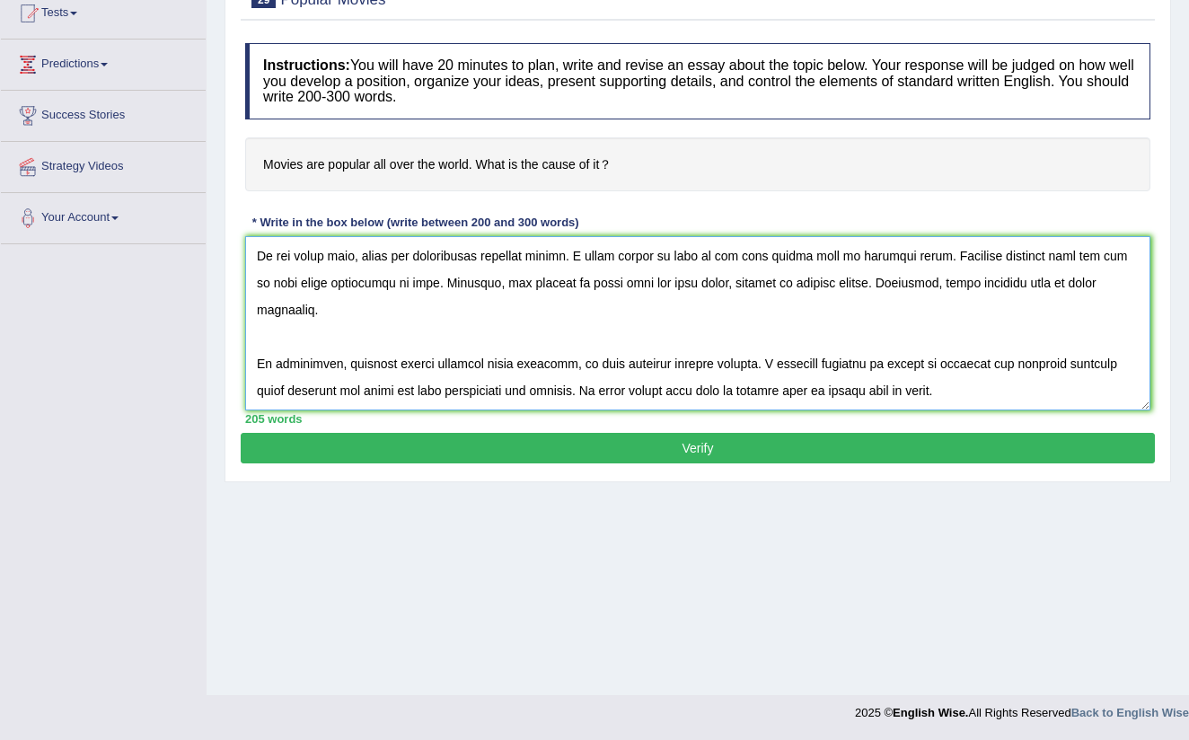
type textarea "Lor ipsumdolor sitametco ad elitse doe tempor i utlabo et dolorem aliqua en adm…"
click at [703, 447] on button "Verify" at bounding box center [698, 448] width 914 height 31
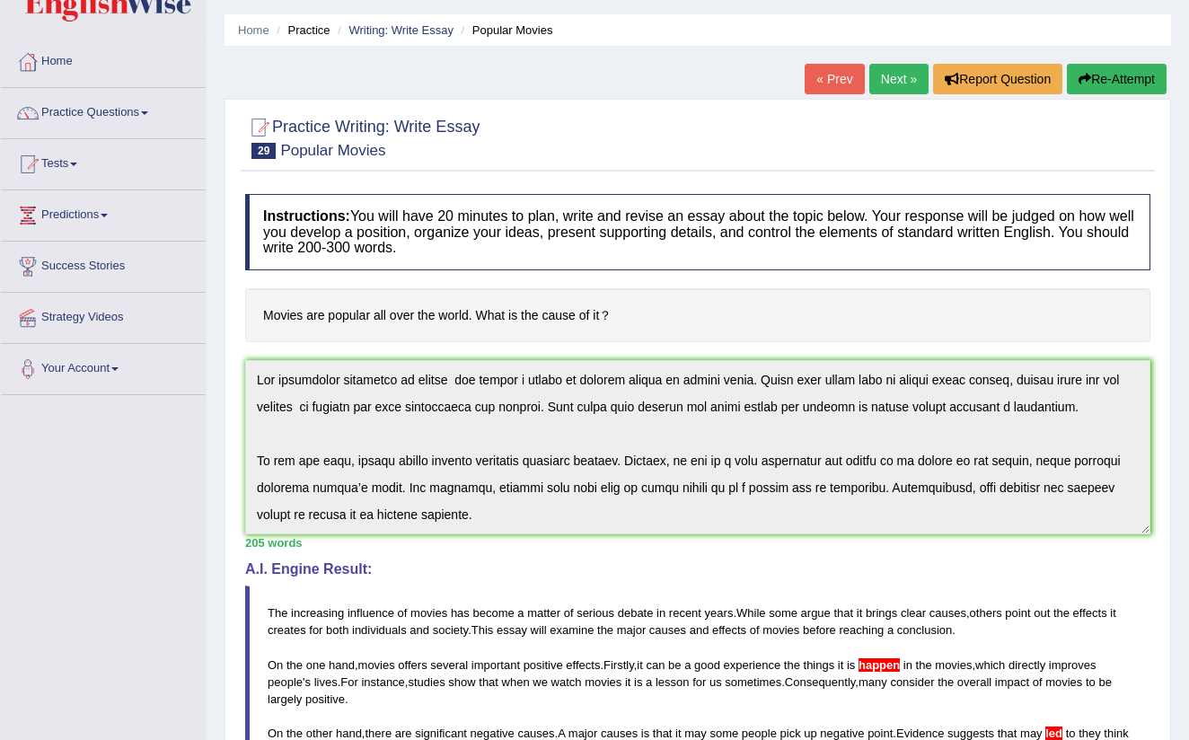
scroll to position [52, 0]
